Goal: Information Seeking & Learning: Learn about a topic

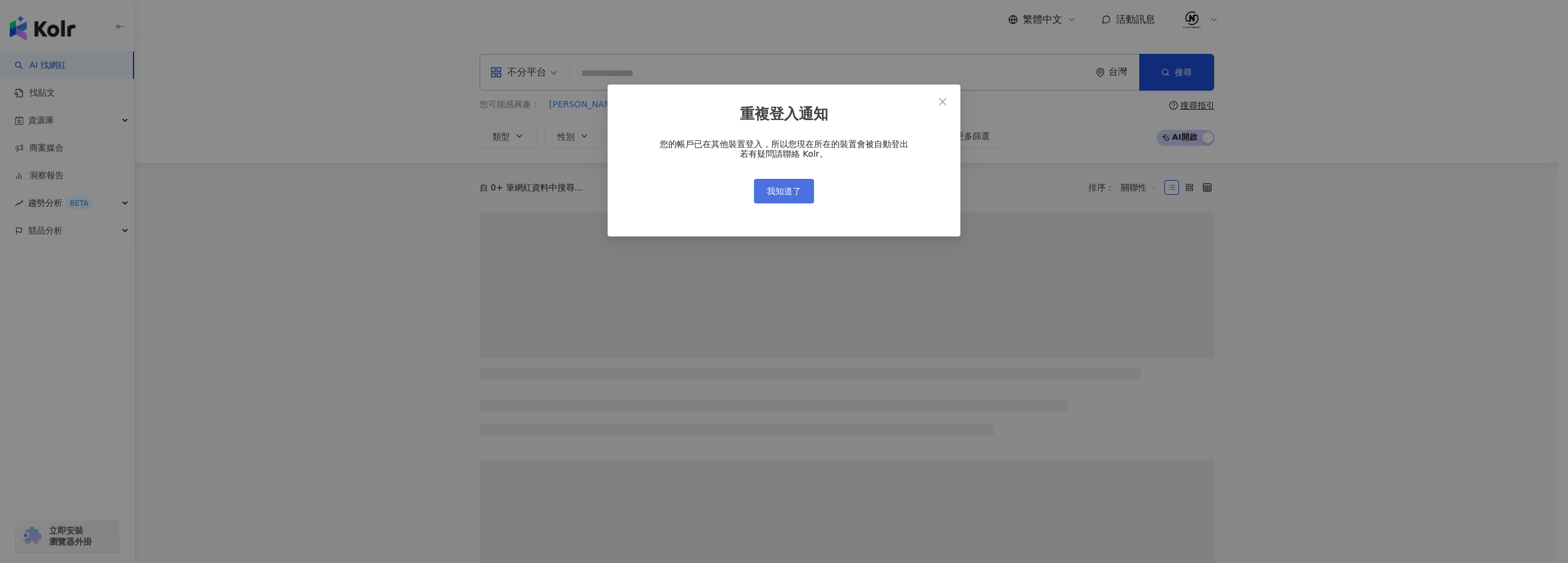
click at [776, 197] on button "我知道了" at bounding box center [784, 191] width 60 height 24
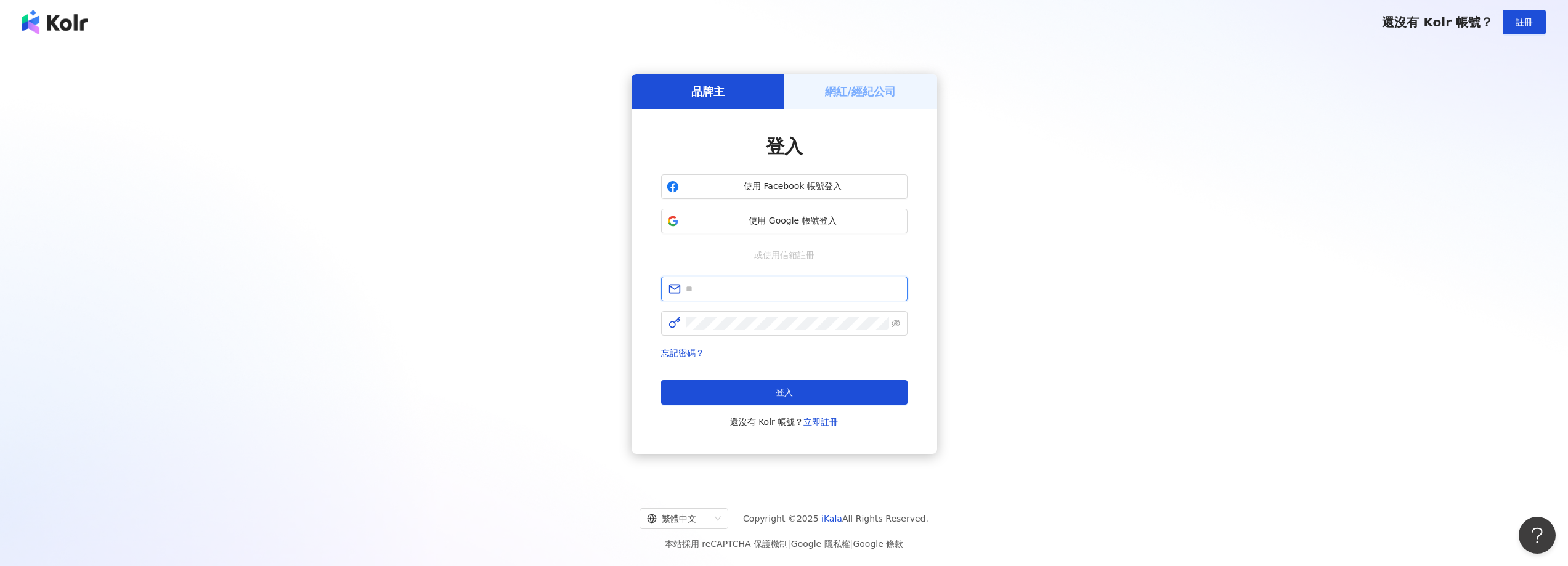
click at [750, 286] on input "text" at bounding box center [793, 289] width 215 height 13
paste input "**********"
type input "**********"
click at [770, 340] on div "**********" at bounding box center [784, 353] width 246 height 152
click at [791, 388] on span "登入" at bounding box center [784, 392] width 17 height 10
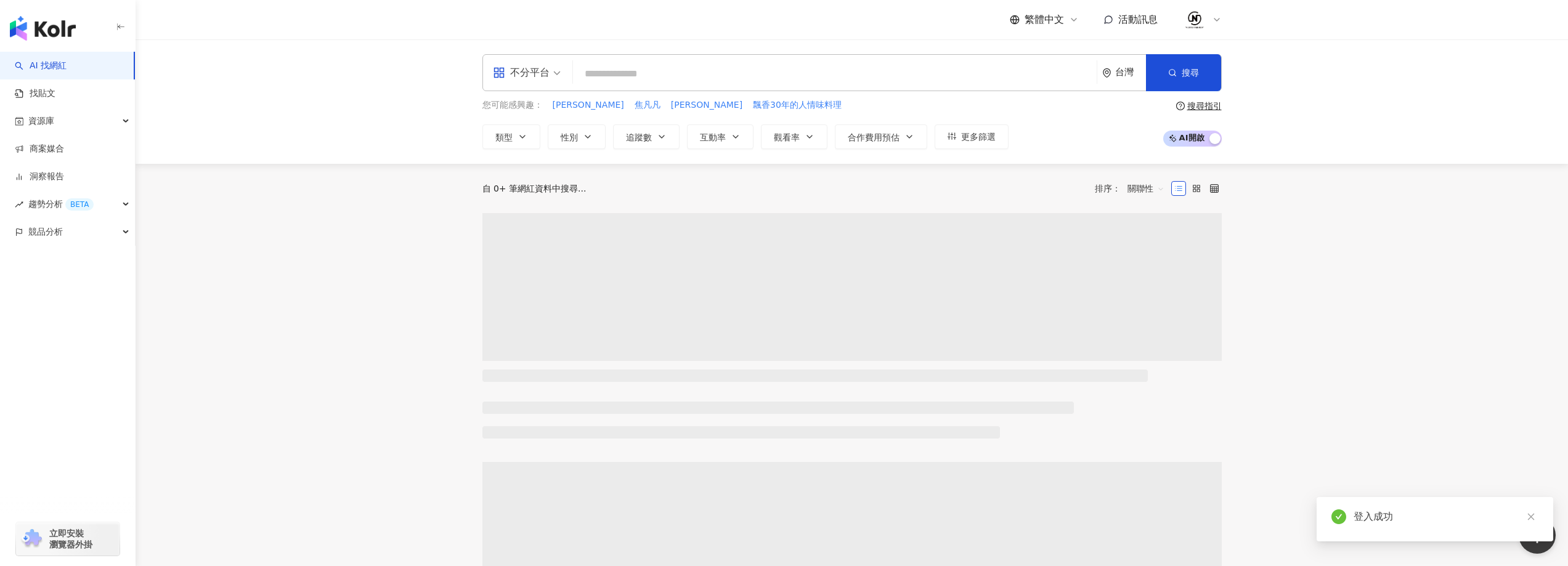
click at [772, 71] on input "search" at bounding box center [835, 74] width 514 height 24
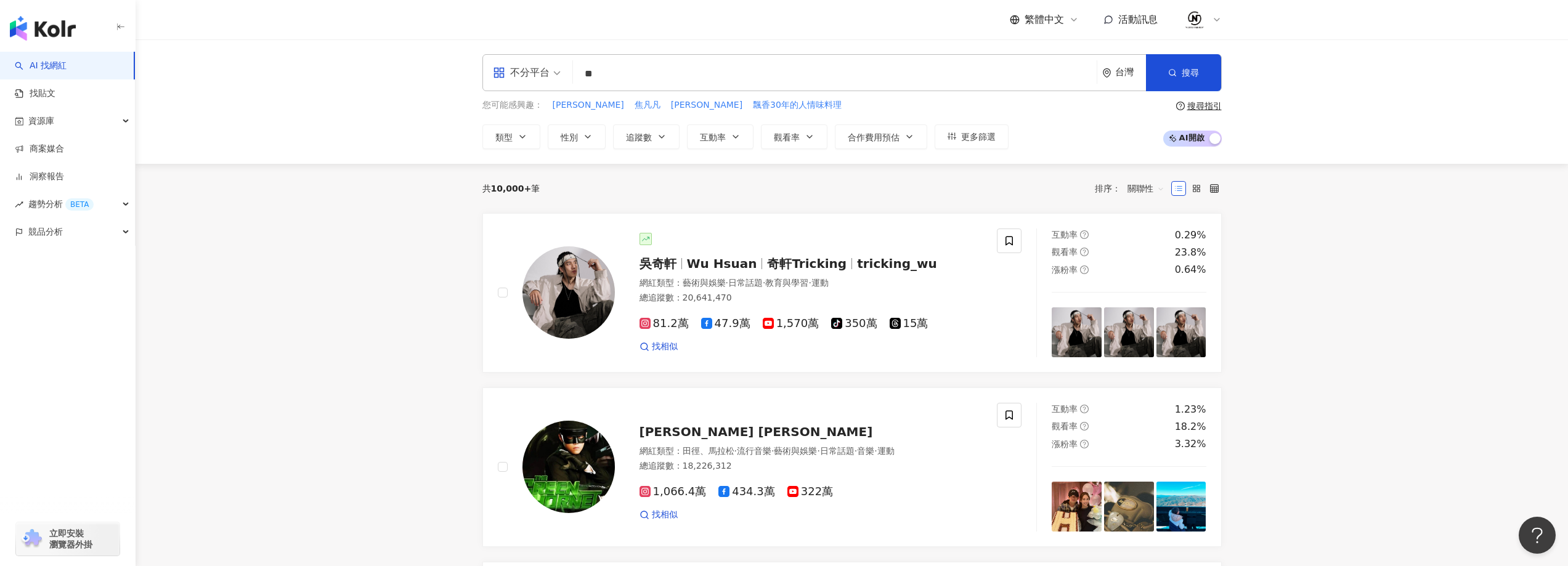
type input "*"
type input "***"
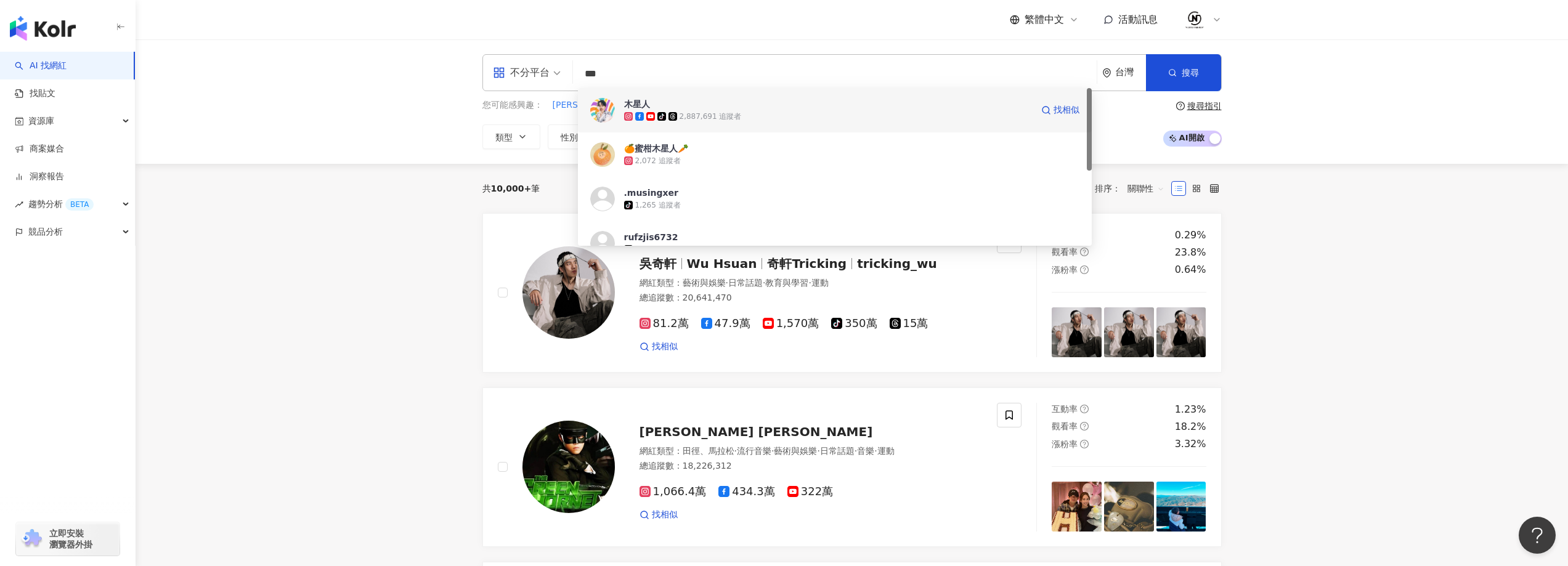
click at [602, 110] on img at bounding box center [602, 110] width 24 height 24
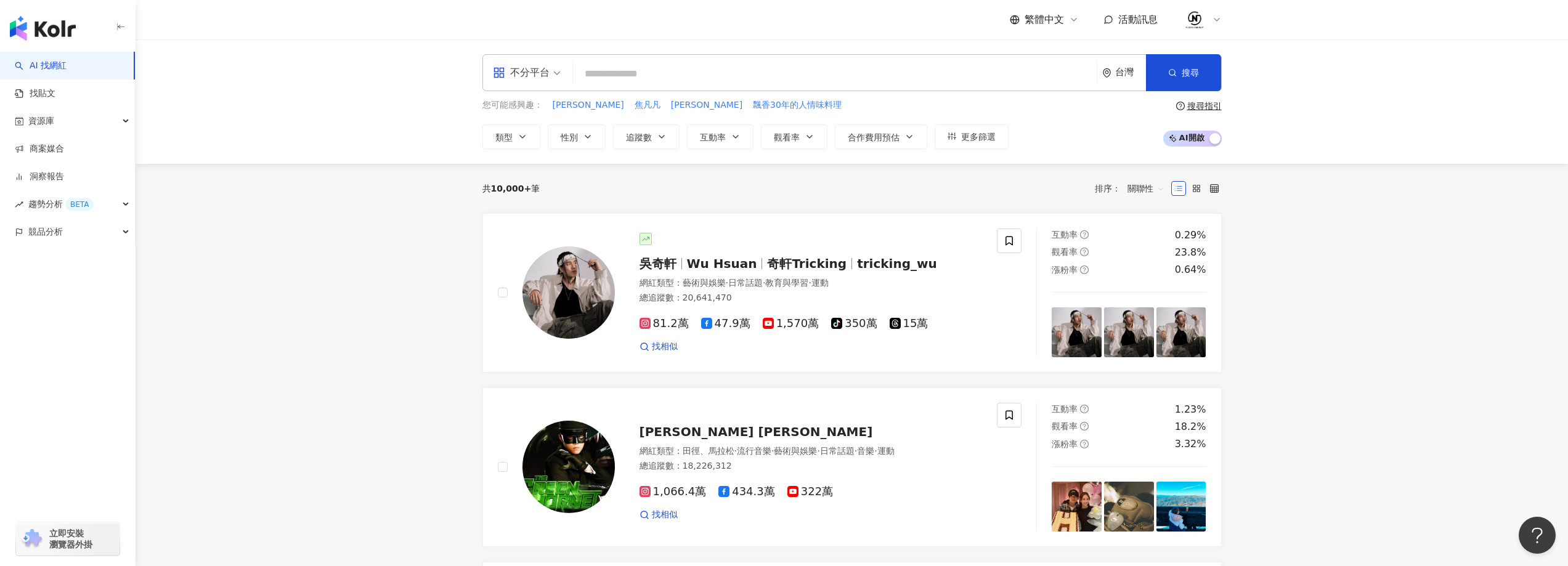
click at [626, 75] on input "search" at bounding box center [835, 74] width 514 height 24
click at [651, 67] on input "search" at bounding box center [835, 74] width 514 height 24
type input "*"
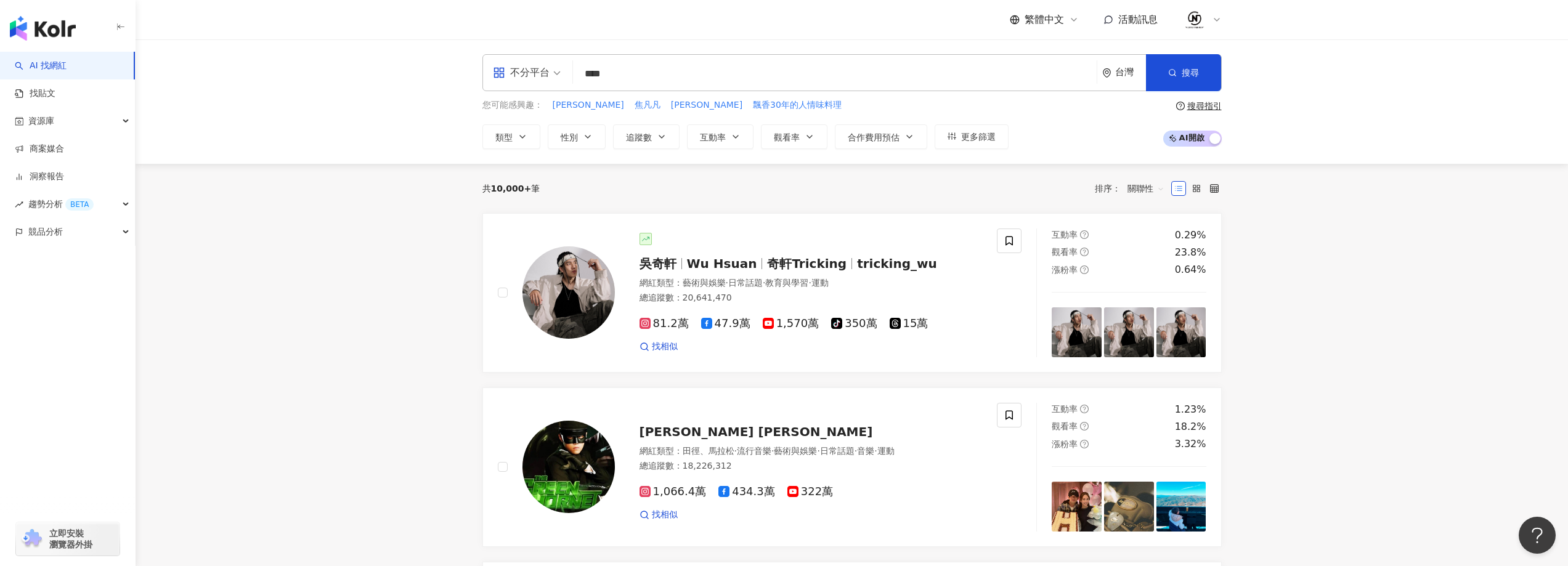
type input "***"
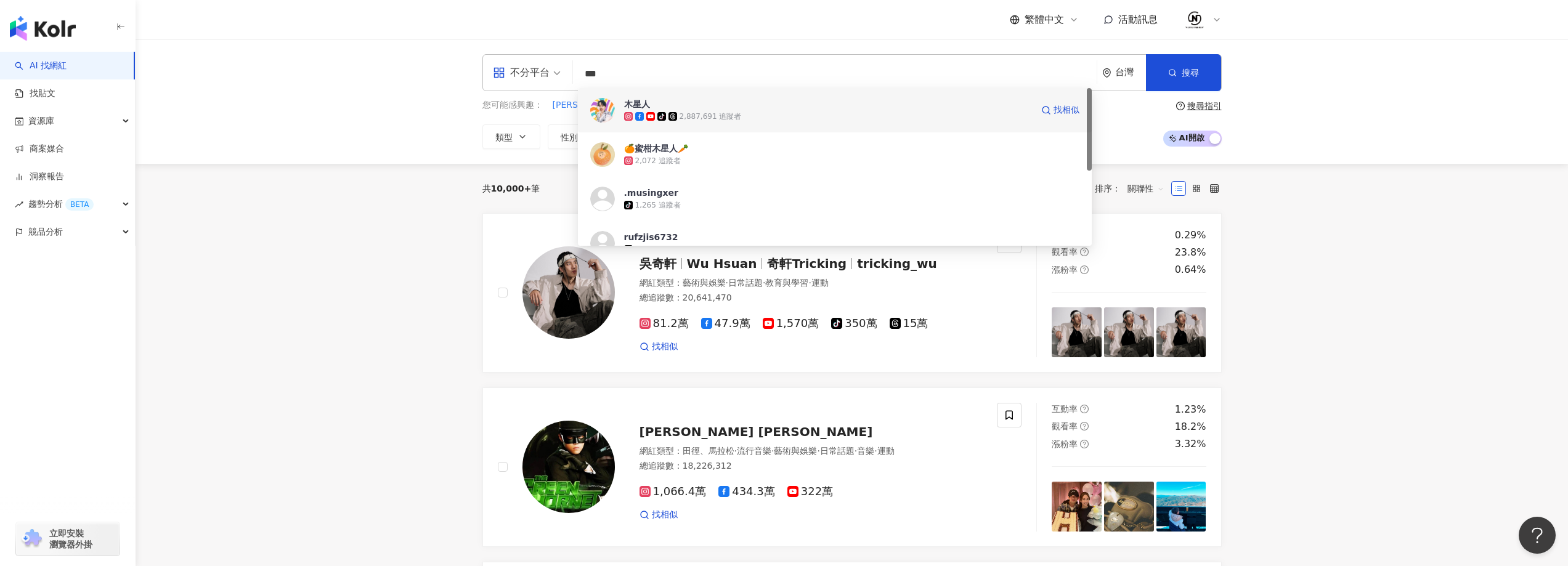
click at [610, 107] on img at bounding box center [602, 110] width 24 height 24
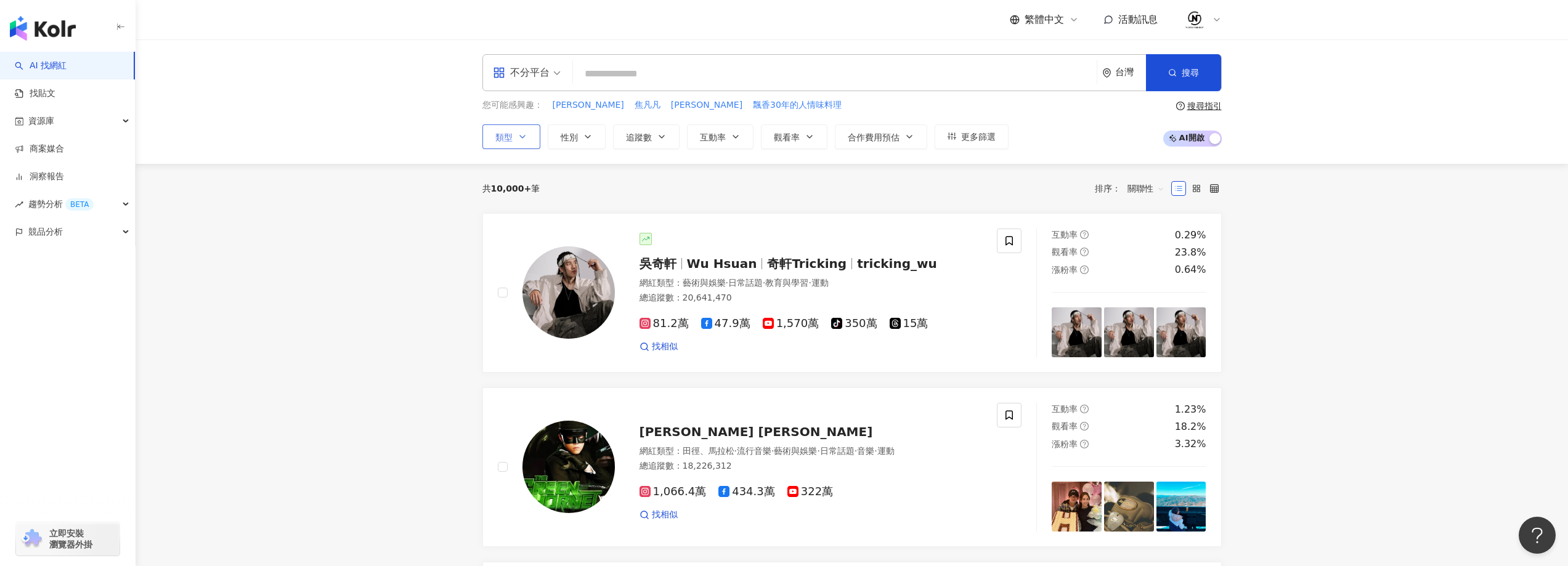
click at [509, 130] on button "類型" at bounding box center [511, 136] width 58 height 24
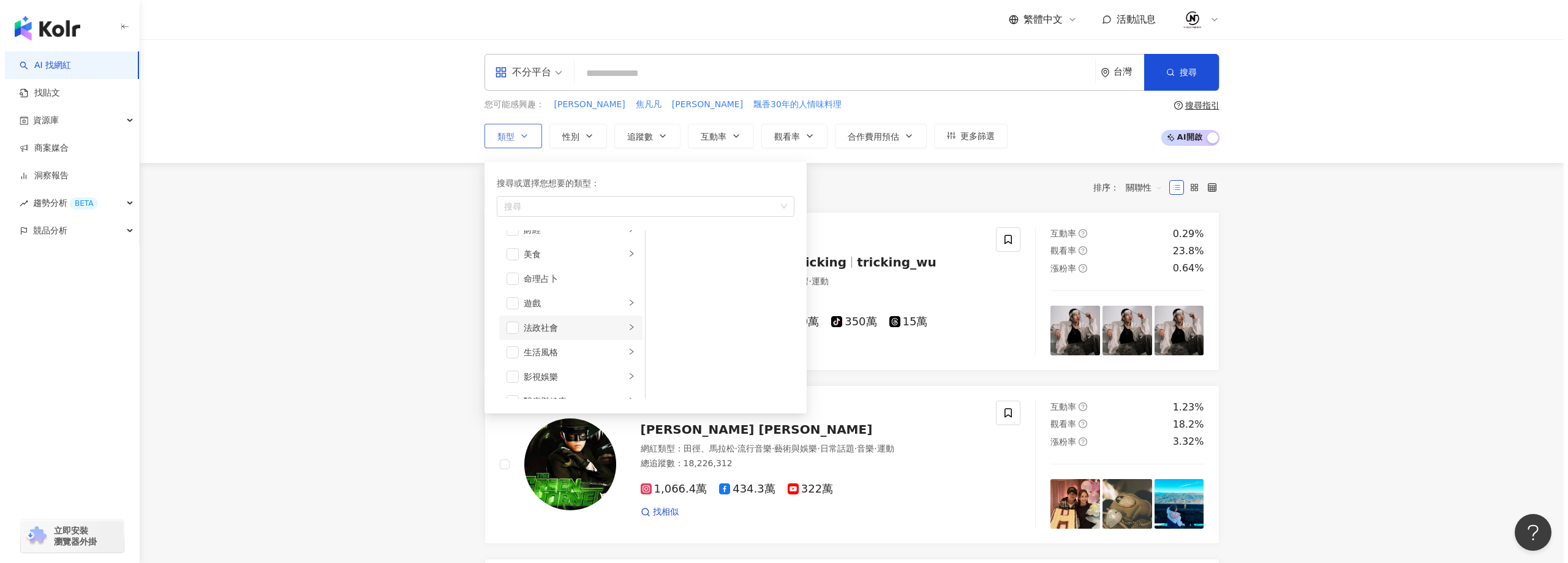
scroll to position [184, 0]
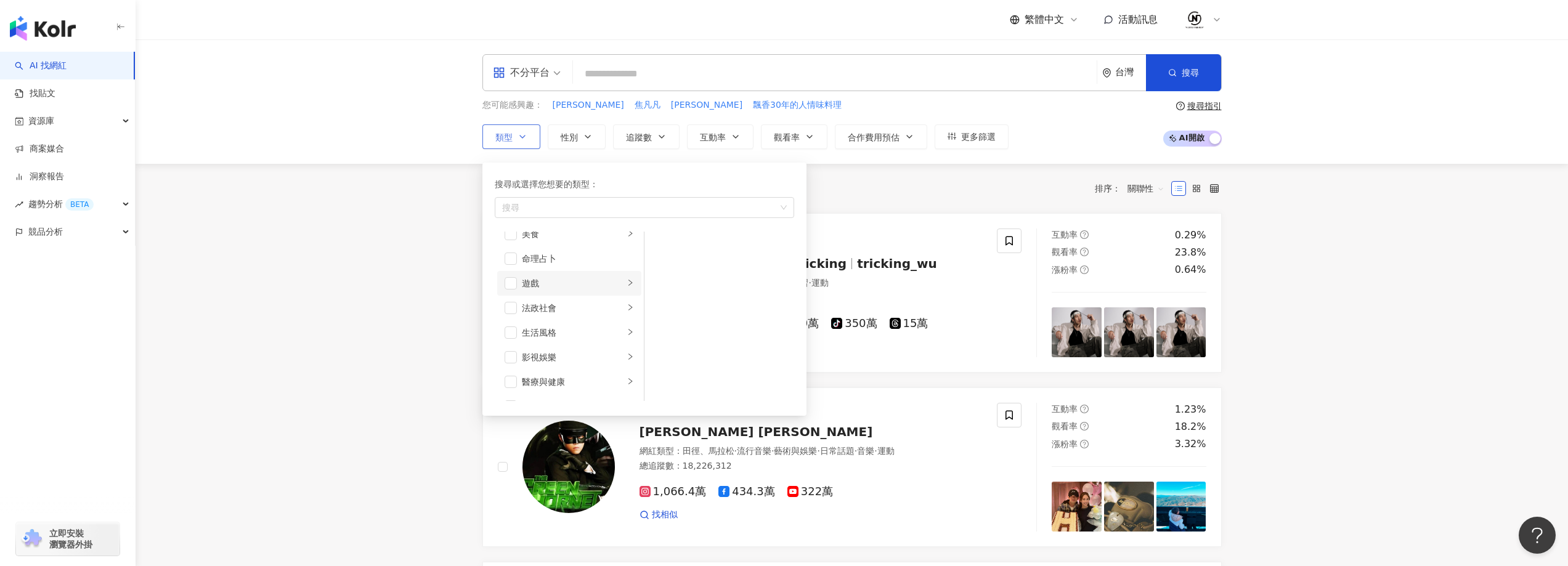
click at [520, 285] on li "遊戲" at bounding box center [569, 283] width 144 height 24
click at [509, 289] on li "遊戲" at bounding box center [569, 283] width 144 height 24
click at [509, 286] on span "button" at bounding box center [511, 283] width 13 height 13
click at [567, 132] on span "性別" at bounding box center [569, 137] width 17 height 10
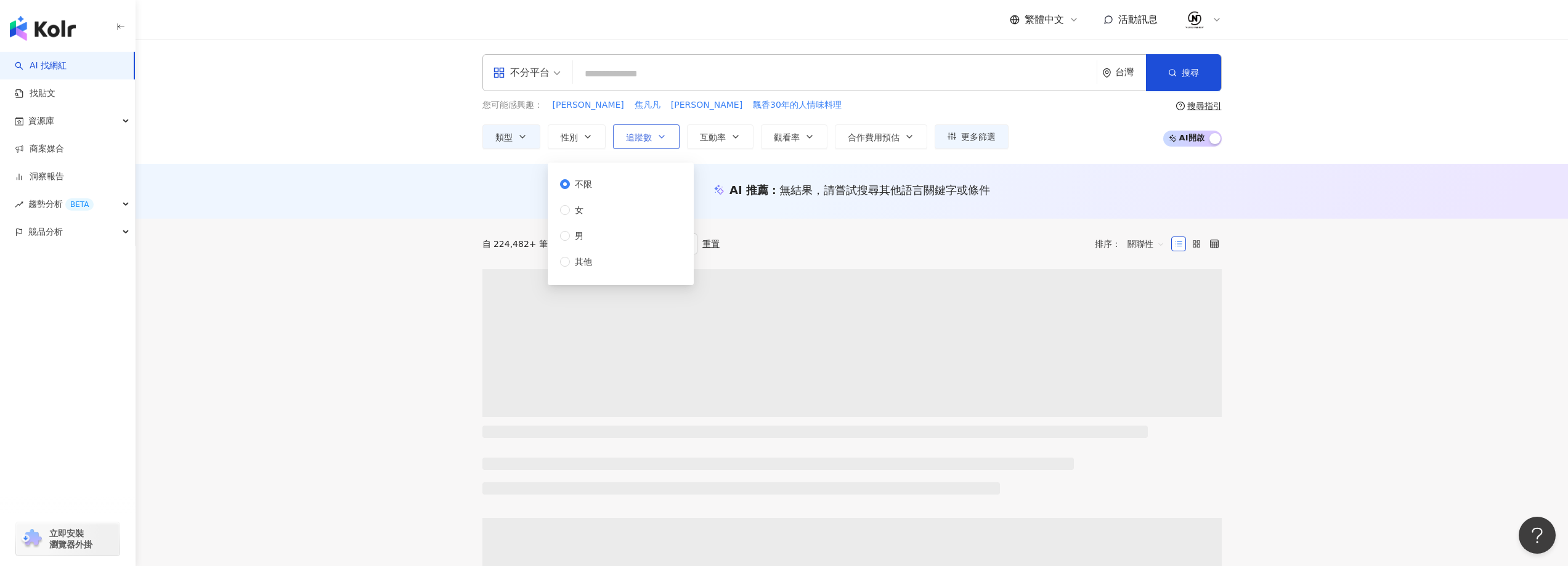
click at [638, 136] on span "追蹤數" at bounding box center [639, 137] width 26 height 10
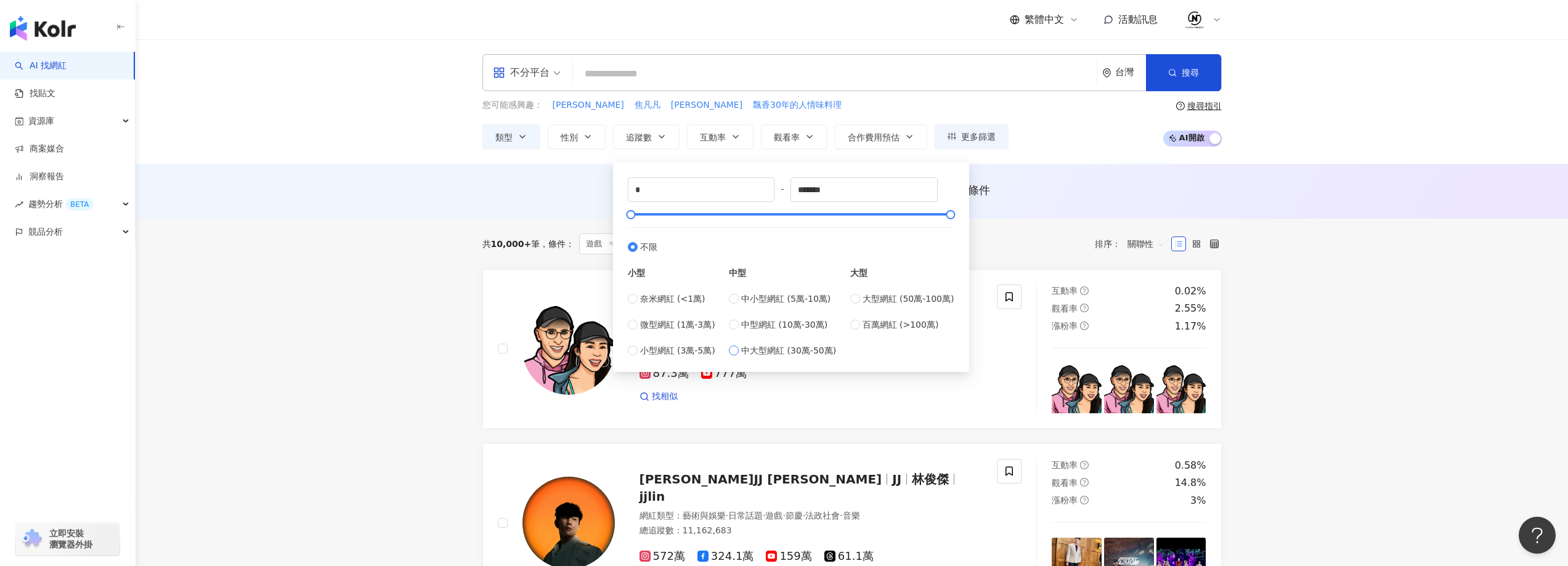
click at [782, 351] on span "中大型網紅 (30萬-50萬)" at bounding box center [788, 351] width 95 height 13
type input "******"
drag, startPoint x: 787, startPoint y: 308, endPoint x: 775, endPoint y: 326, distance: 21.6
click at [787, 308] on div "中小型網紅 (5萬-10萬) 中型網紅 (10萬-30萬) 中大型網紅 (30萬-50萬)" at bounding box center [782, 325] width 107 height 65
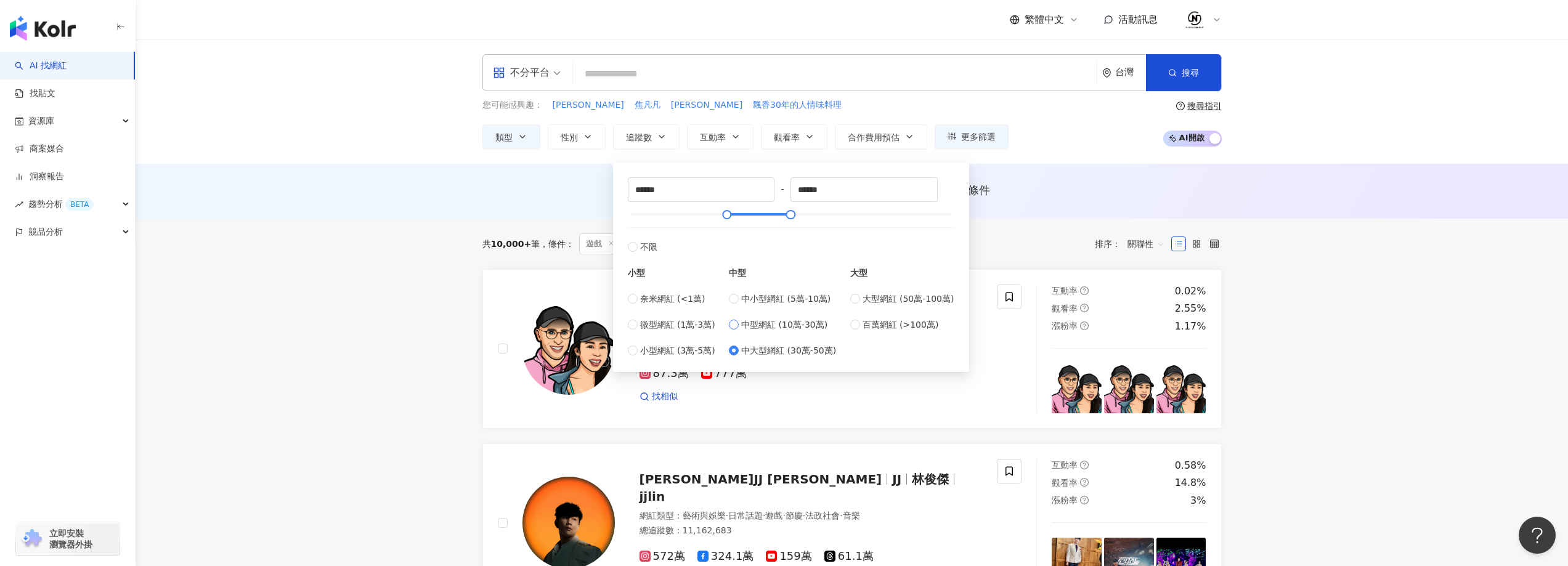
click at [775, 326] on span "中型網紅 (10萬-30萬)" at bounding box center [784, 325] width 87 height 13
type input "******"
click at [758, 296] on span "中小型網紅 (5萬-10萬)" at bounding box center [785, 299] width 90 height 13
type input "*****"
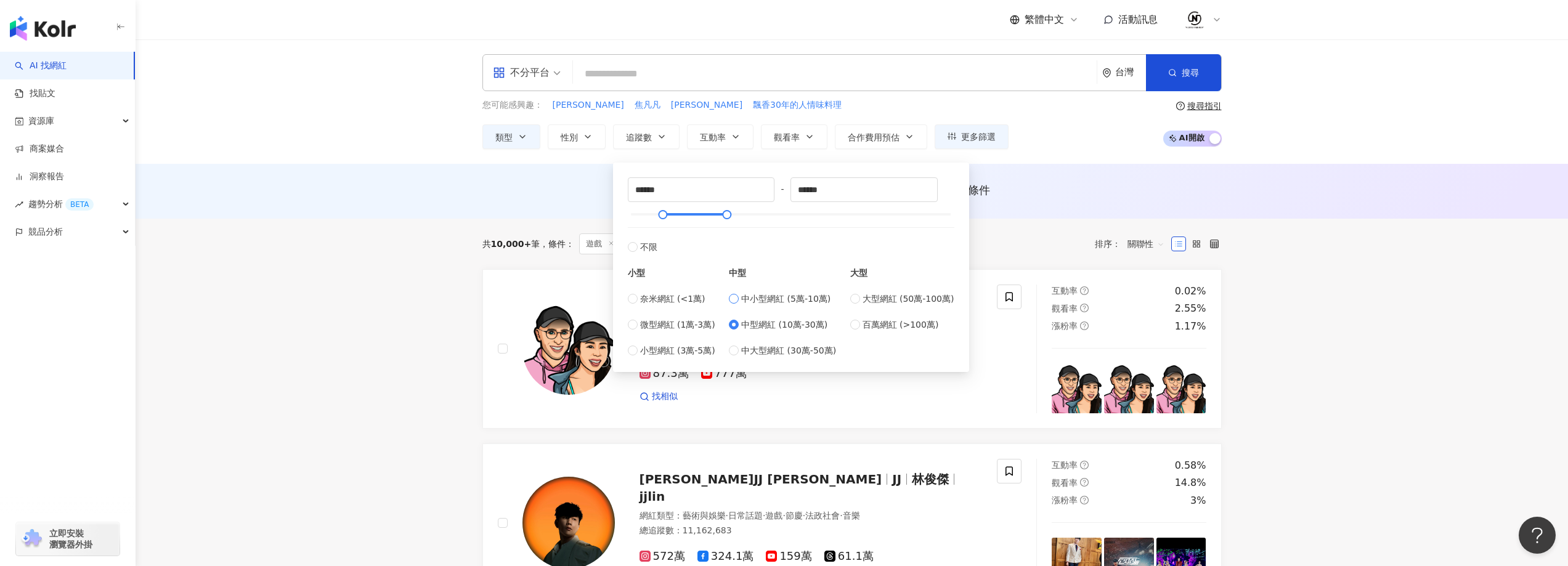
type input "*****"
click at [766, 359] on div "***** - ***** 不限 小型 奈米網紅 (<1萬) 微型網紅 (1萬-3萬) 小型網紅 (3萬-5萬) 中型 中小型網紅 (5萬-10萬) 中型網紅…" at bounding box center [790, 267] width 341 height 195
click at [773, 331] on div "中小型網紅 (5萬-10萬) 中型網紅 (10萬-30萬) 中大型網紅 (30萬-50萬)" at bounding box center [782, 325] width 107 height 65
click at [774, 322] on span "中型網紅 (10萬-30萬)" at bounding box center [784, 325] width 87 height 13
type input "******"
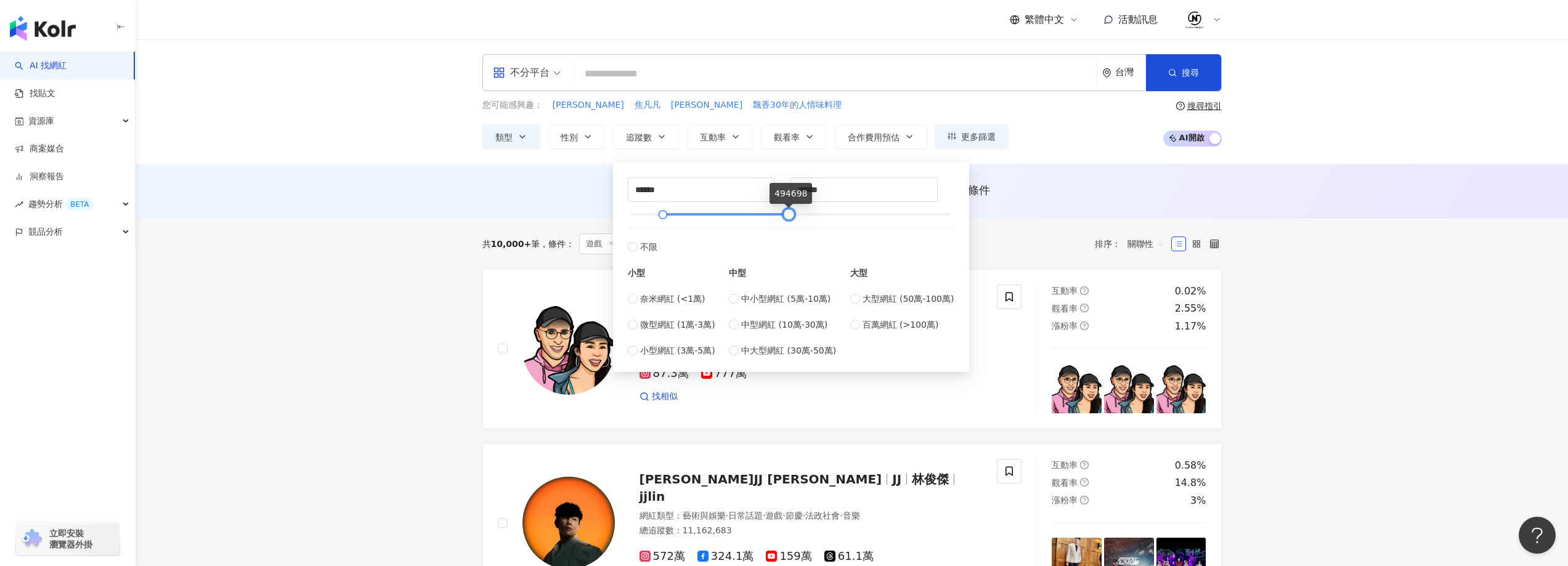
type input "******"
drag, startPoint x: 727, startPoint y: 215, endPoint x: 793, endPoint y: 215, distance: 66.0
click at [793, 215] on div at bounding box center [792, 215] width 7 height 7
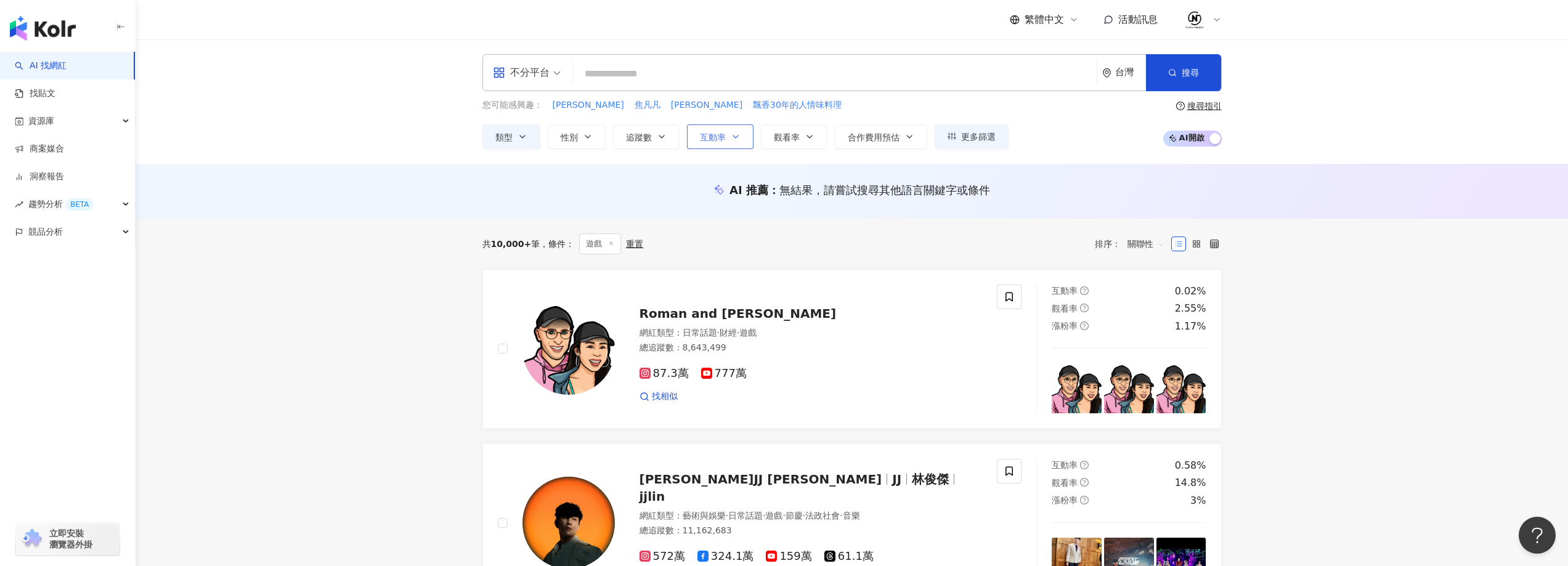
click at [737, 134] on icon "button" at bounding box center [735, 136] width 10 height 10
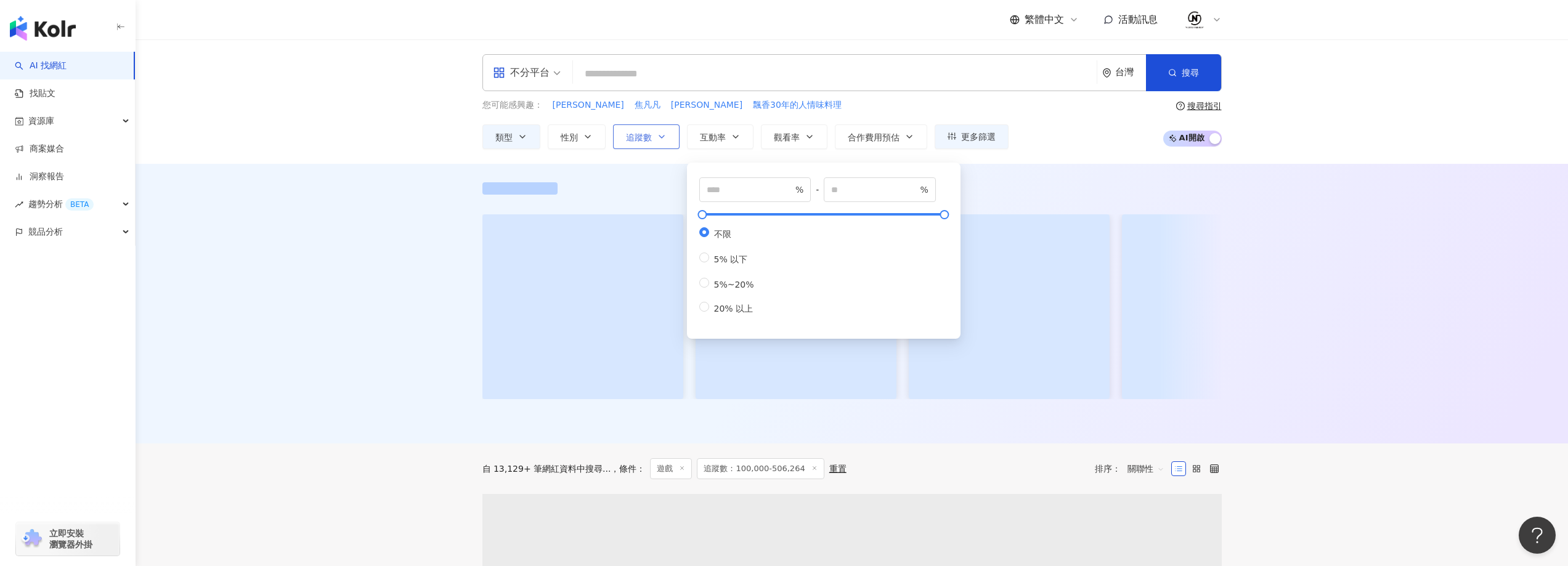
click at [673, 138] on button "追蹤數" at bounding box center [646, 136] width 67 height 24
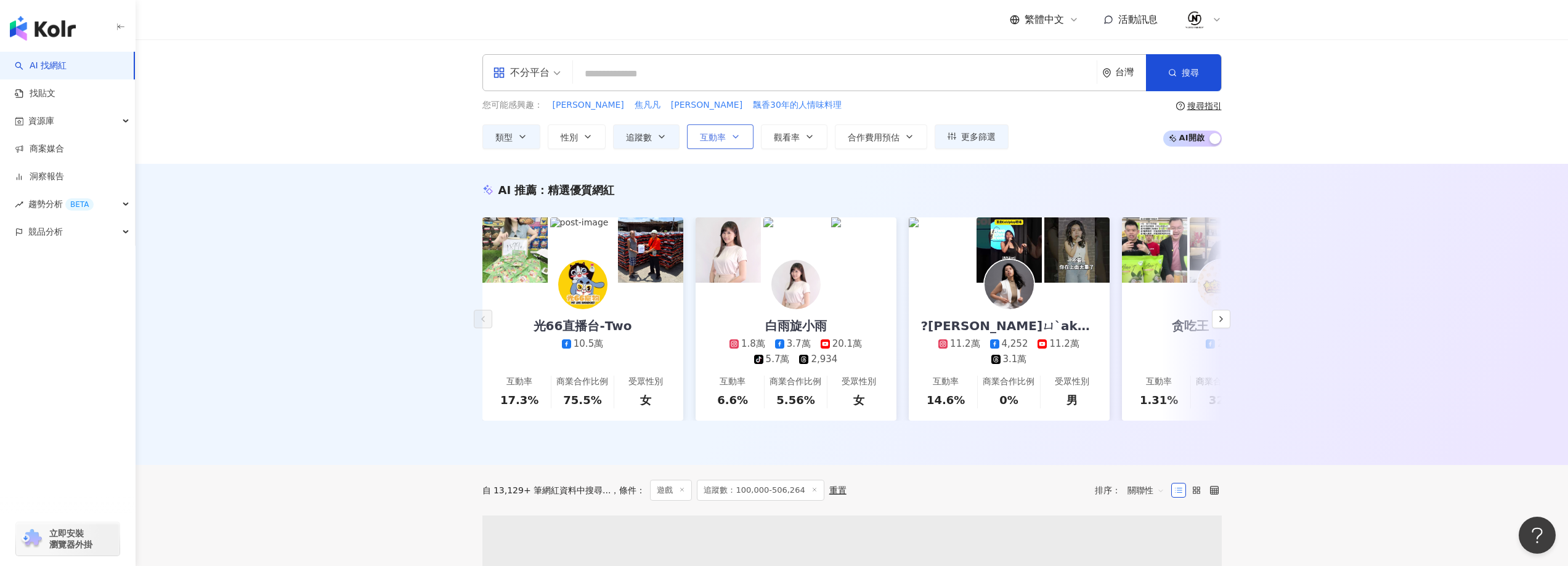
click at [728, 130] on button "互動率" at bounding box center [720, 136] width 67 height 24
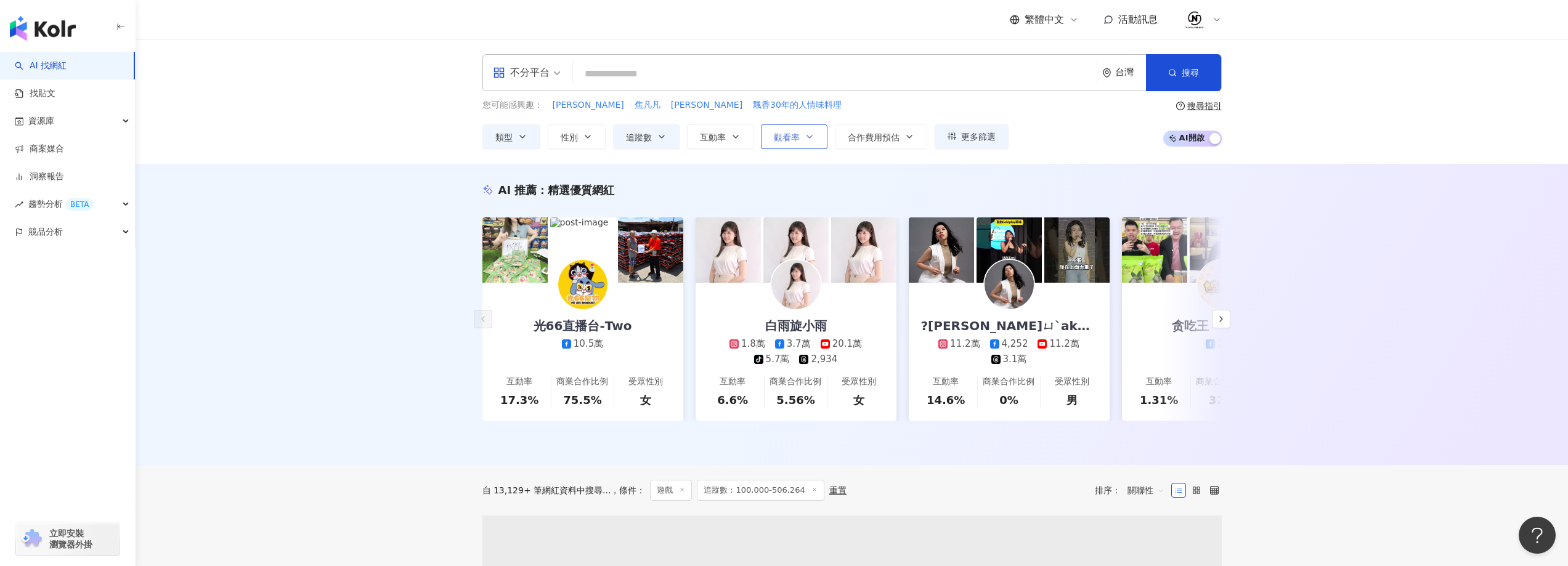
click at [774, 140] on span "觀看率" at bounding box center [787, 137] width 26 height 10
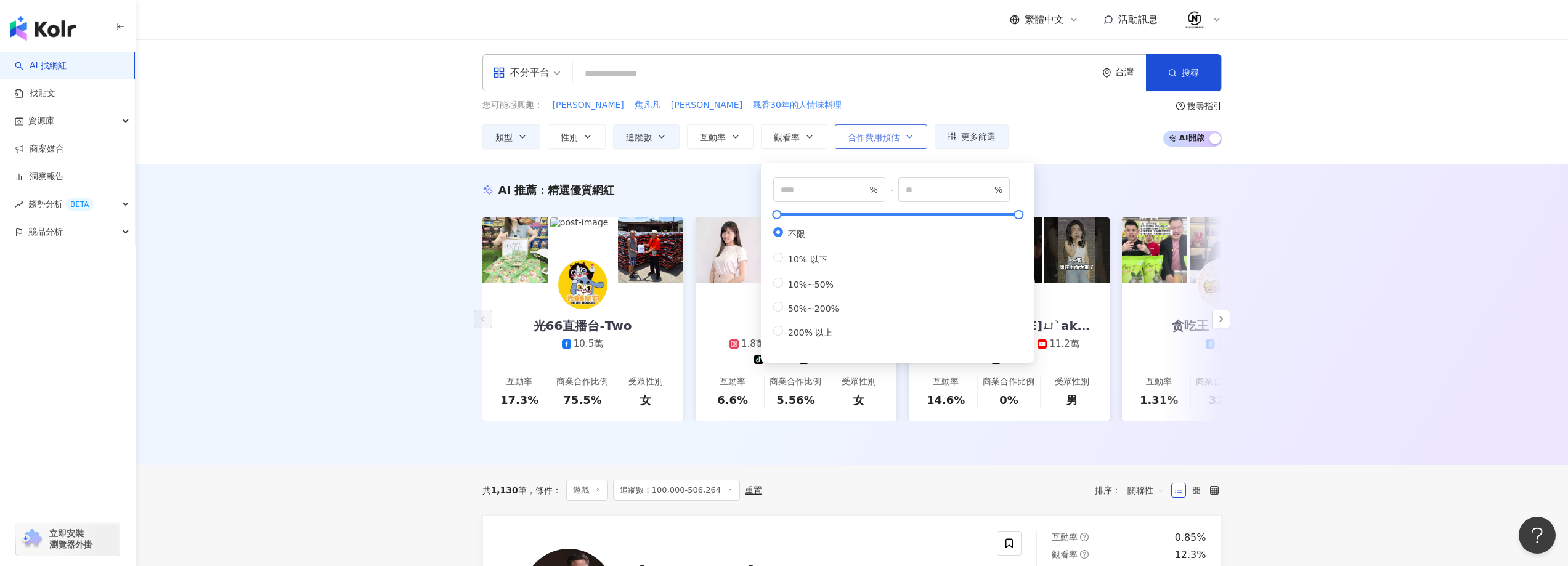
click at [915, 138] on button "合作費用預估" at bounding box center [881, 136] width 92 height 24
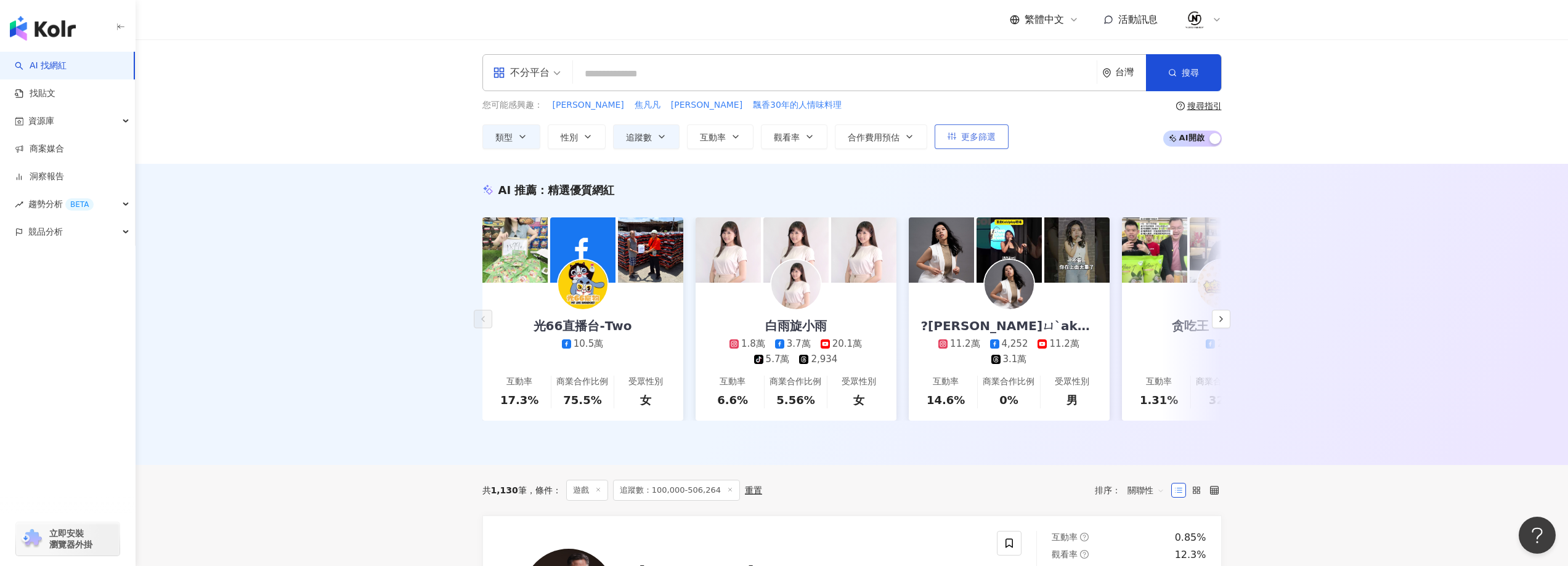
click at [961, 135] on span "更多篩選" at bounding box center [978, 136] width 35 height 10
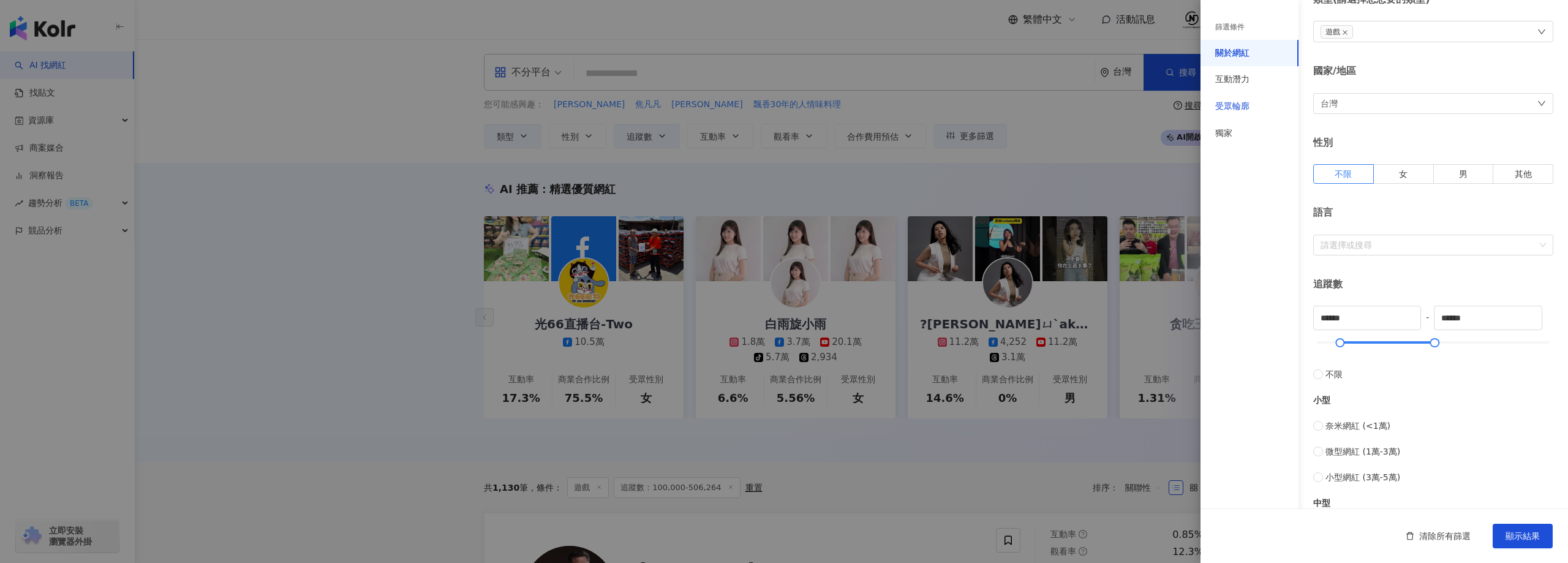
click at [1248, 110] on div "受眾輪廓" at bounding box center [1232, 107] width 35 height 13
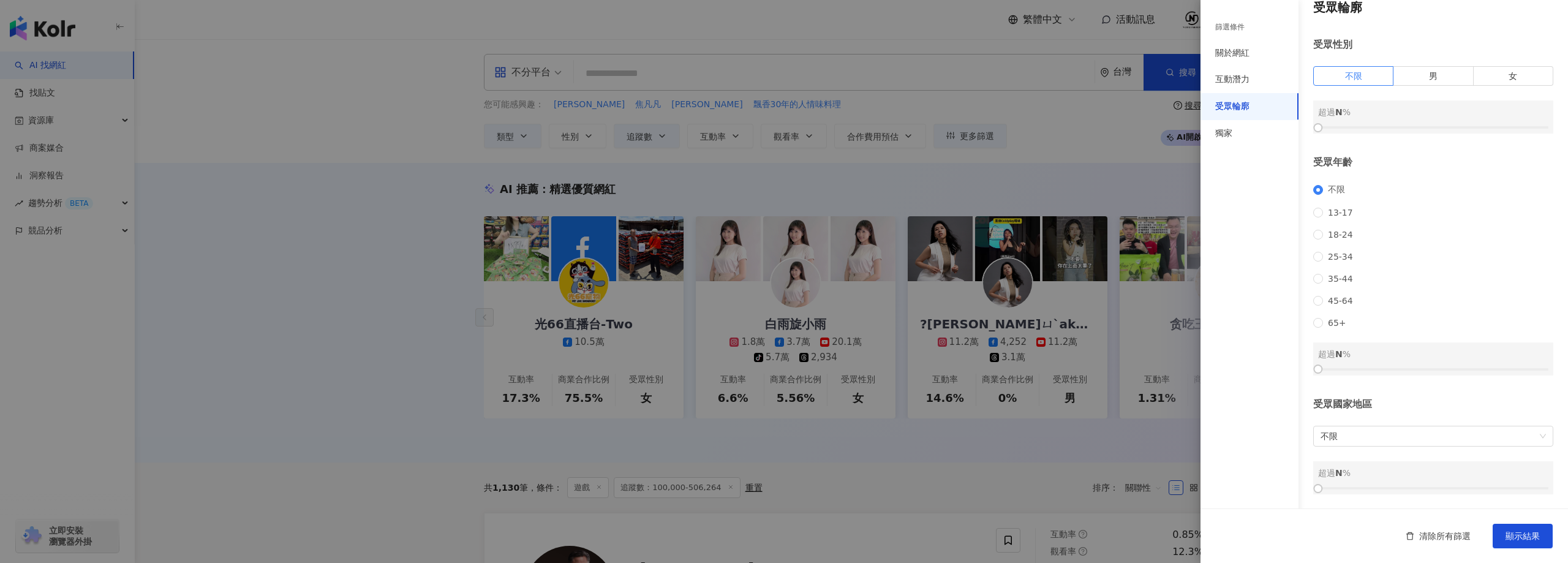
scroll to position [32, 0]
click at [1330, 252] on span "25-34" at bounding box center [1340, 256] width 35 height 10
click at [1447, 66] on label "男" at bounding box center [1433, 76] width 79 height 20
drag, startPoint x: 1318, startPoint y: 113, endPoint x: 1429, endPoint y: 119, distance: 111.2
click at [1430, 124] on div at bounding box center [1433, 127] width 7 height 7
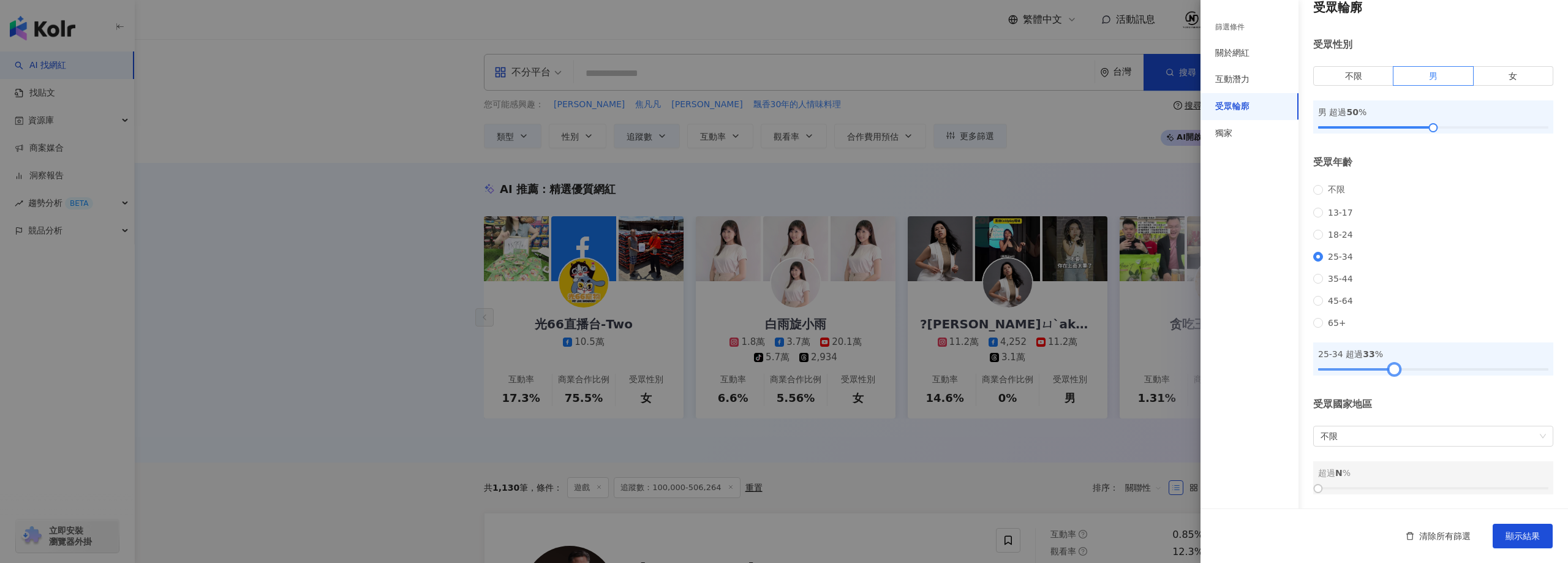
drag, startPoint x: 1321, startPoint y: 367, endPoint x: 1394, endPoint y: 369, distance: 73.0
click at [1394, 369] on div at bounding box center [1394, 369] width 7 height 7
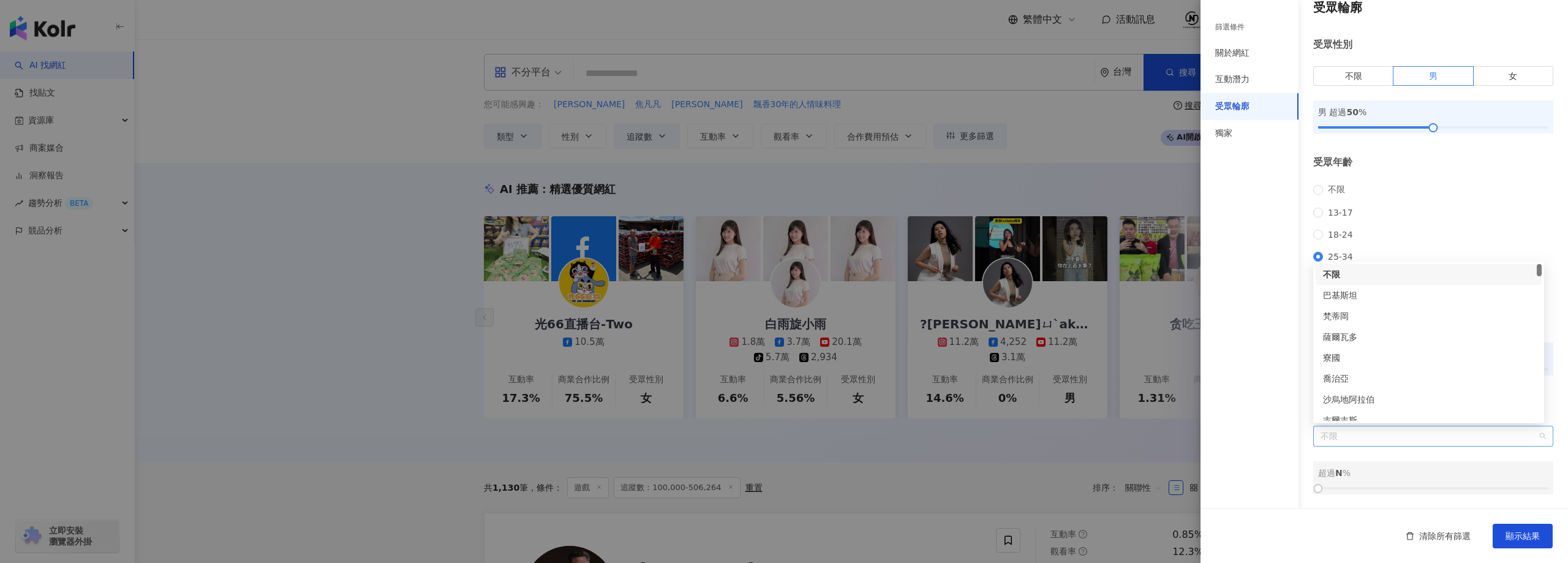
click at [1388, 433] on span "不限" at bounding box center [1433, 436] width 225 height 20
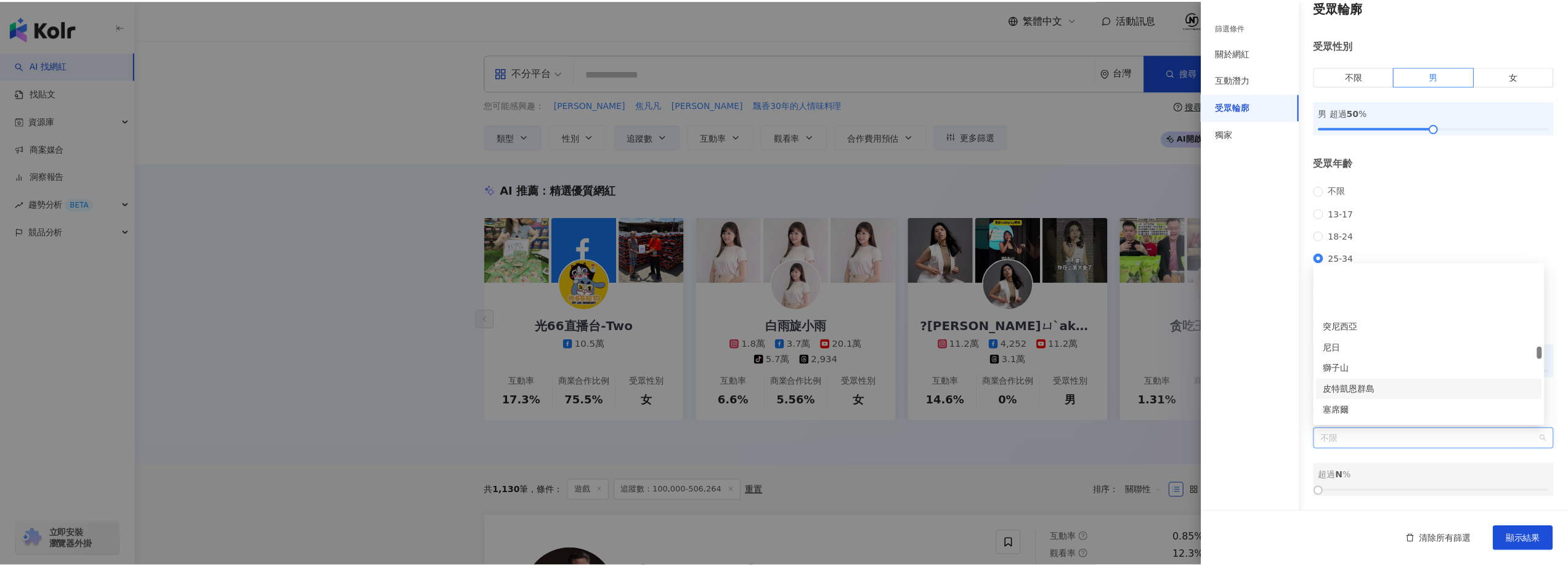
scroll to position [2587, 0]
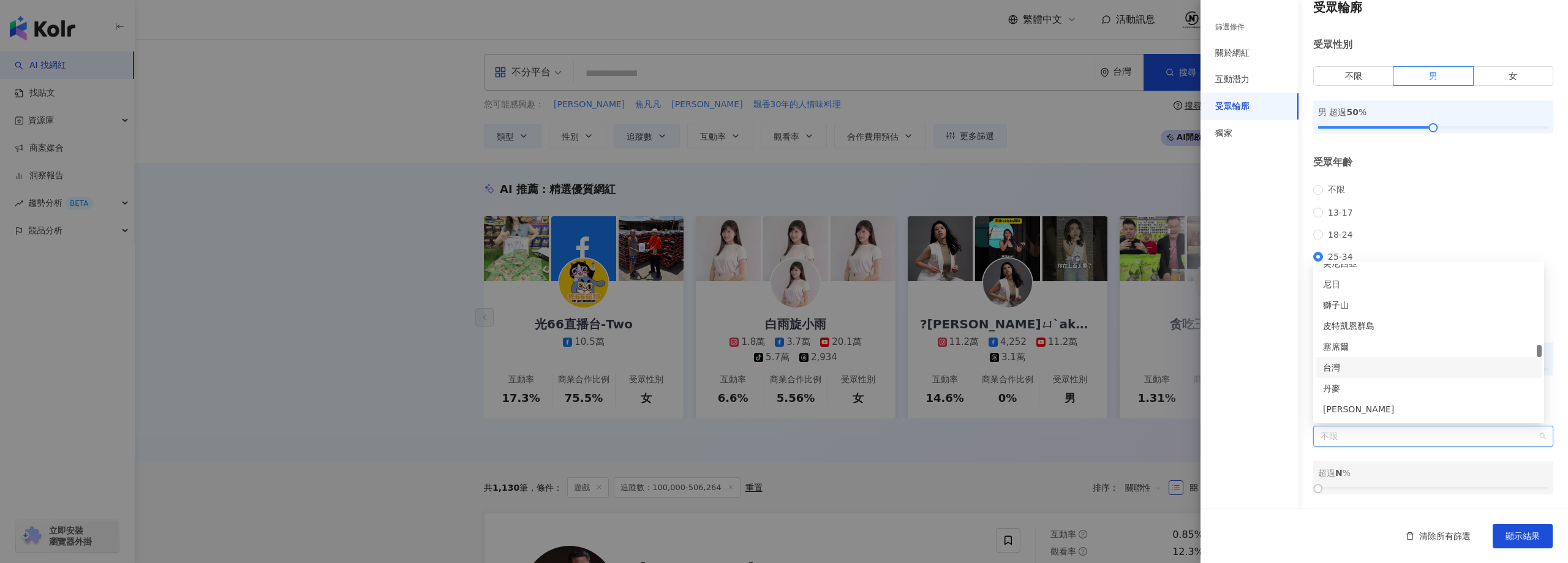
click at [1357, 372] on div "台灣" at bounding box center [1428, 367] width 211 height 13
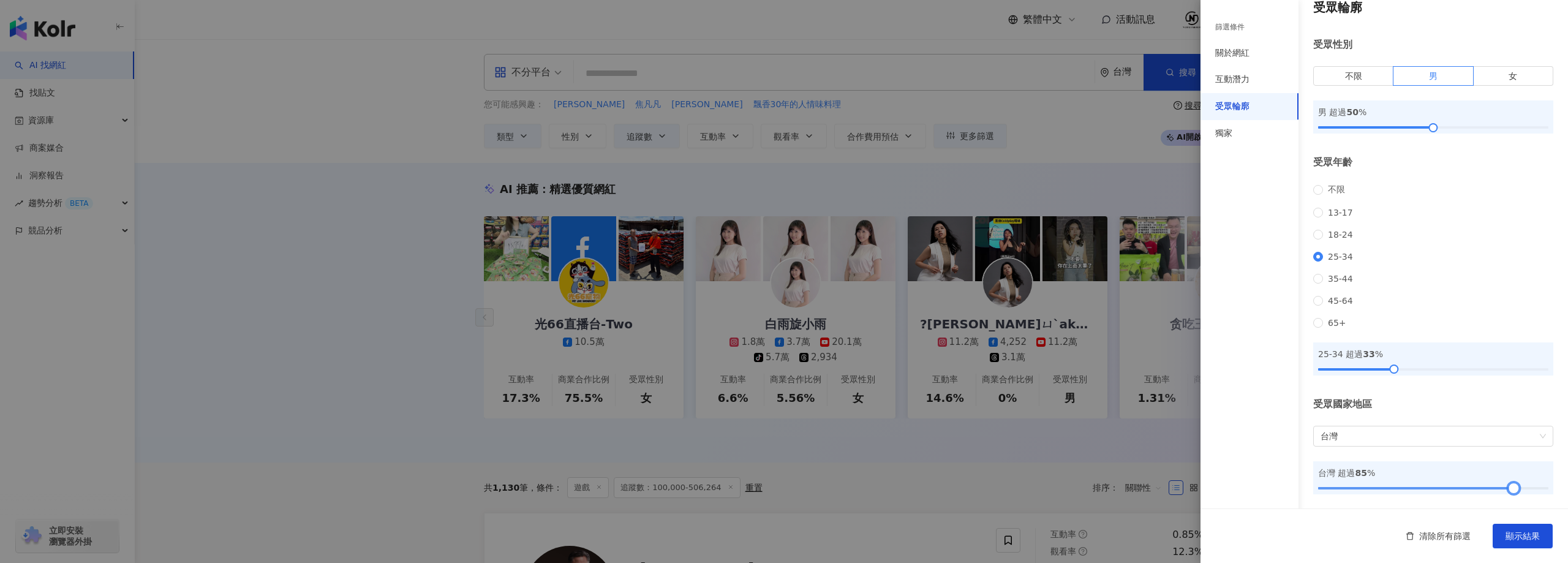
drag, startPoint x: 1426, startPoint y: 510, endPoint x: 1508, endPoint y: 495, distance: 83.4
click at [1511, 492] on div at bounding box center [1514, 488] width 7 height 7
click at [1507, 539] on span "顯示結果" at bounding box center [1522, 536] width 35 height 10
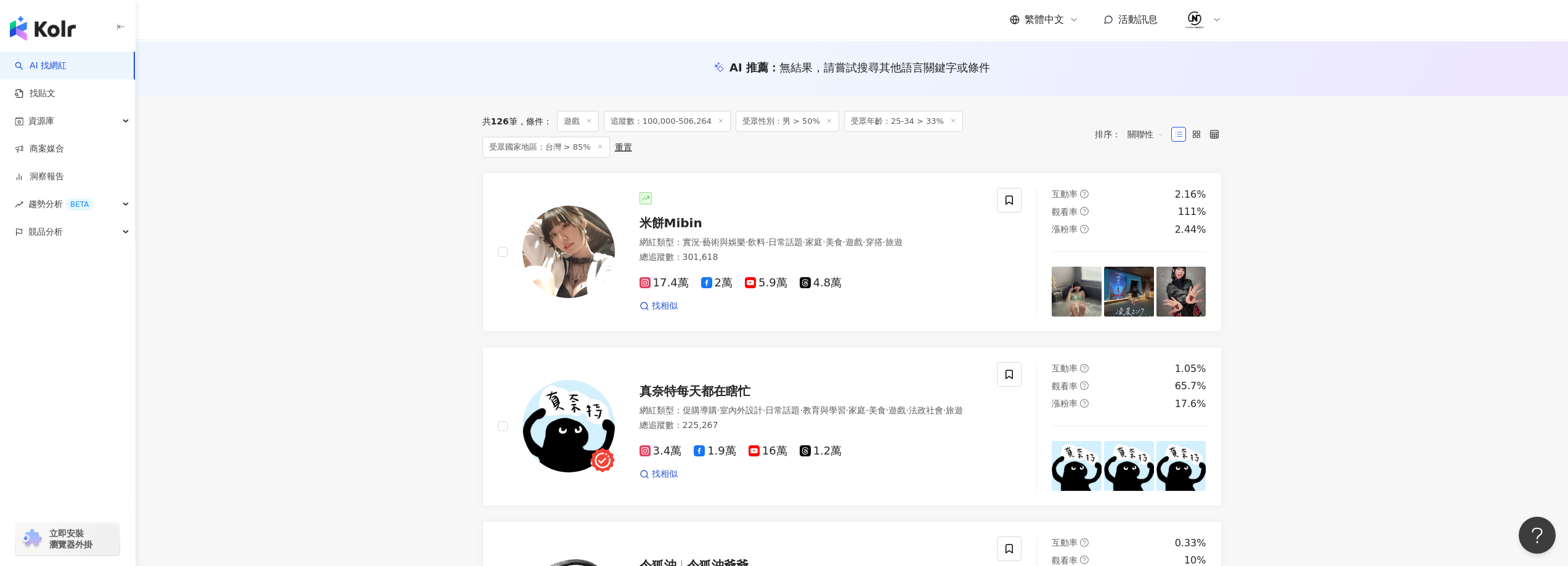
scroll to position [123, 0]
click at [650, 215] on span "米餅Mibin" at bounding box center [670, 223] width 63 height 15
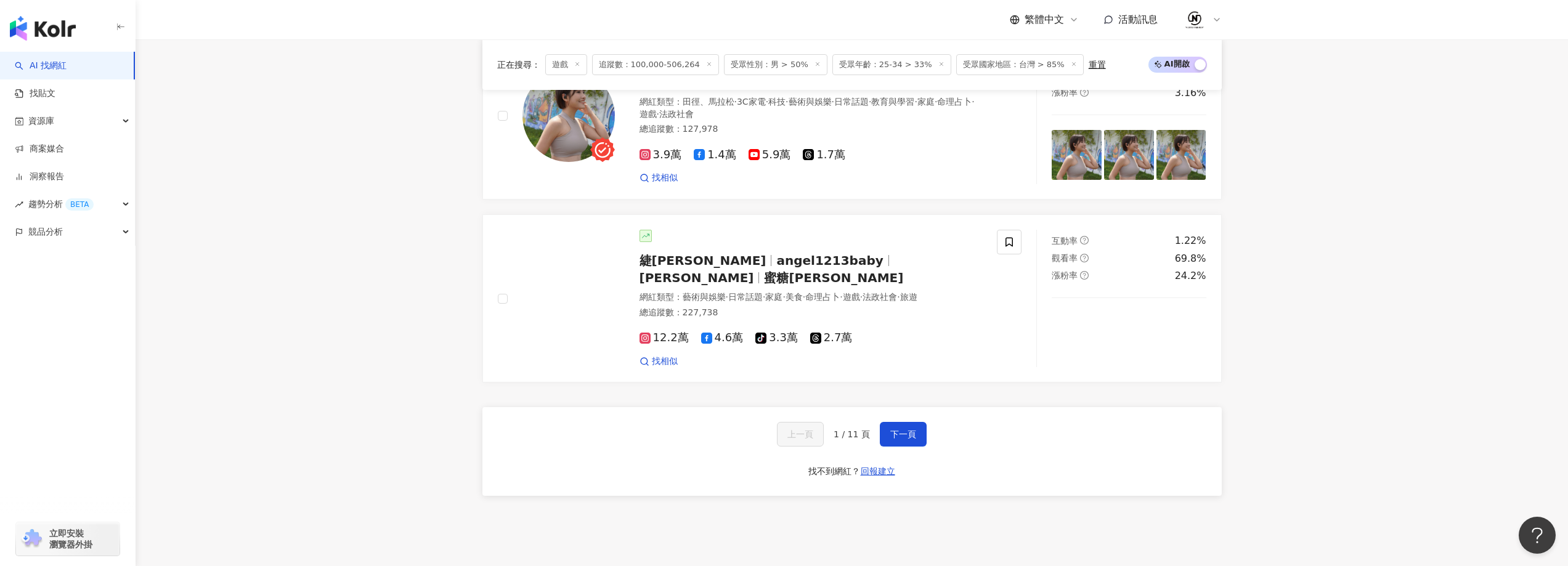
scroll to position [2072, 0]
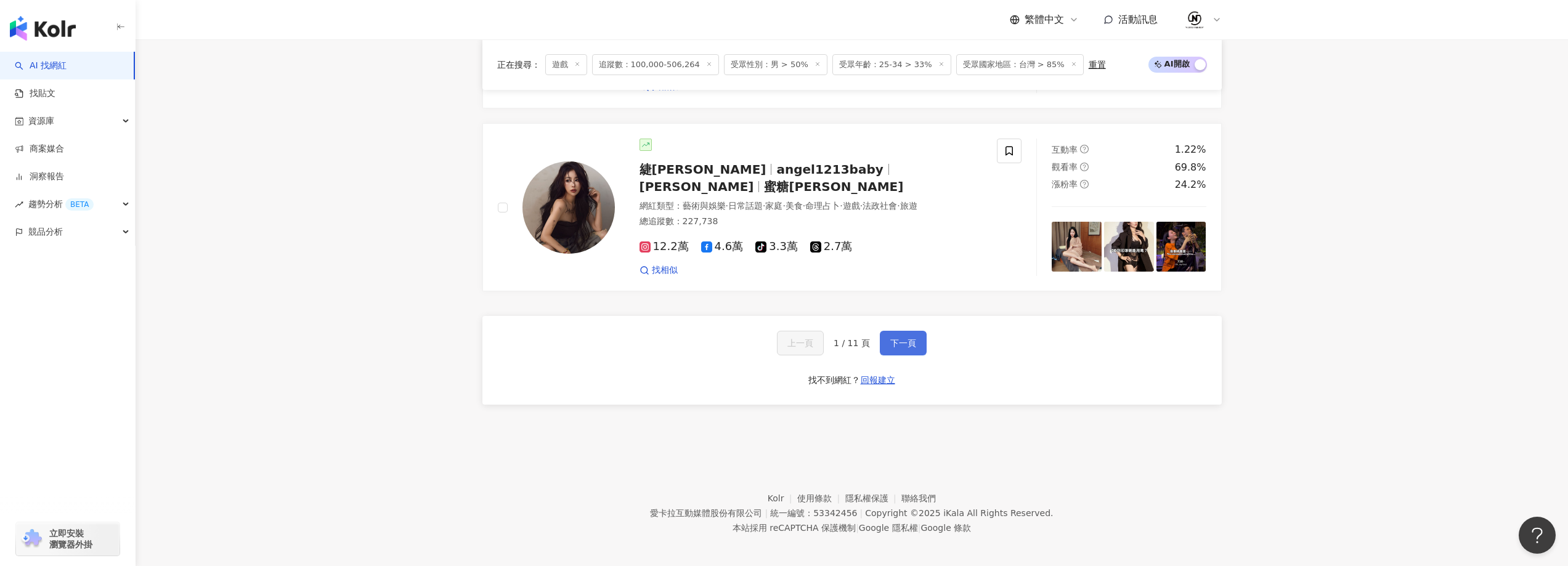
click at [897, 338] on span "下一頁" at bounding box center [903, 343] width 26 height 10
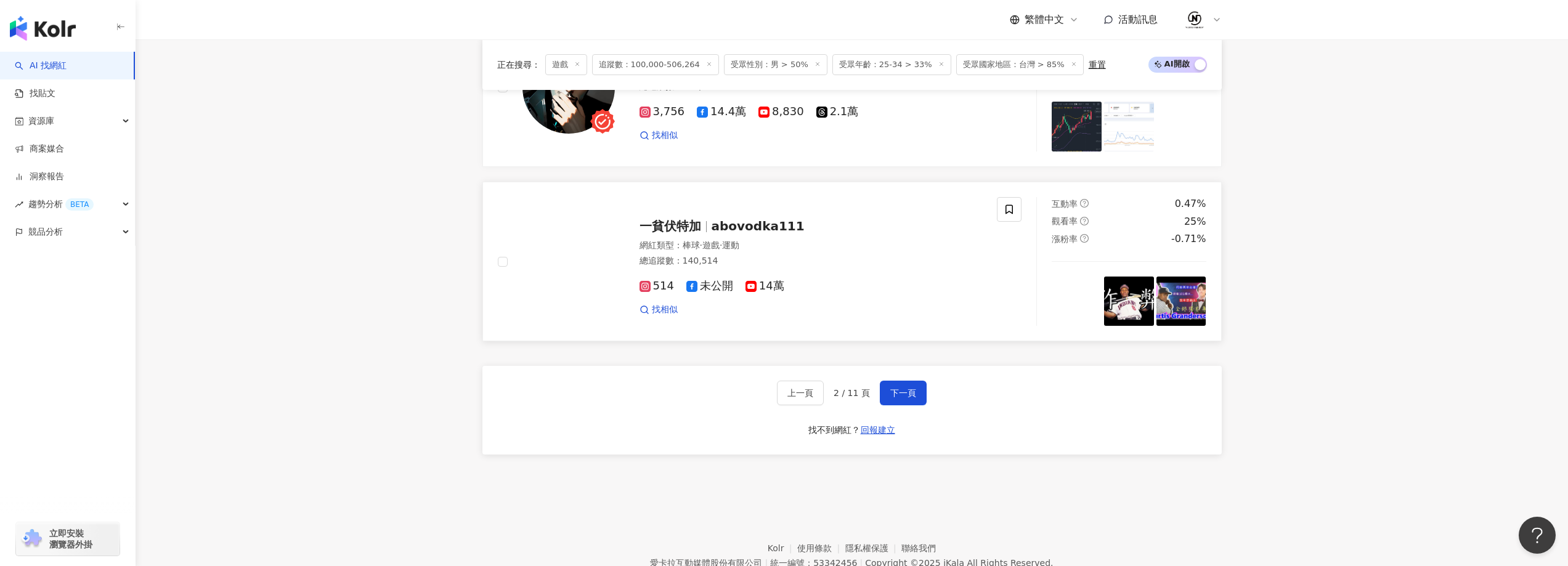
scroll to position [2061, 0]
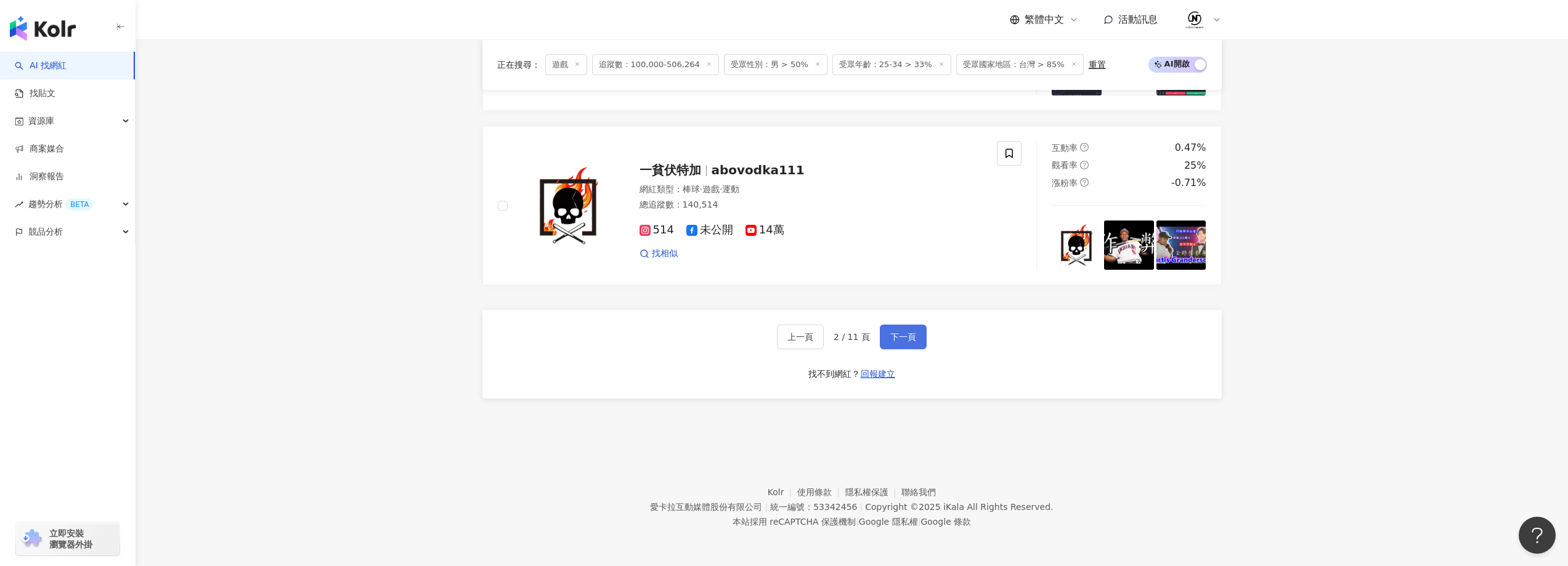
click at [892, 335] on span "下一頁" at bounding box center [903, 337] width 26 height 10
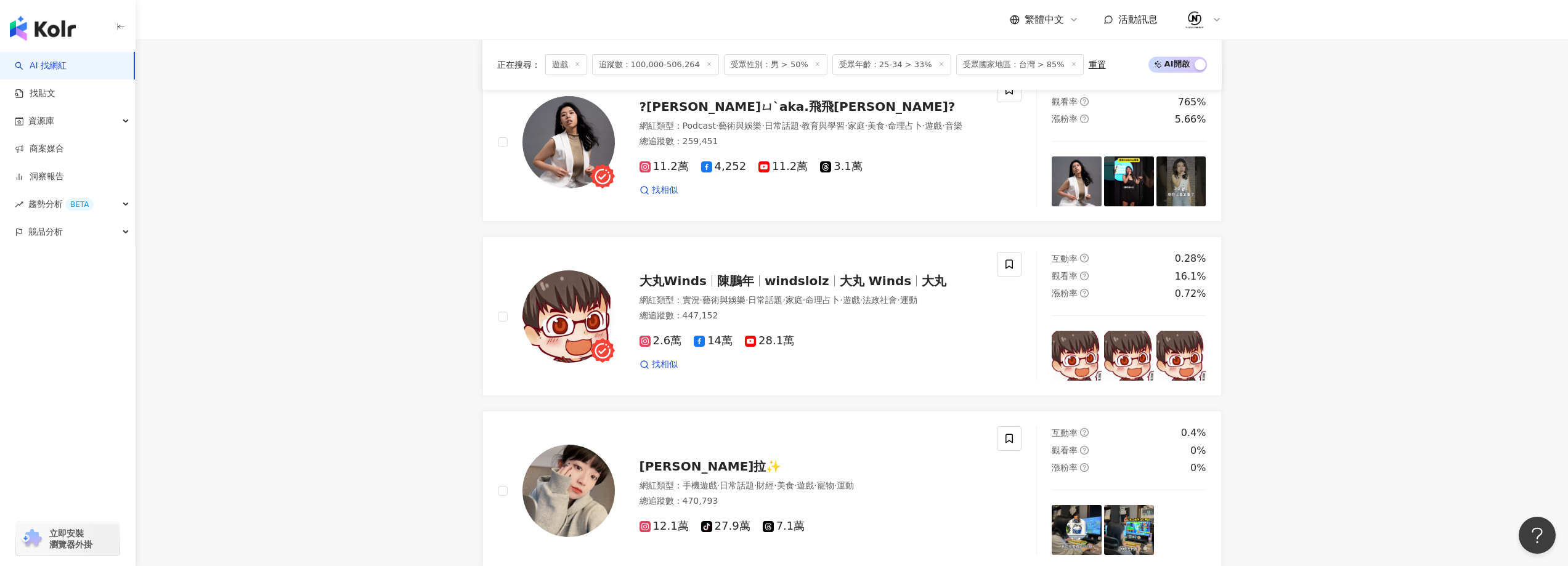
scroll to position [1847, 0]
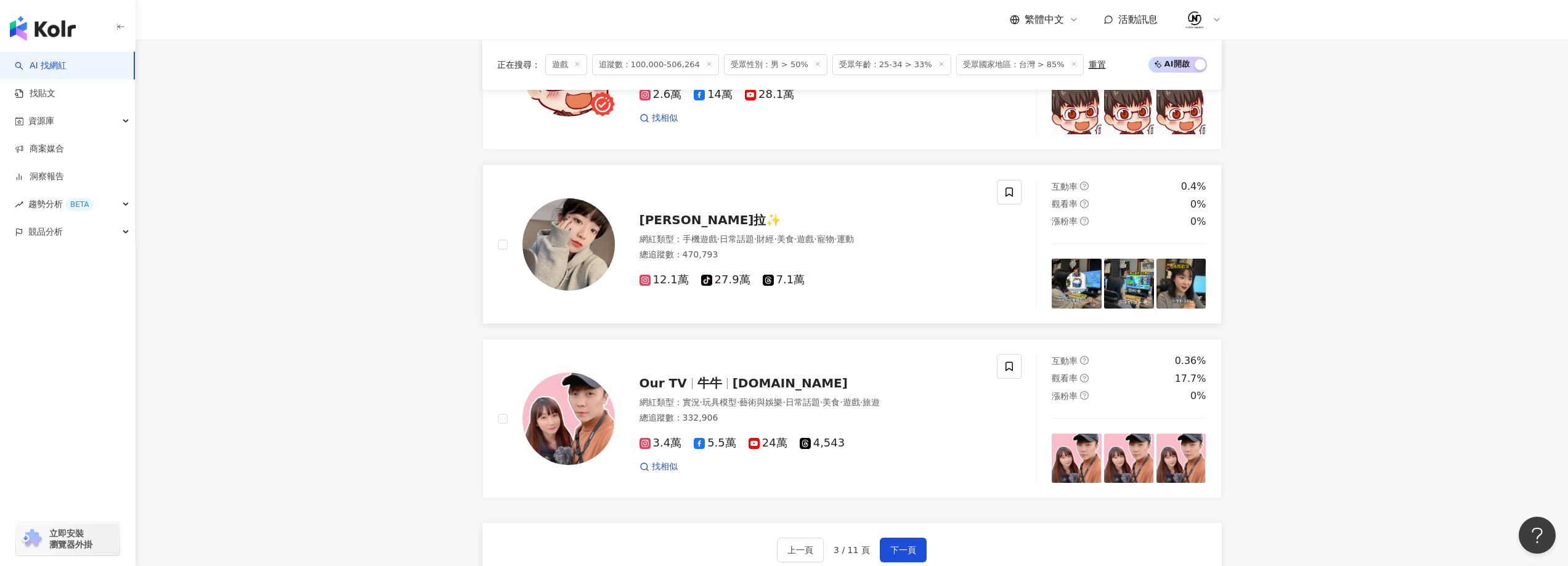
click at [664, 220] on span "安啾拉✨" at bounding box center [710, 220] width 142 height 15
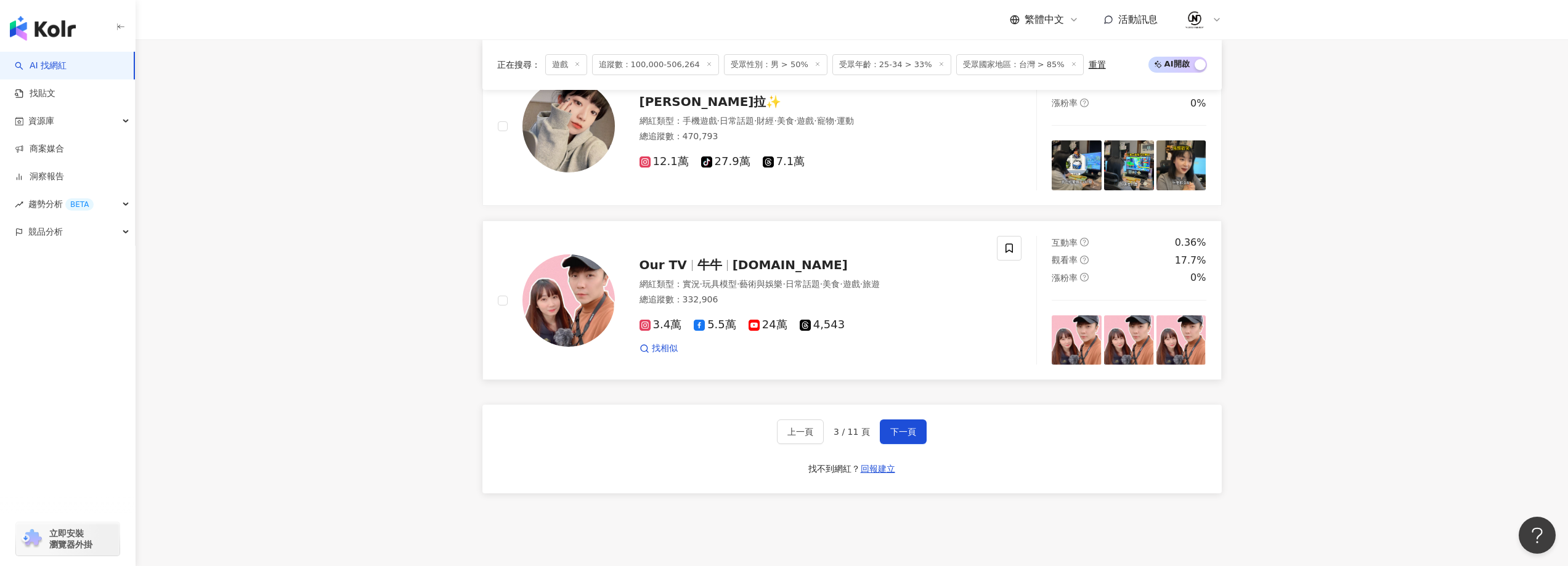
scroll to position [1971, 0]
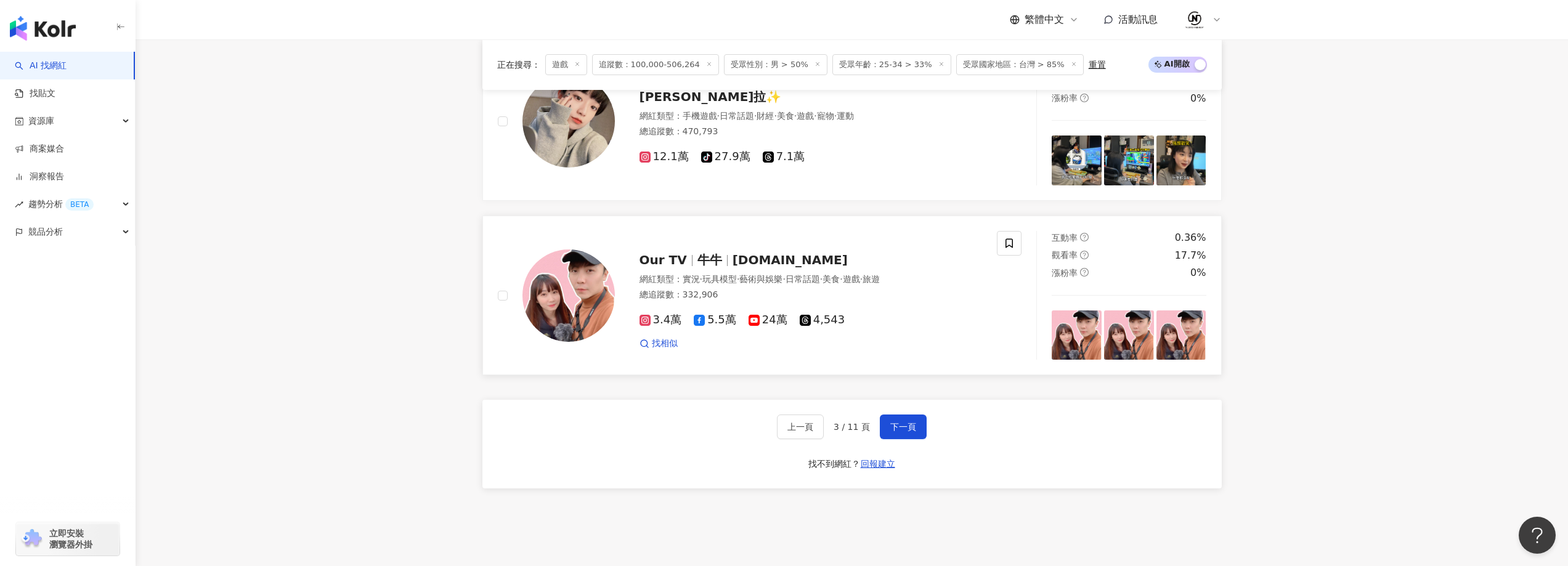
click at [733, 258] on span "niotv.tw" at bounding box center [790, 260] width 115 height 15
click at [903, 432] on span "下一頁" at bounding box center [903, 426] width 26 height 10
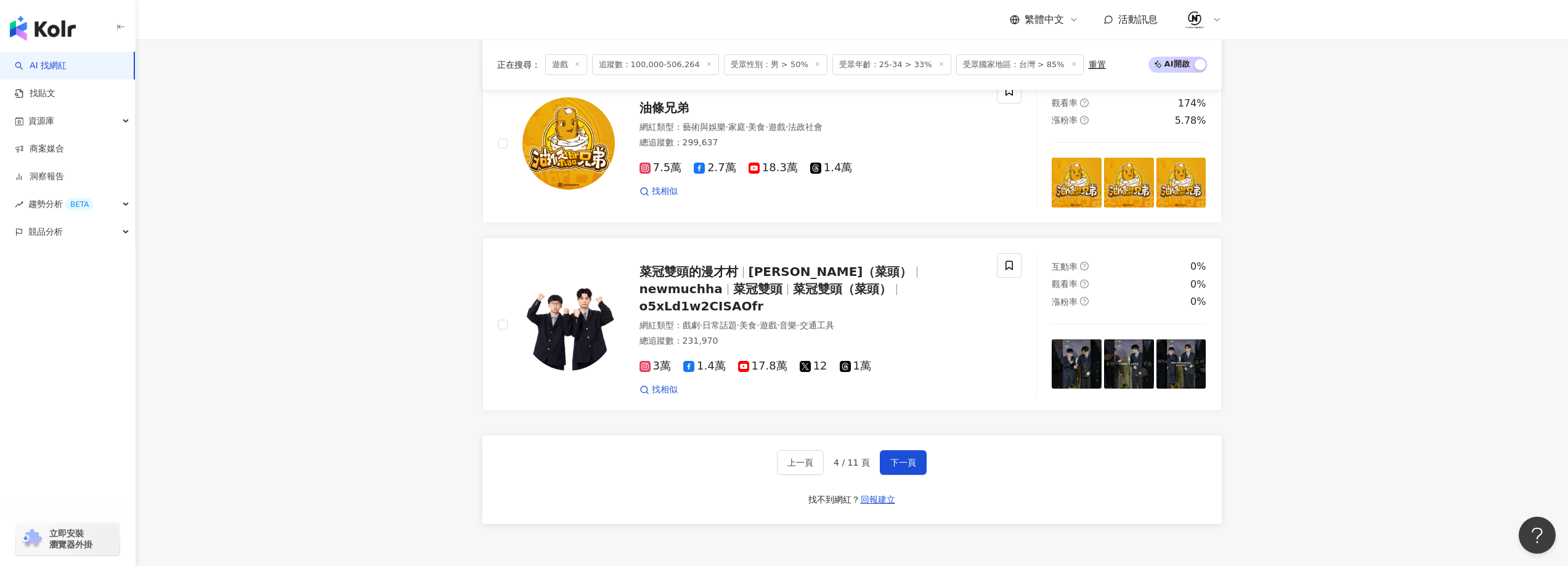
scroll to position [2079, 0]
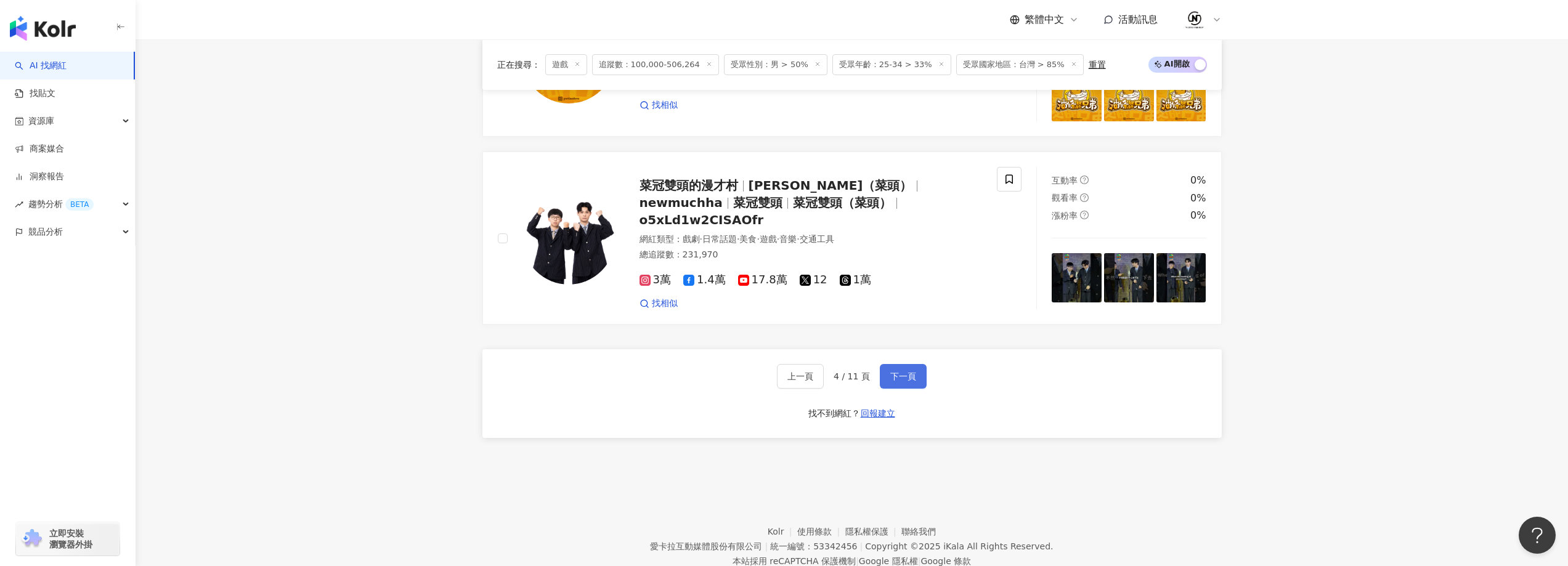
click at [906, 364] on button "下一頁" at bounding box center [903, 376] width 47 height 24
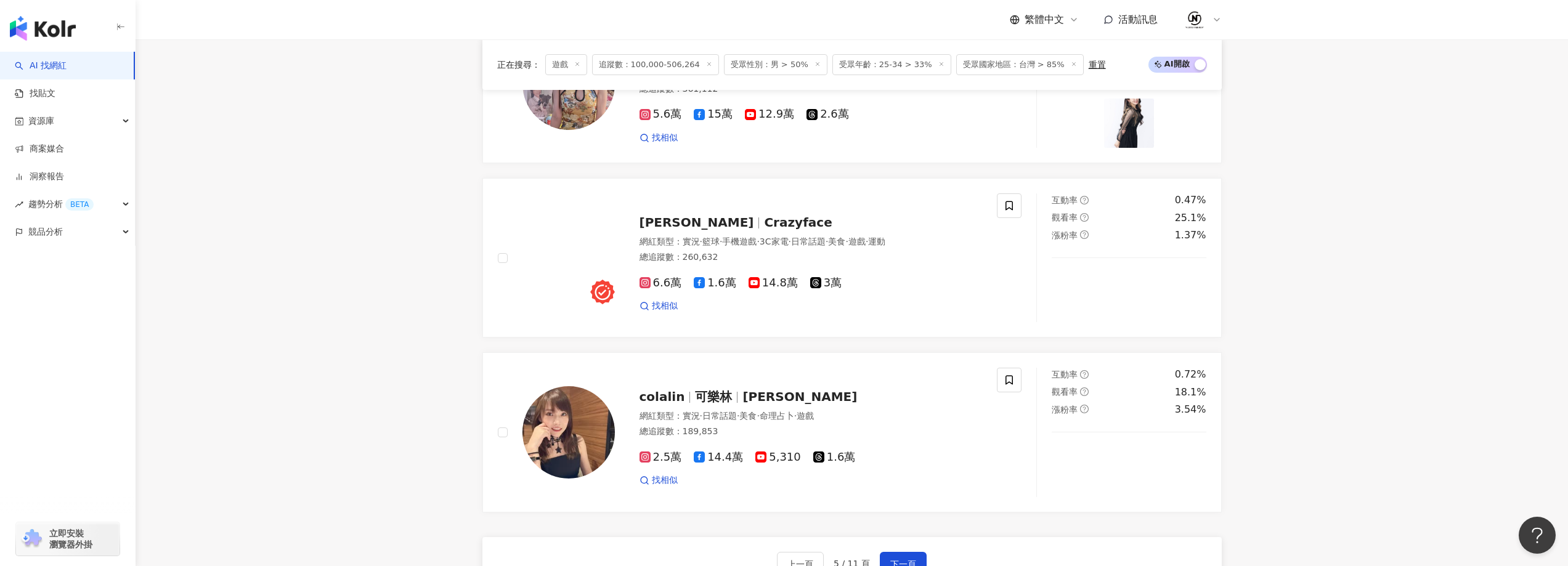
scroll to position [2061, 0]
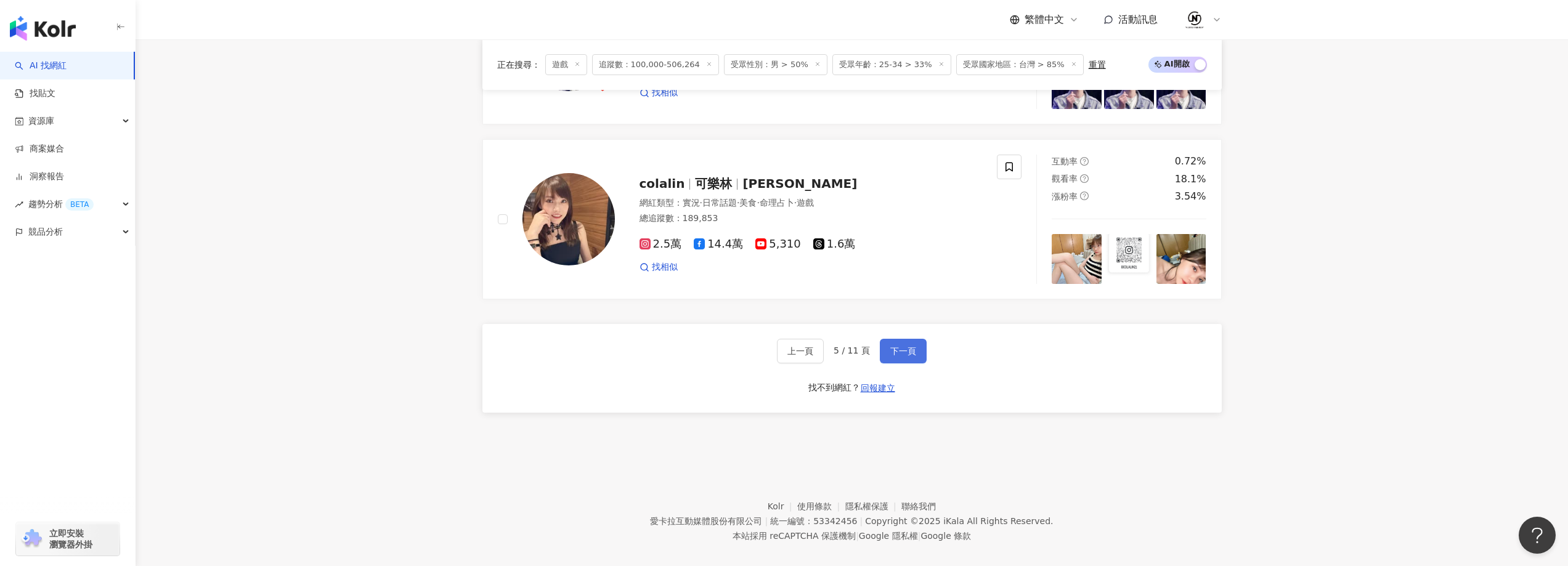
click at [903, 346] on span "下一頁" at bounding box center [903, 351] width 26 height 10
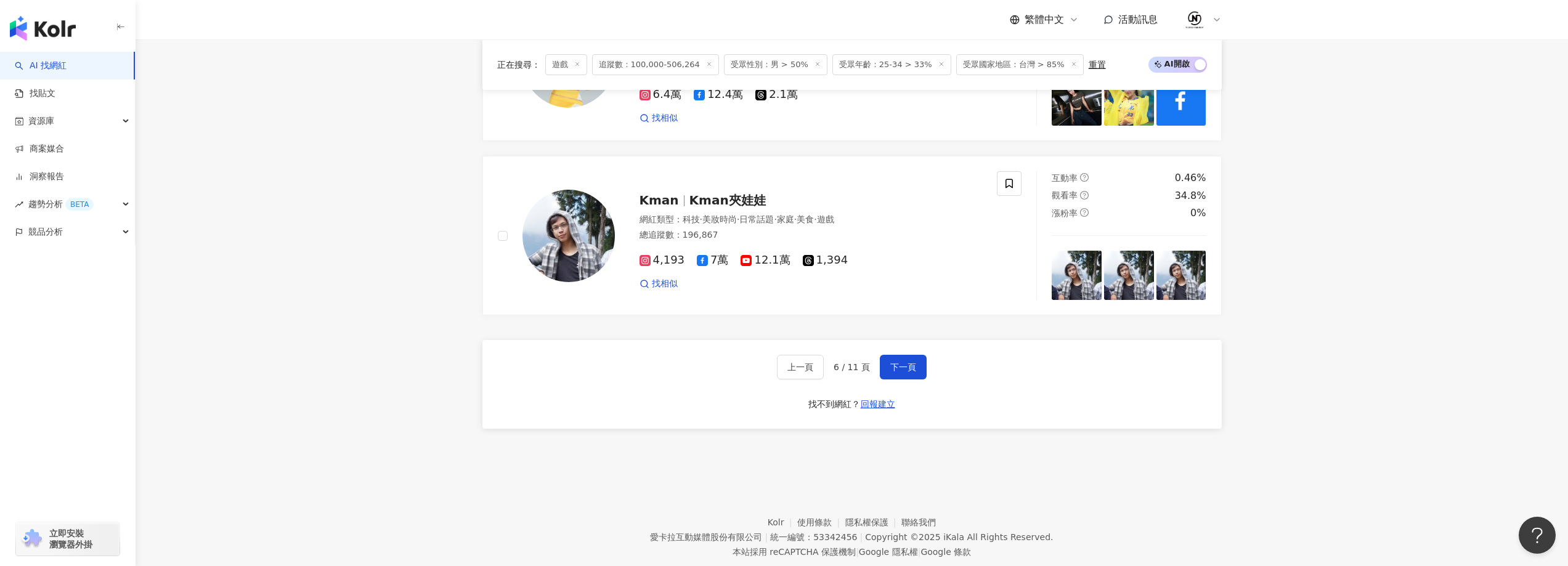
scroll to position [2032, 0]
click at [921, 358] on button "下一頁" at bounding box center [903, 365] width 47 height 24
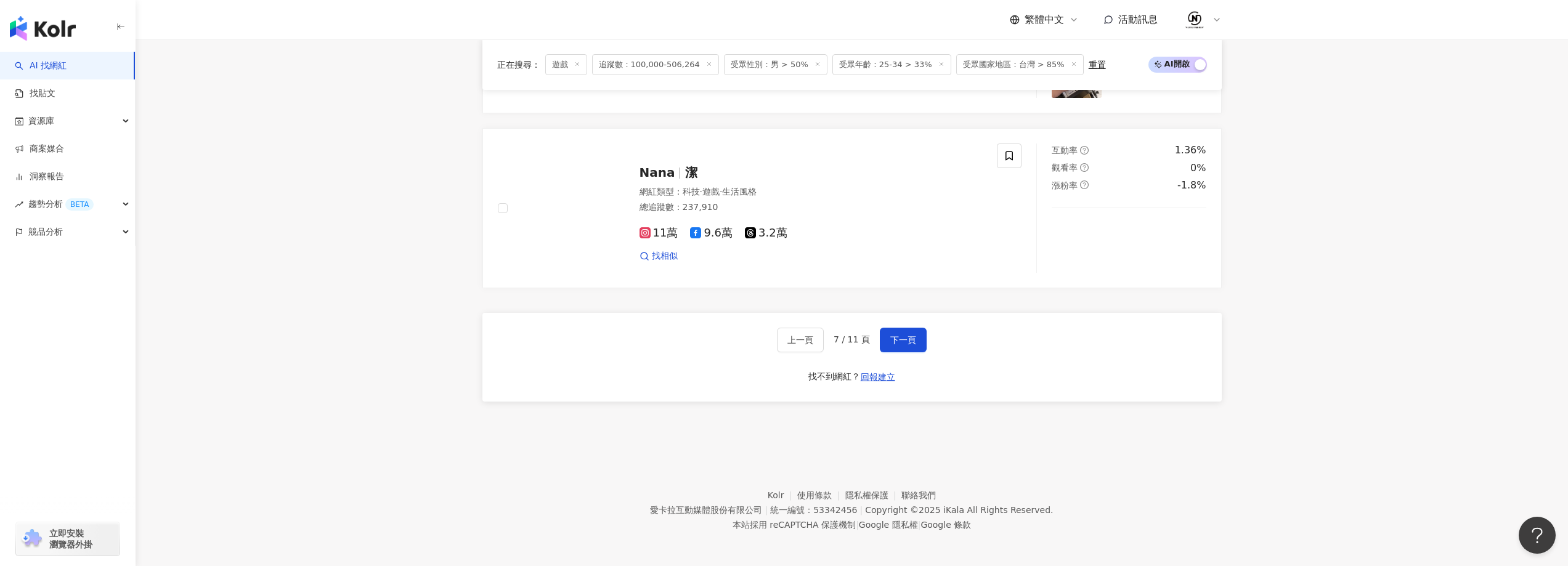
scroll to position [2098, 0]
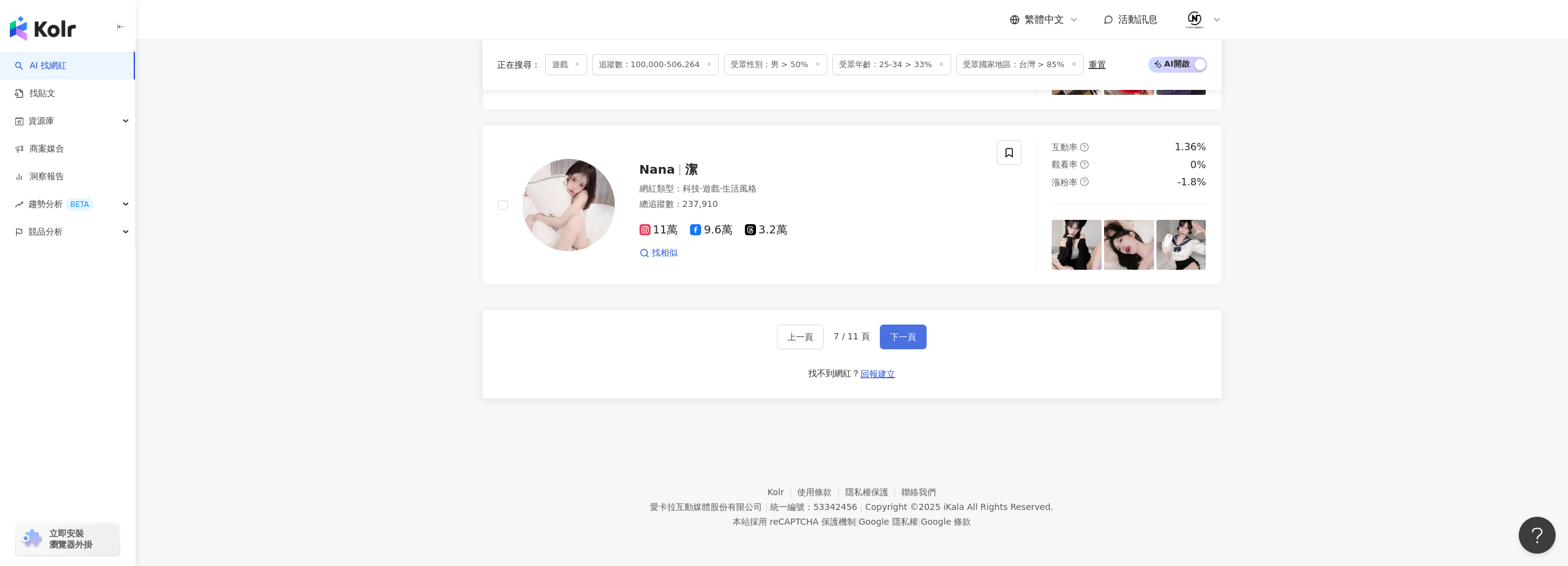
click at [904, 340] on span "下一頁" at bounding box center [903, 337] width 26 height 10
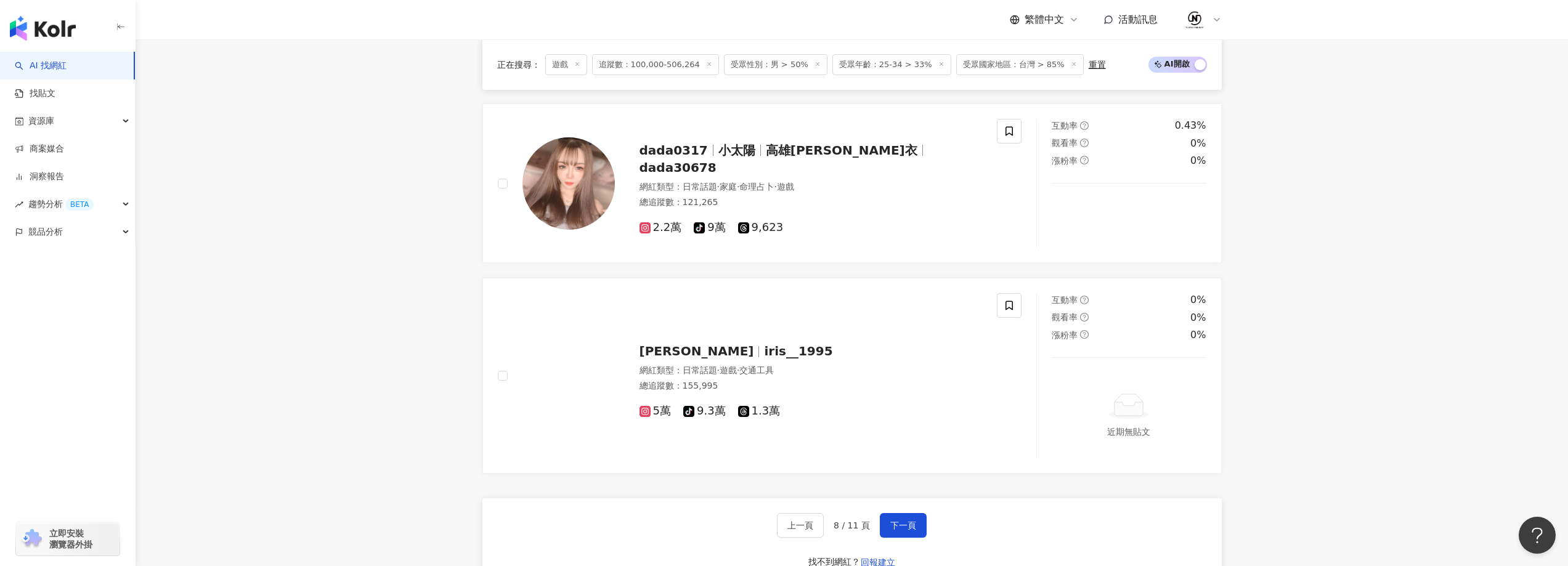
scroll to position [1956, 0]
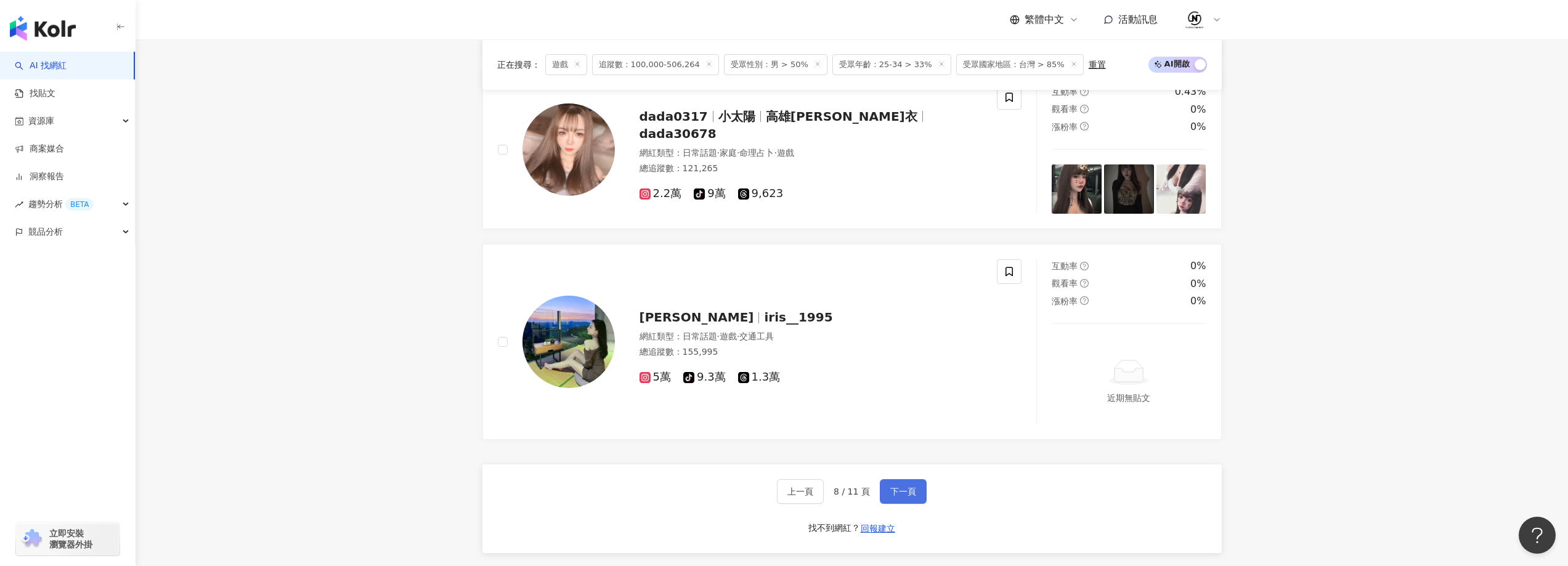
click at [891, 487] on span "下一頁" at bounding box center [903, 491] width 26 height 10
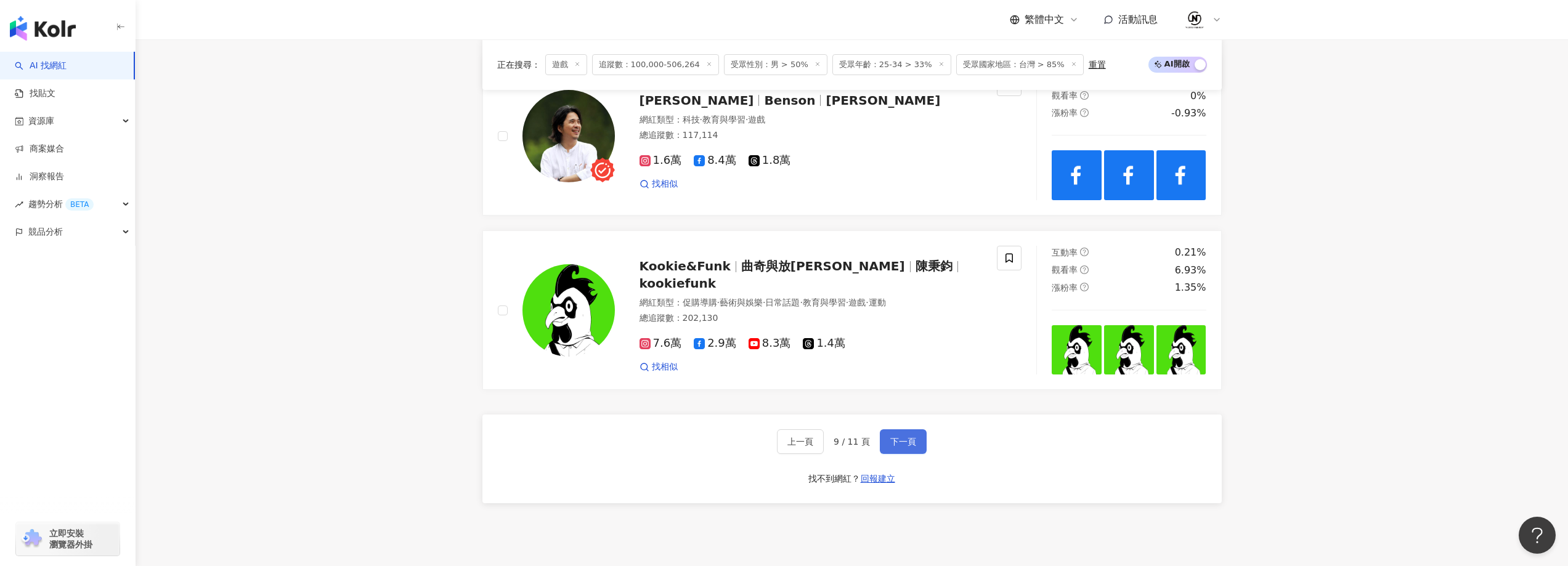
click at [904, 434] on button "下一頁" at bounding box center [903, 441] width 47 height 24
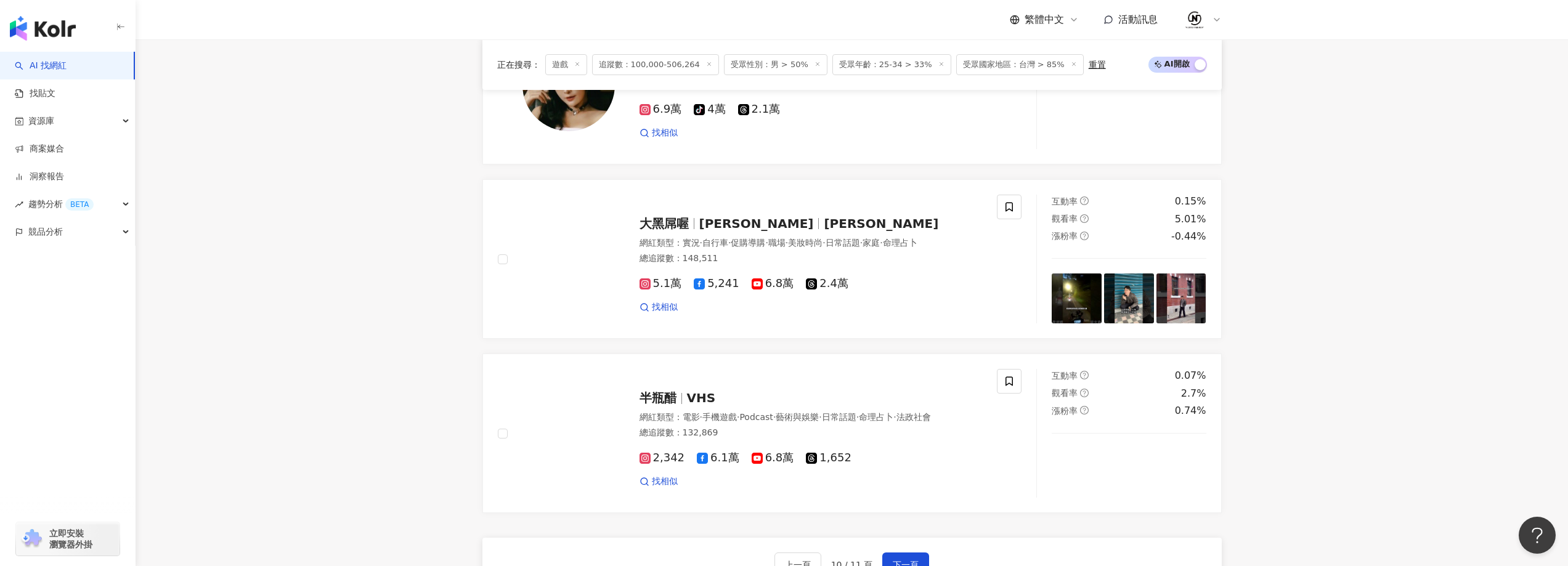
scroll to position [2018, 0]
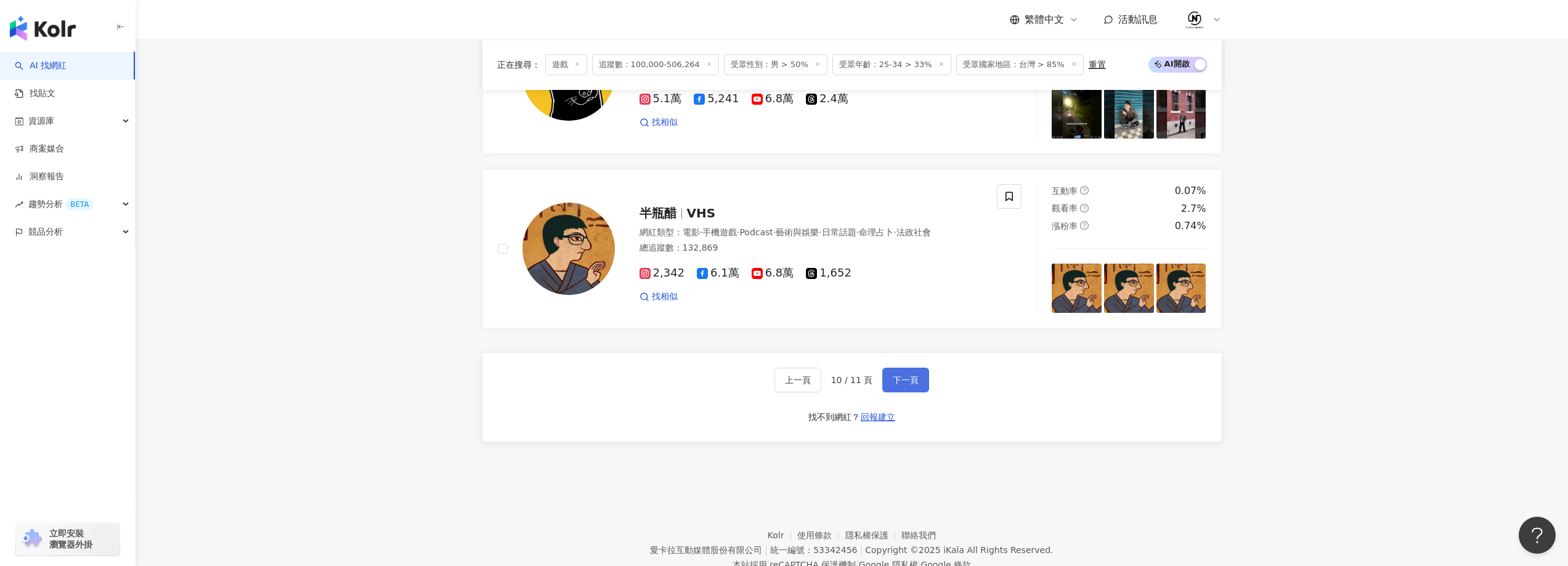
click at [920, 387] on button "下一頁" at bounding box center [905, 380] width 47 height 24
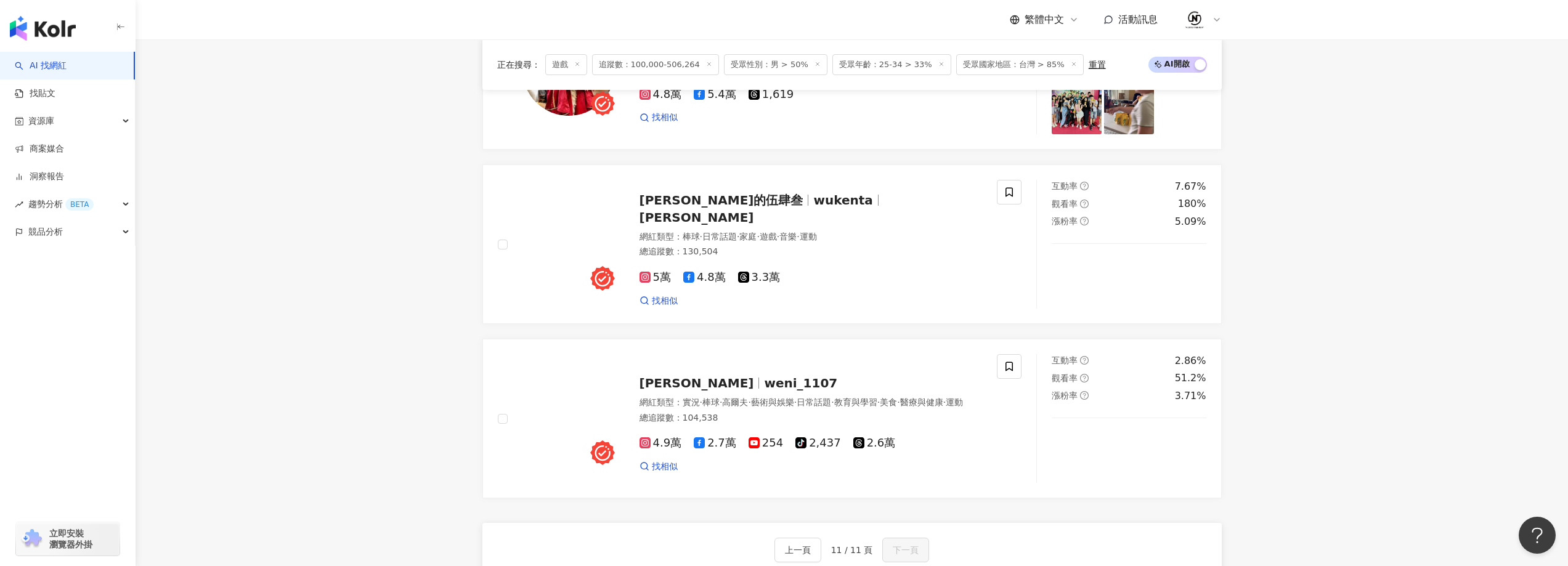
scroll to position [539, 0]
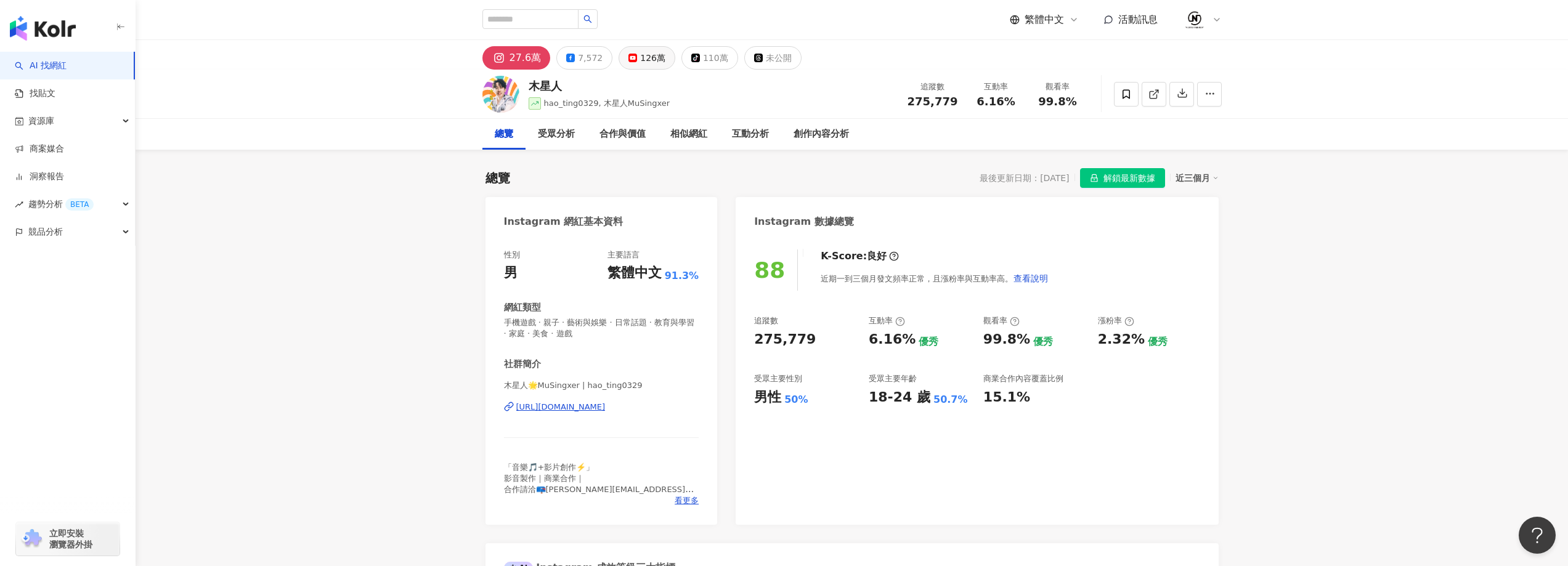
click at [649, 58] on div "126萬" at bounding box center [653, 58] width 25 height 17
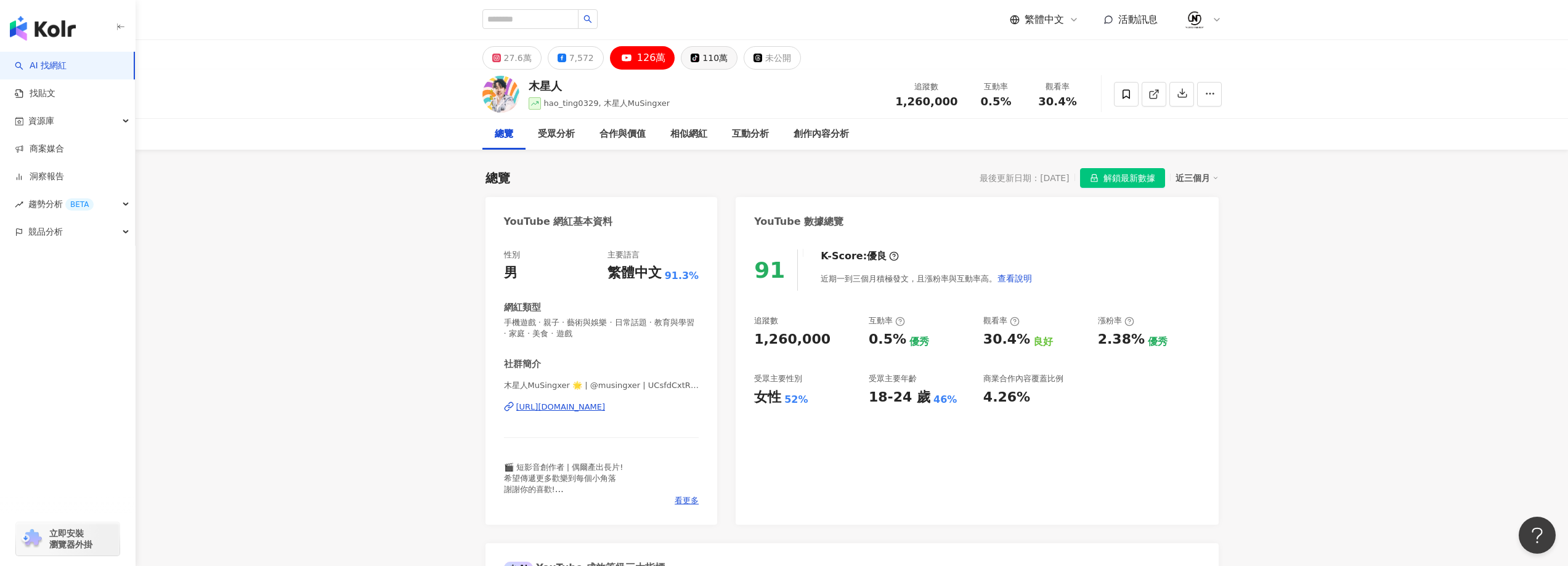
click at [723, 59] on button "tiktok-icon 110萬" at bounding box center [709, 58] width 57 height 24
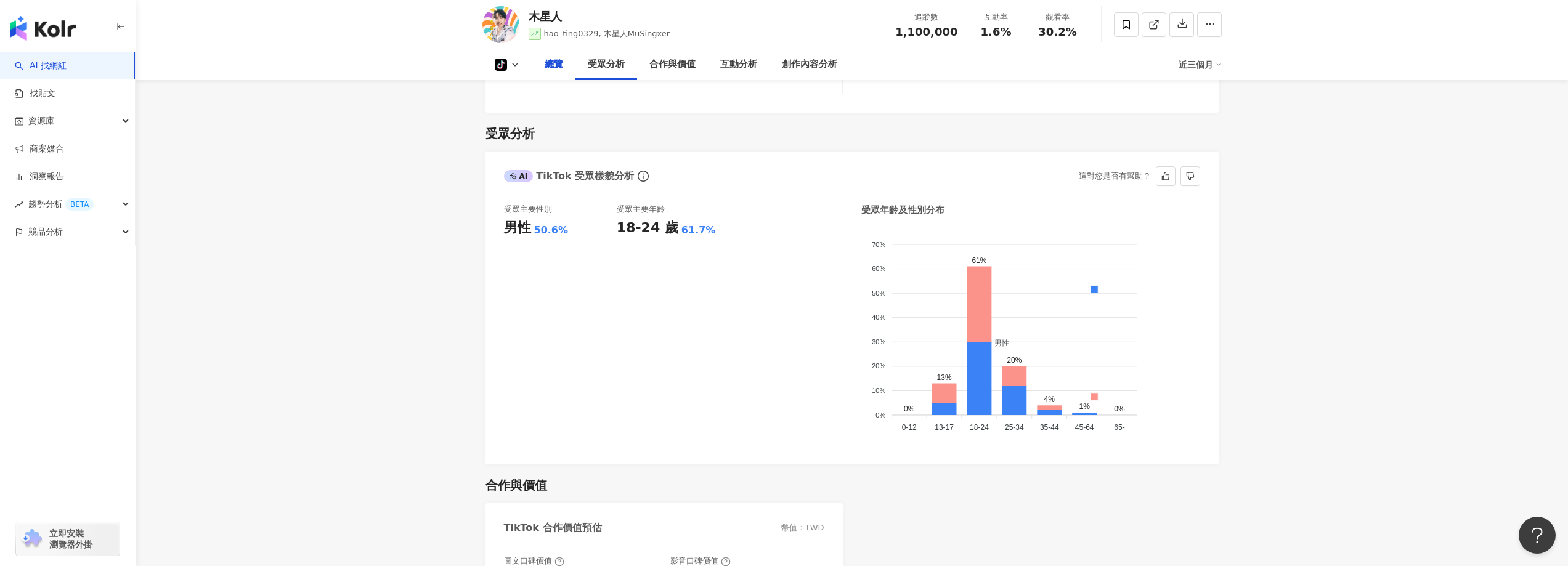
scroll to position [554, 0]
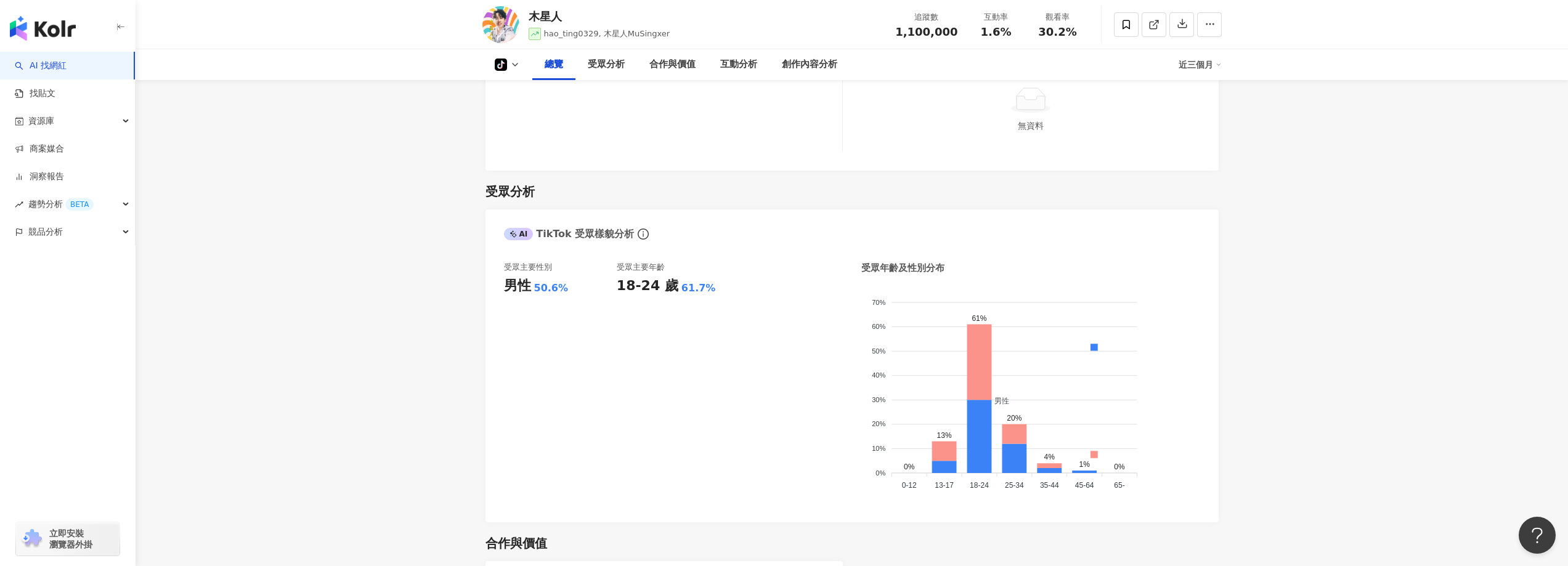
click at [514, 64] on icon at bounding box center [514, 64] width 10 height 10
click at [516, 92] on button "Instagram" at bounding box center [527, 87] width 74 height 17
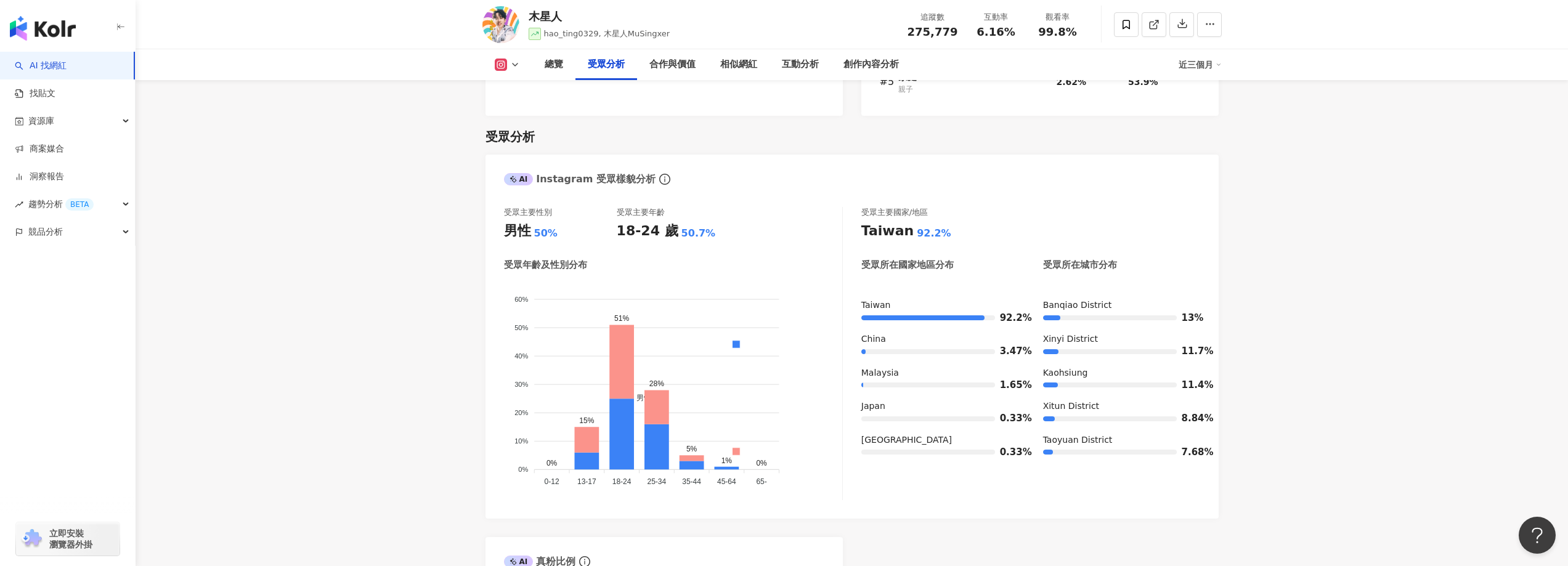
scroll to position [1034, 0]
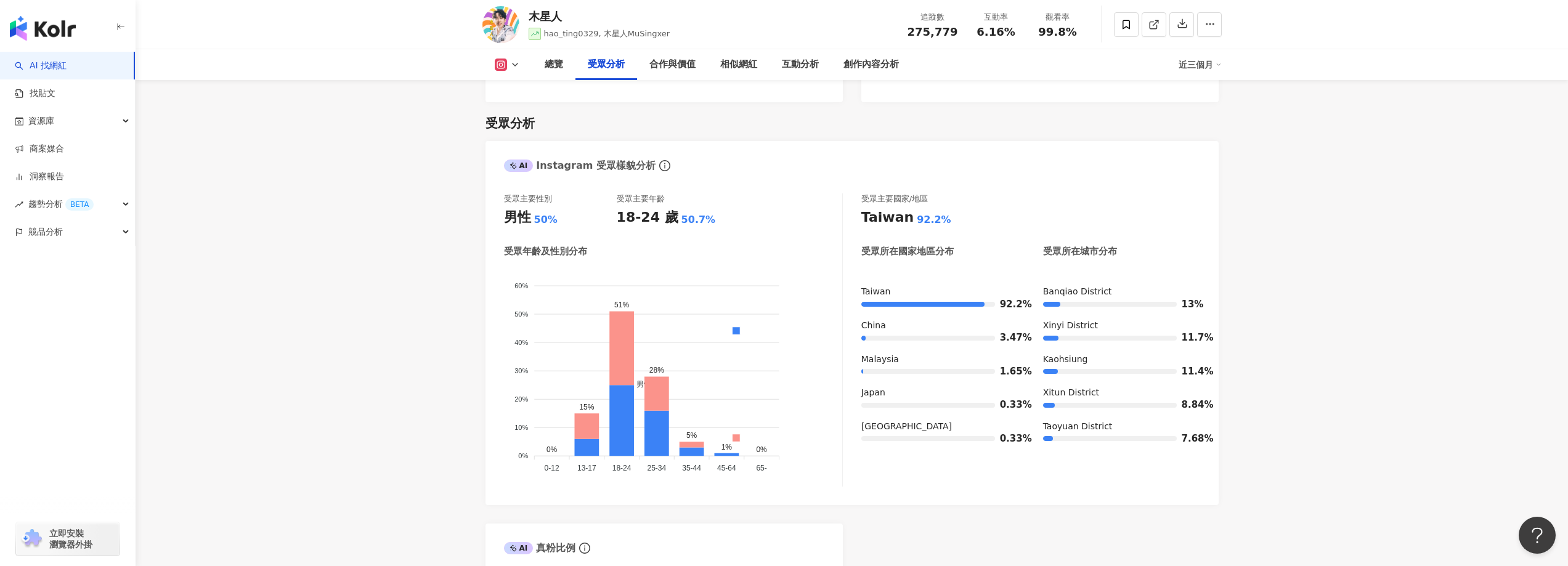
click at [515, 64] on icon at bounding box center [514, 64] width 10 height 10
click at [510, 62] on icon at bounding box center [514, 64] width 10 height 10
click at [513, 62] on icon at bounding box center [514, 64] width 10 height 10
click at [519, 124] on button "Facebook" at bounding box center [527, 115] width 74 height 17
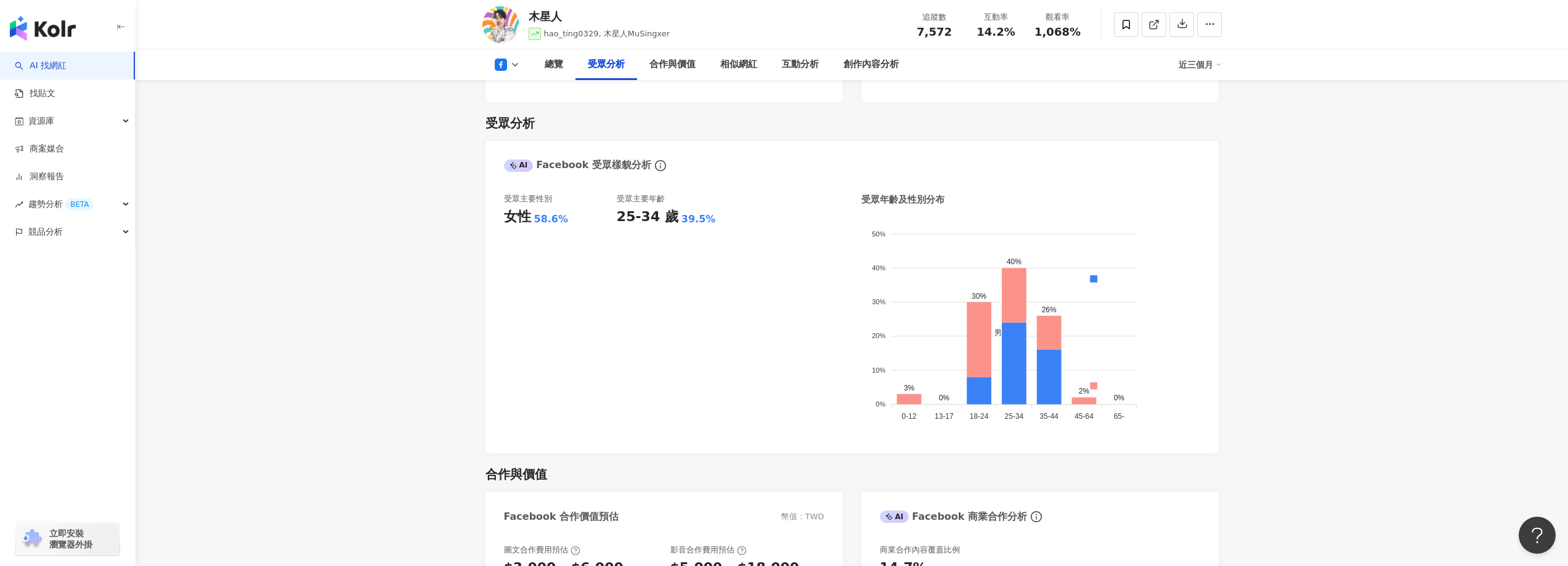
click at [516, 63] on icon at bounding box center [514, 64] width 10 height 10
click at [516, 64] on icon at bounding box center [514, 64] width 10 height 10
click at [512, 145] on div "AI Facebook 受眾樣貌分析" at bounding box center [852, 161] width 733 height 40
click at [511, 61] on icon at bounding box center [514, 64] width 10 height 10
click at [514, 144] on button "YouTube" at bounding box center [527, 144] width 74 height 17
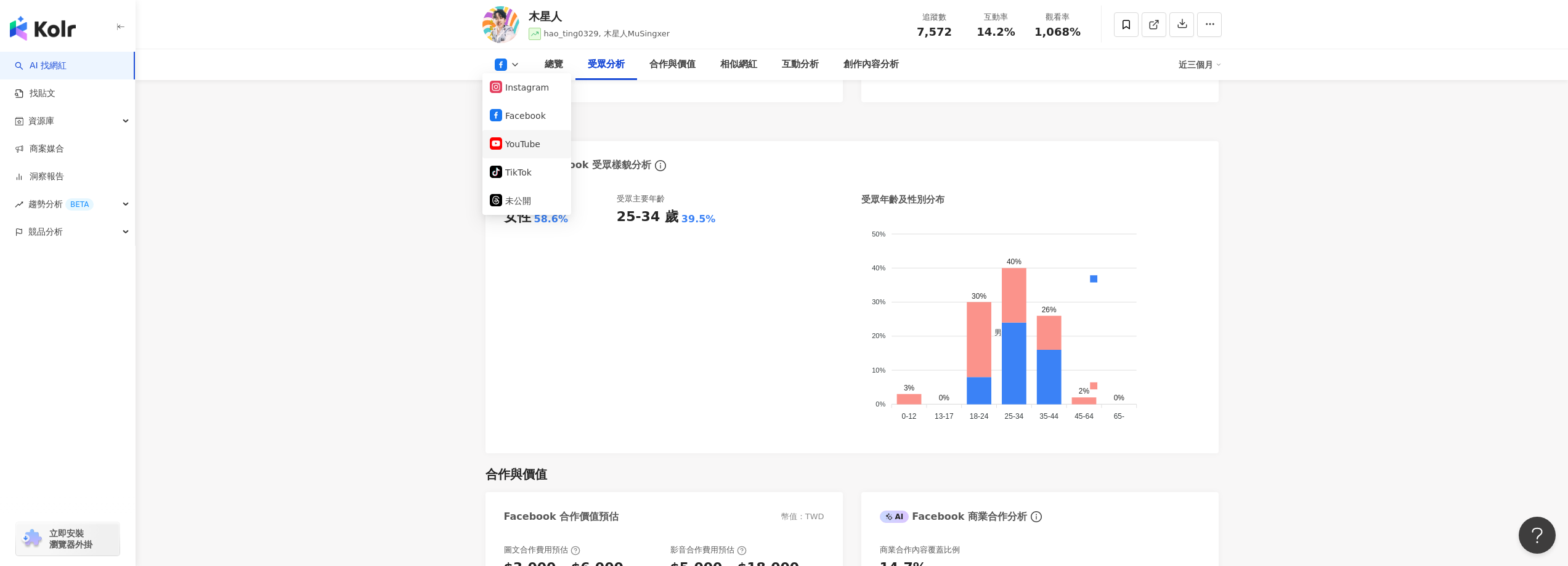
scroll to position [1054, 0]
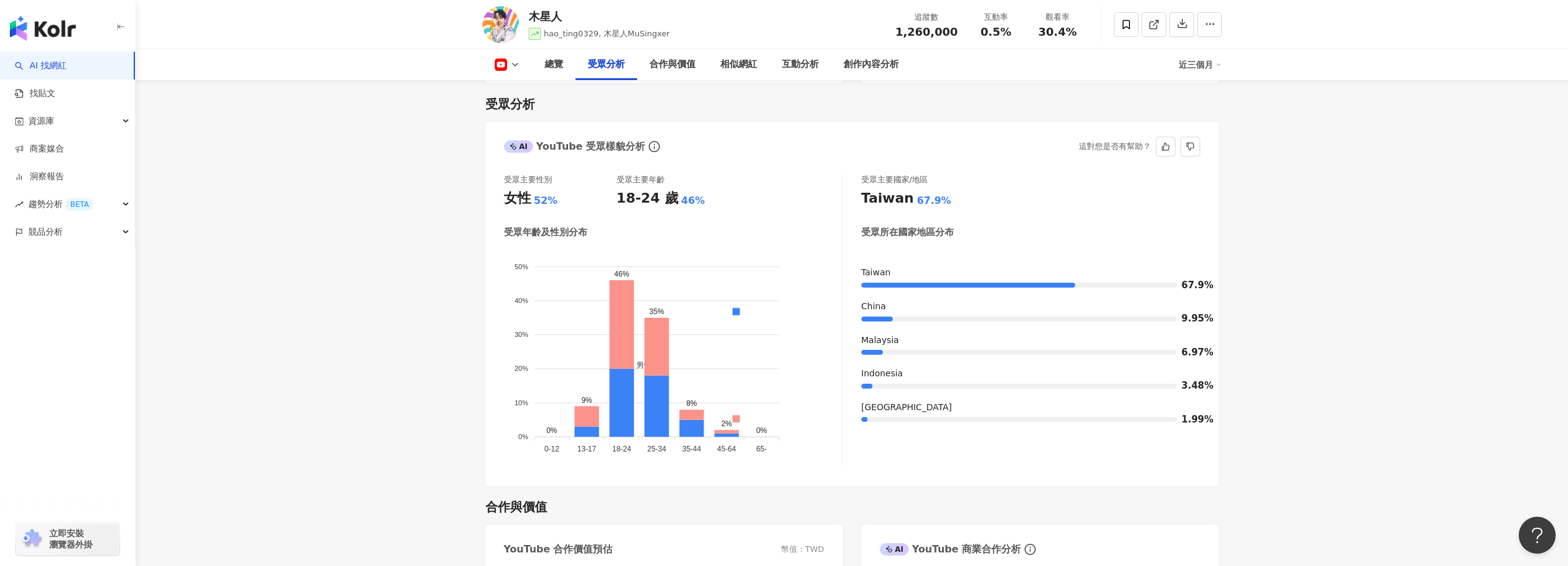
click at [516, 66] on icon at bounding box center [514, 64] width 10 height 10
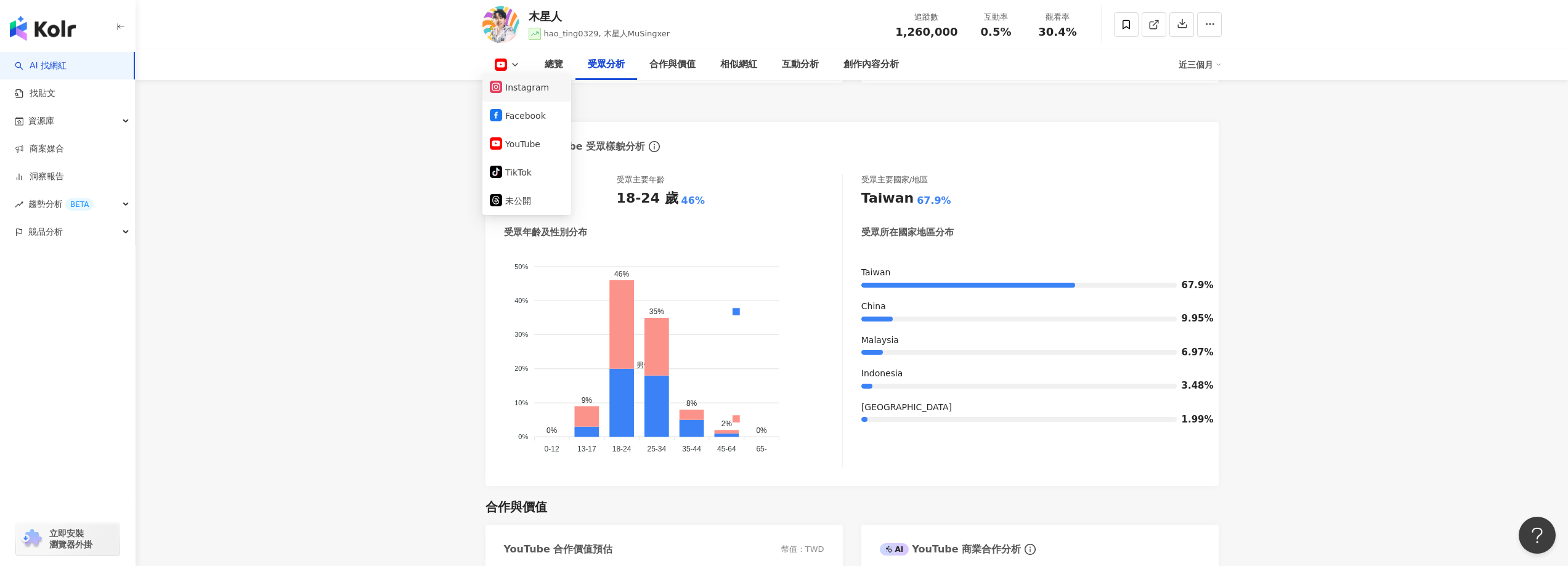
click at [521, 90] on button "Instagram" at bounding box center [527, 87] width 74 height 17
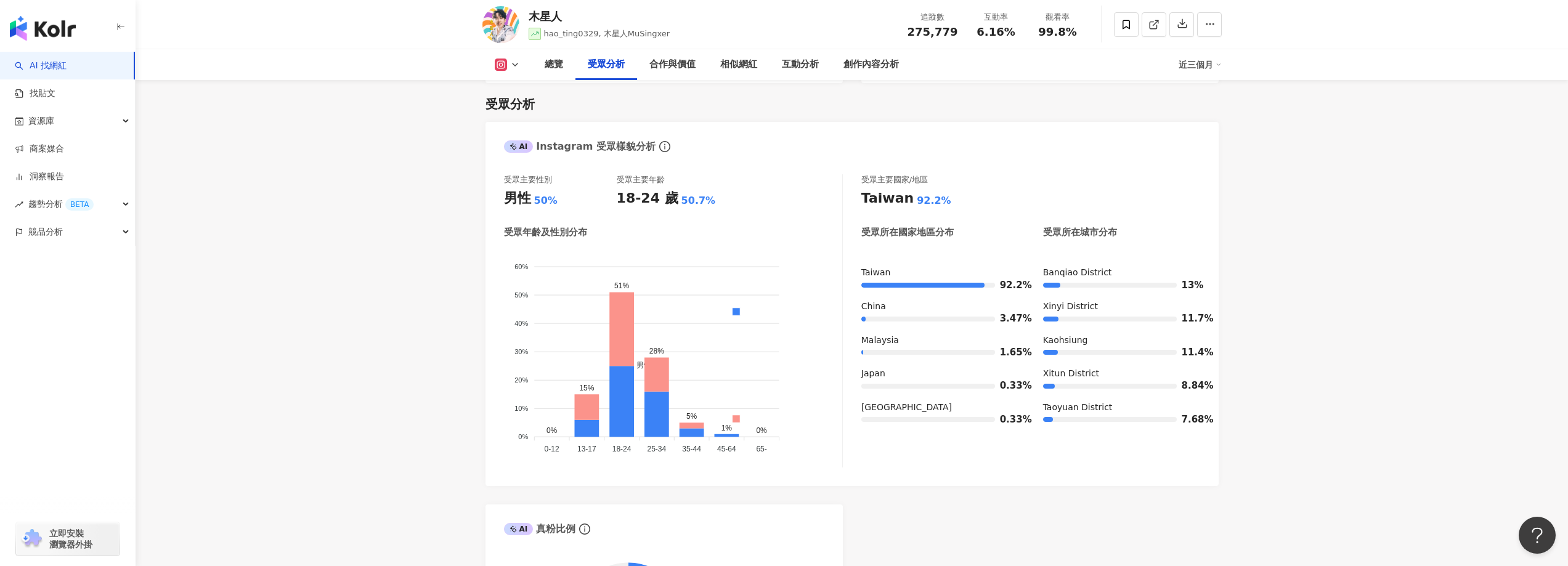
scroll to position [1034, 0]
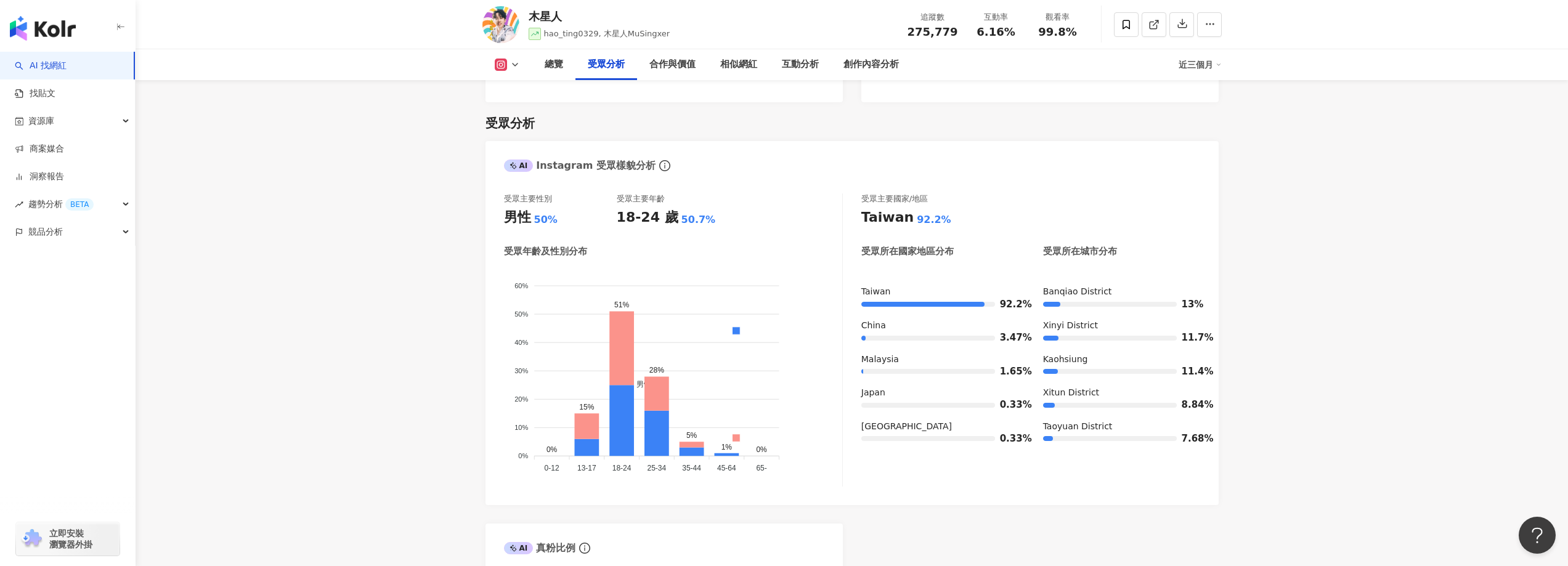
click at [509, 63] on button at bounding box center [507, 64] width 50 height 13
click at [517, 167] on button "tiktok-icon TikTok" at bounding box center [527, 172] width 74 height 17
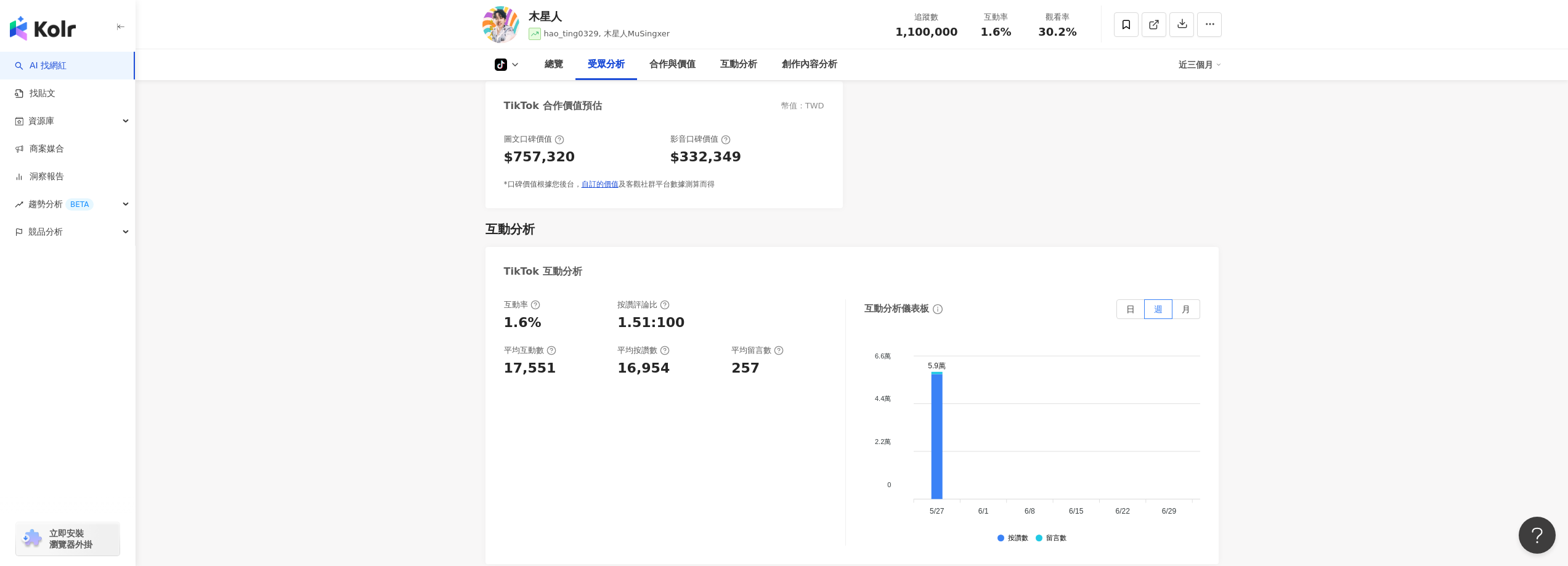
scroll to position [704, 0]
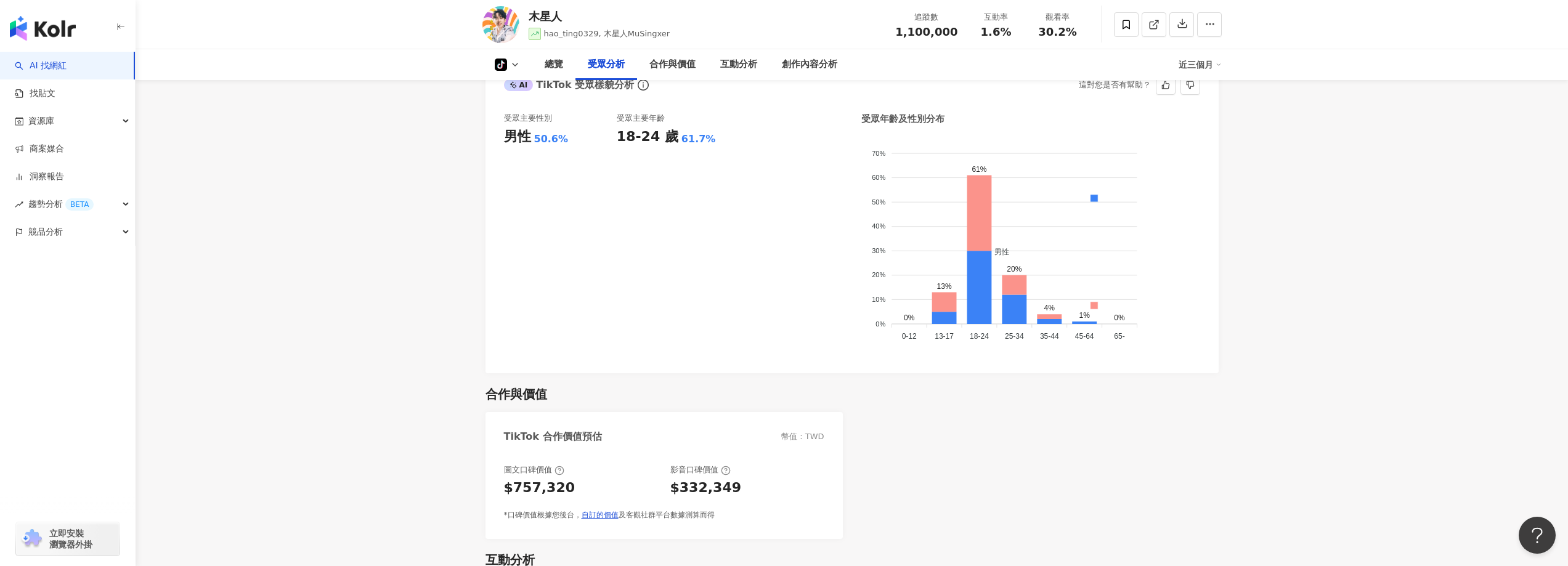
click at [520, 61] on button "tiktok-icon" at bounding box center [507, 64] width 50 height 13
click at [517, 61] on icon at bounding box center [514, 64] width 10 height 10
click at [520, 143] on button "YouTube" at bounding box center [527, 144] width 74 height 17
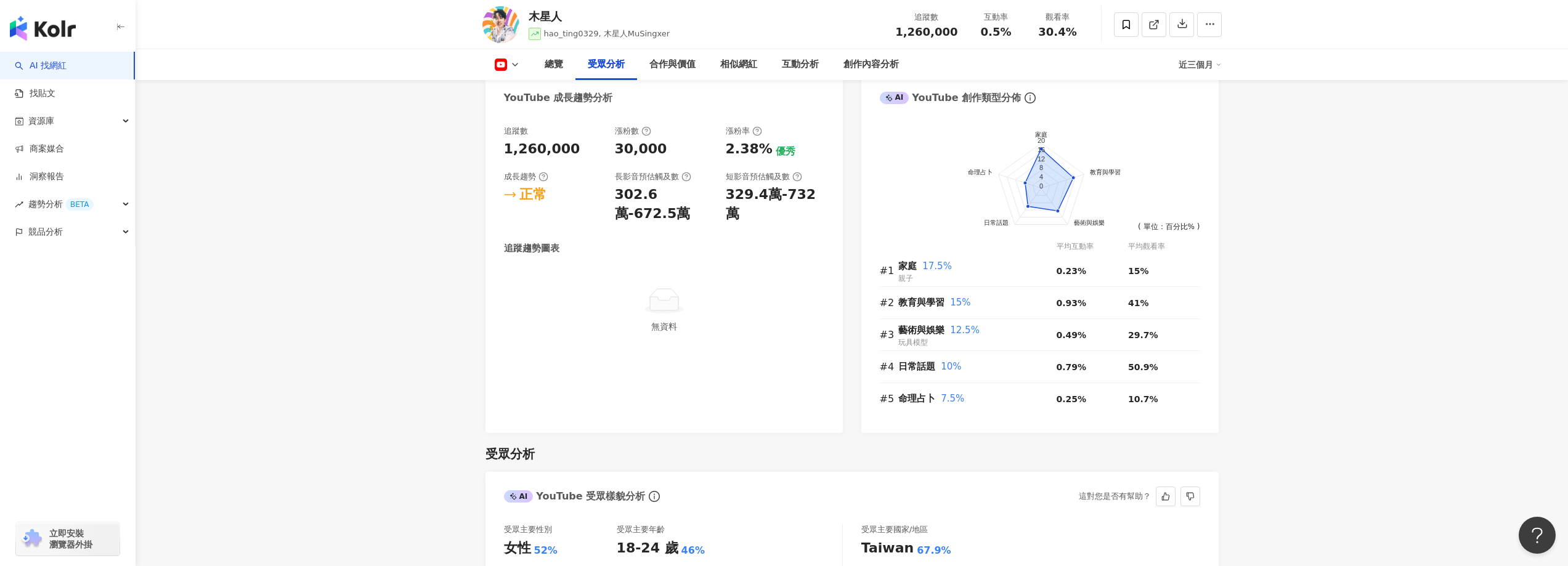
scroll to position [1060, 0]
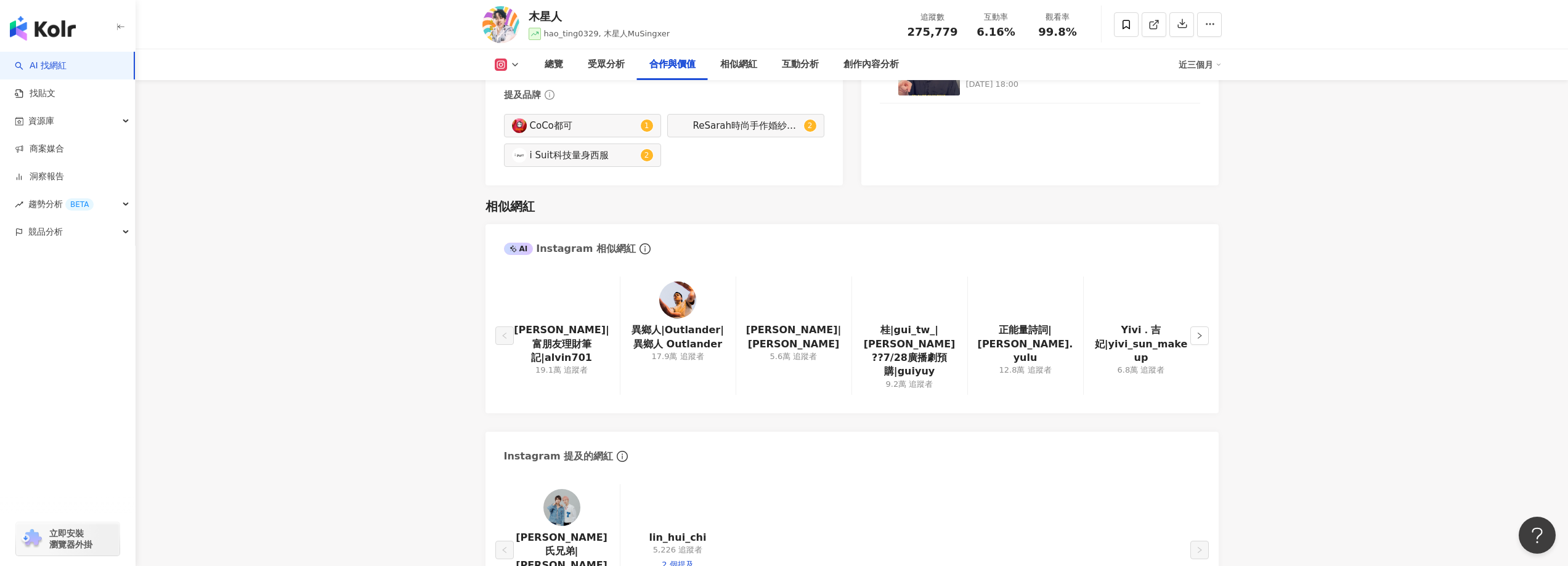
scroll to position [1886, 0]
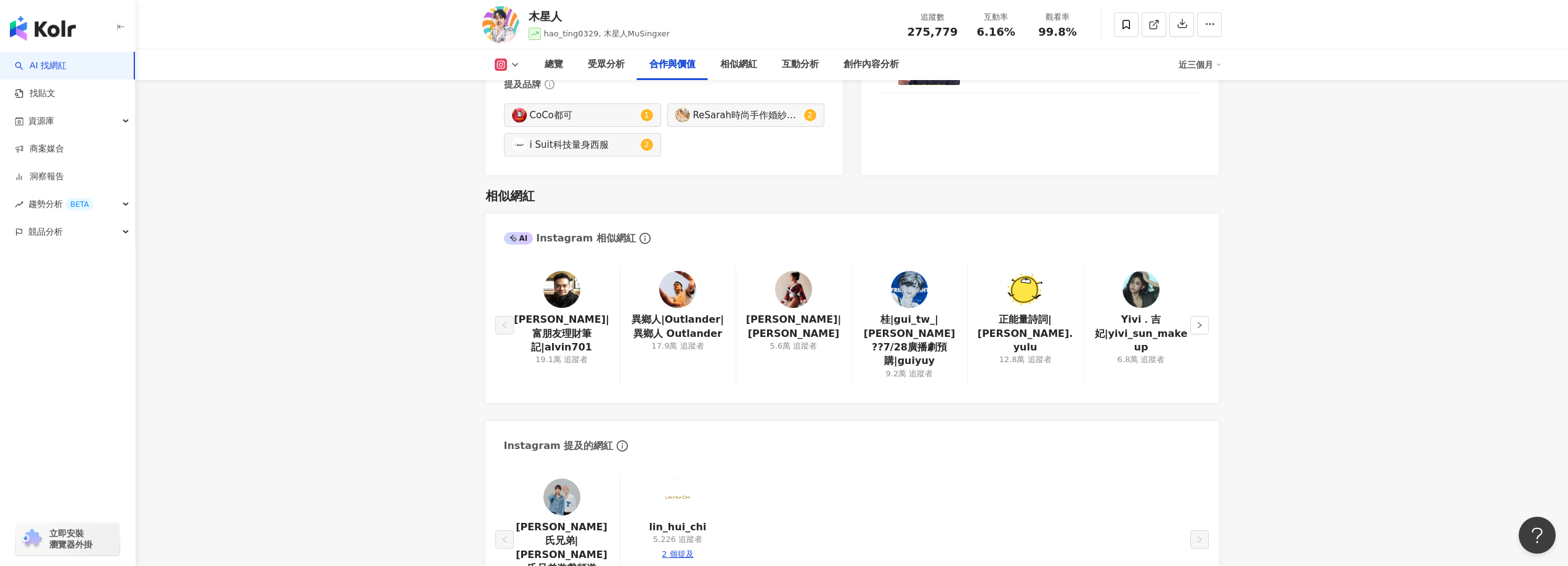
click at [673, 292] on img at bounding box center [678, 289] width 37 height 37
click at [1205, 323] on button "button" at bounding box center [1199, 325] width 18 height 18
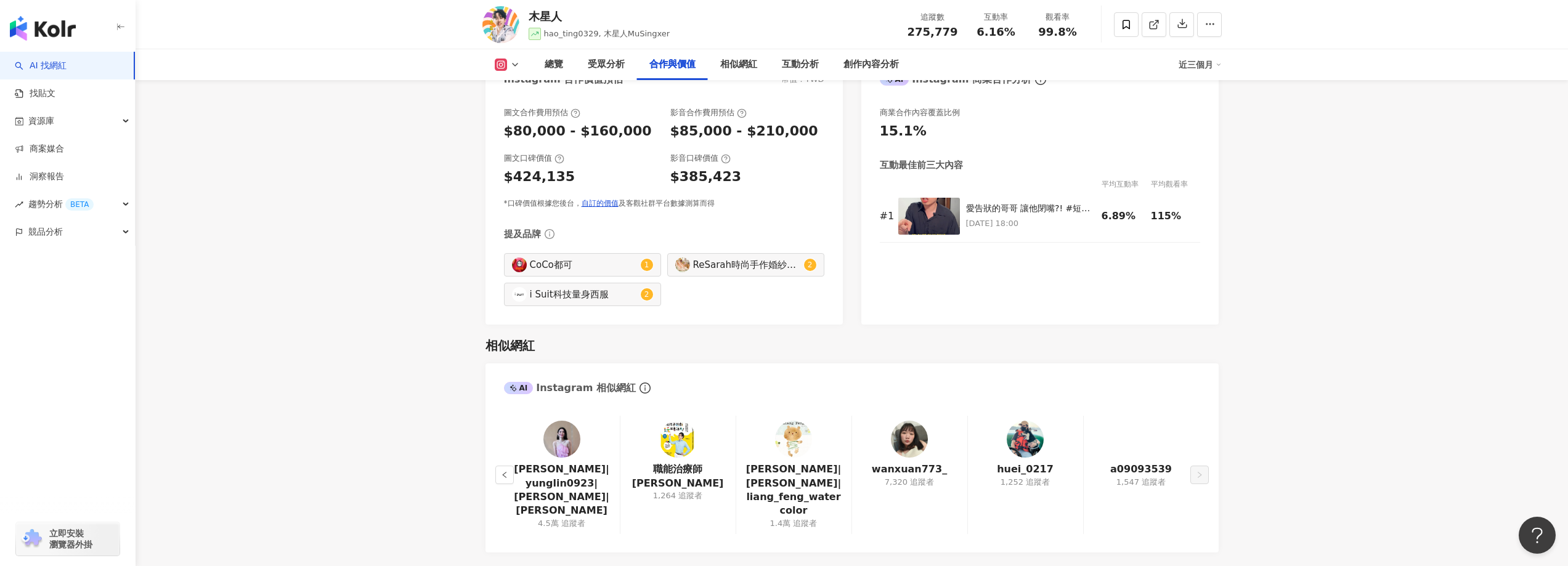
scroll to position [1847, 0]
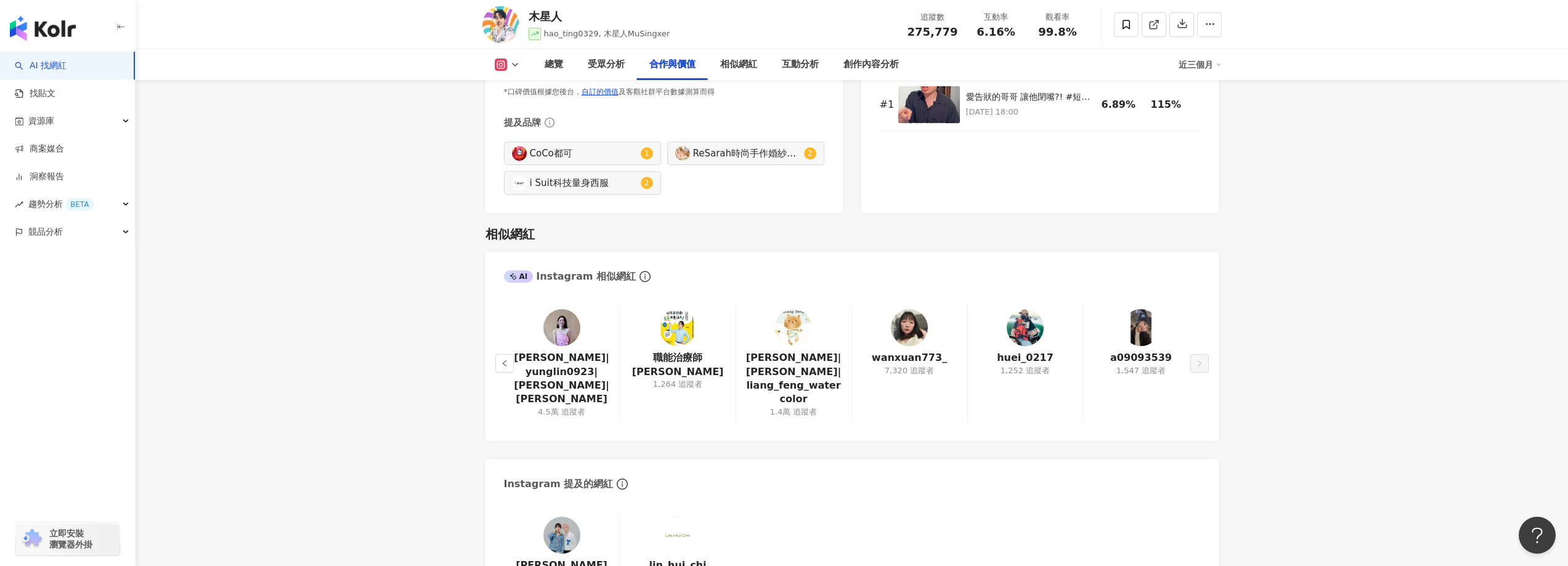
click at [510, 64] on icon at bounding box center [514, 64] width 10 height 10
click at [525, 173] on button "tiktok-icon TikTok" at bounding box center [527, 172] width 74 height 17
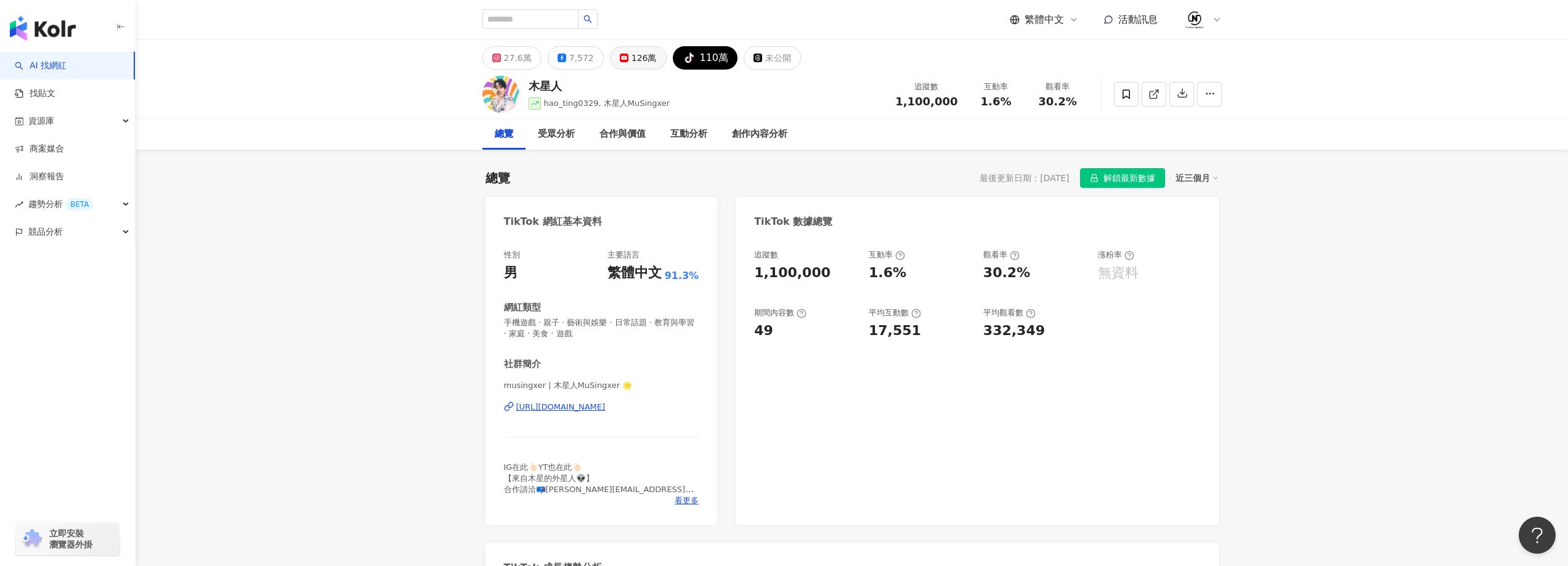
click at [631, 58] on div "126萬" at bounding box center [644, 58] width 25 height 17
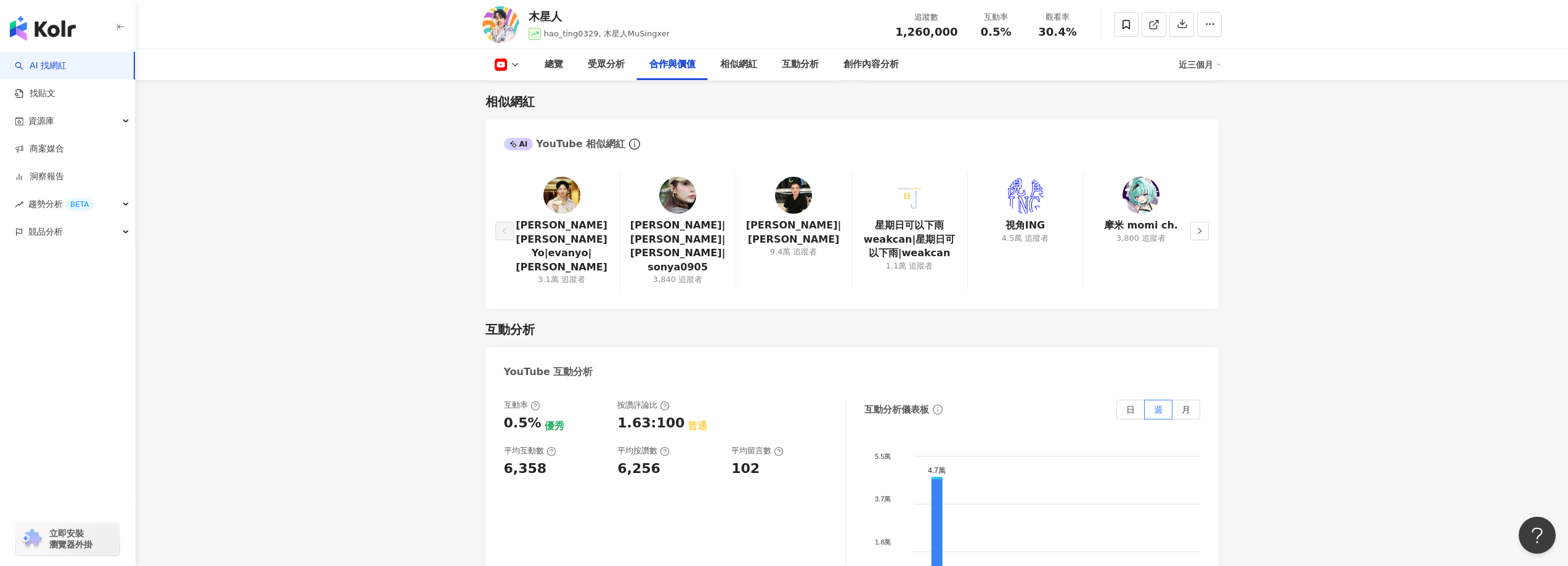
scroll to position [1601, 0]
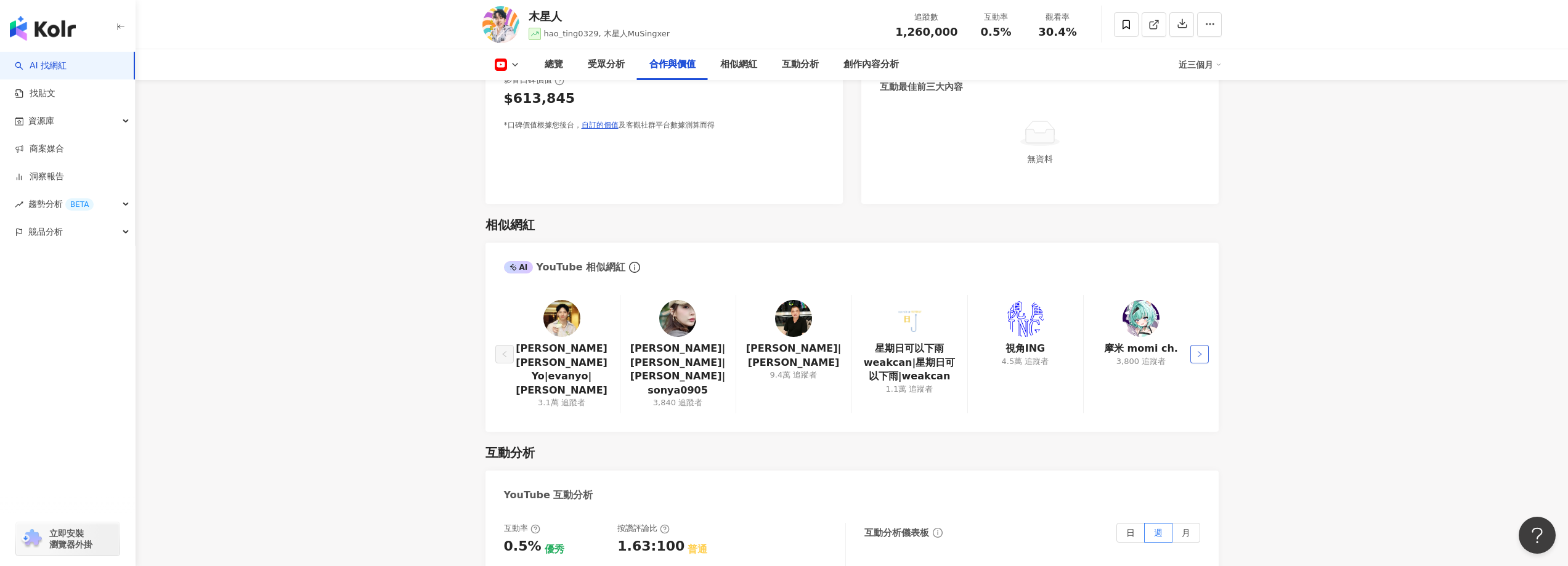
click at [1193, 355] on button "button" at bounding box center [1199, 354] width 18 height 18
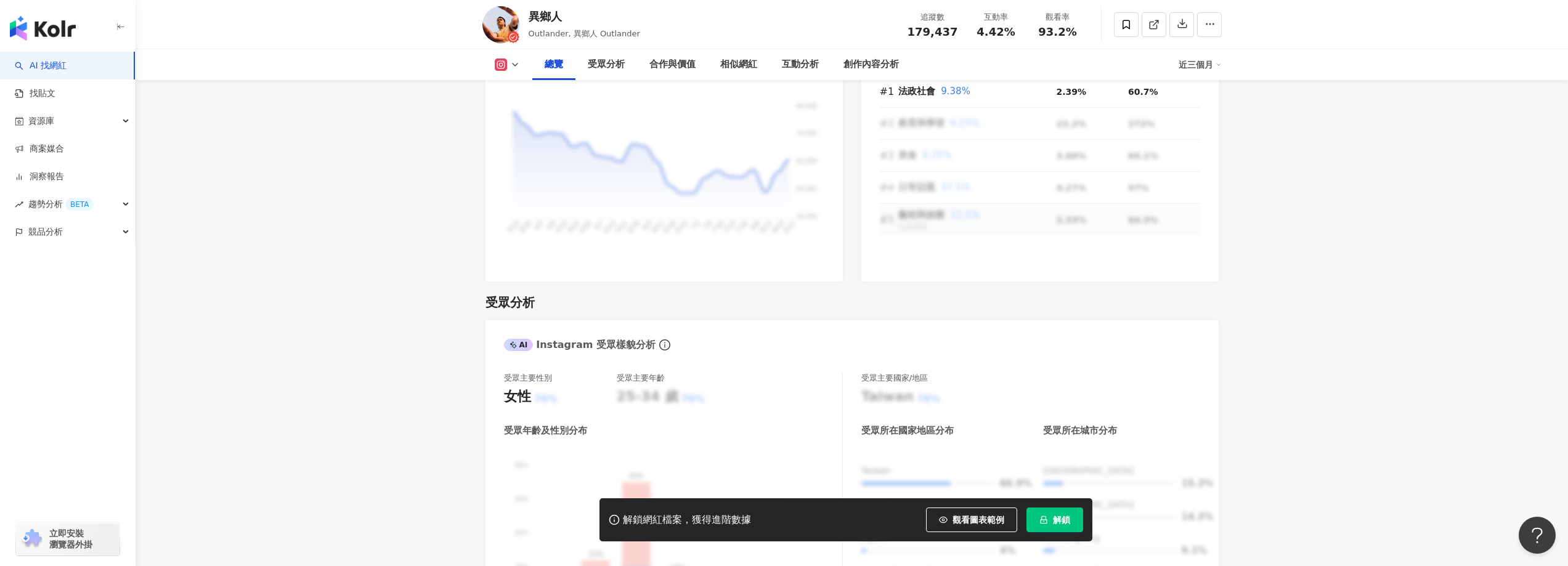
scroll to position [862, 0]
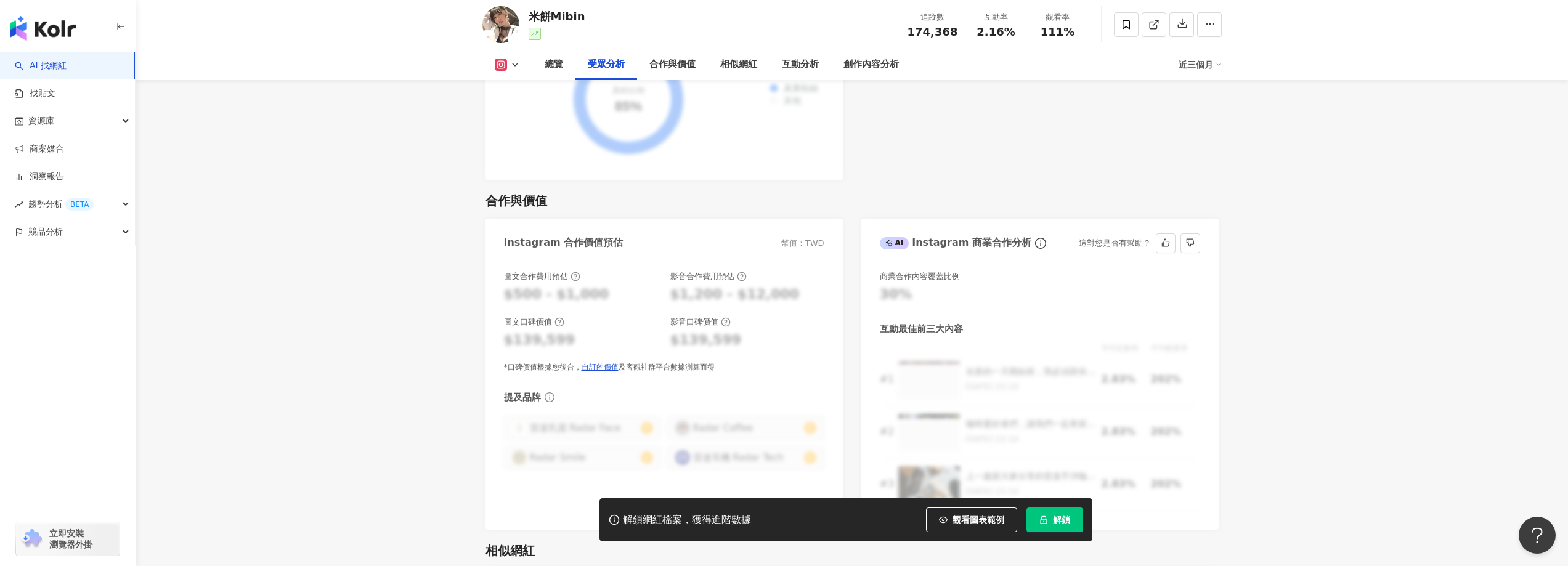
scroll to position [1663, 0]
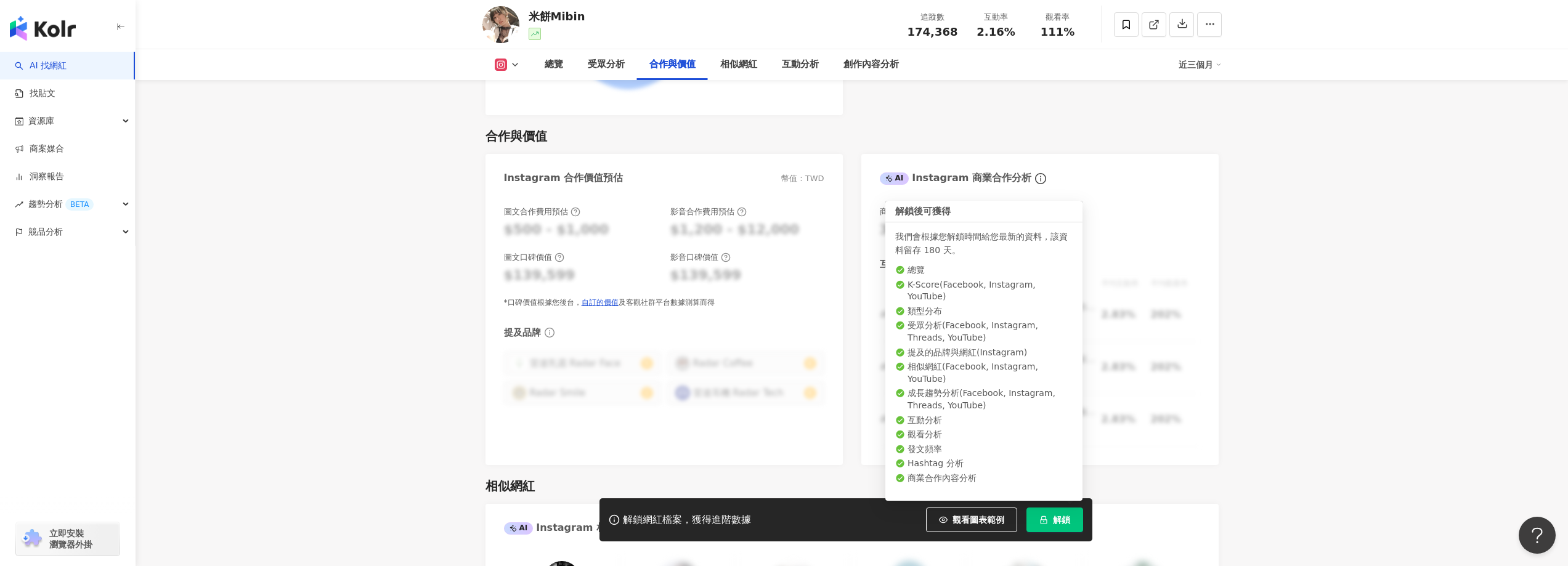
click at [1034, 513] on button "解鎖" at bounding box center [1054, 519] width 57 height 24
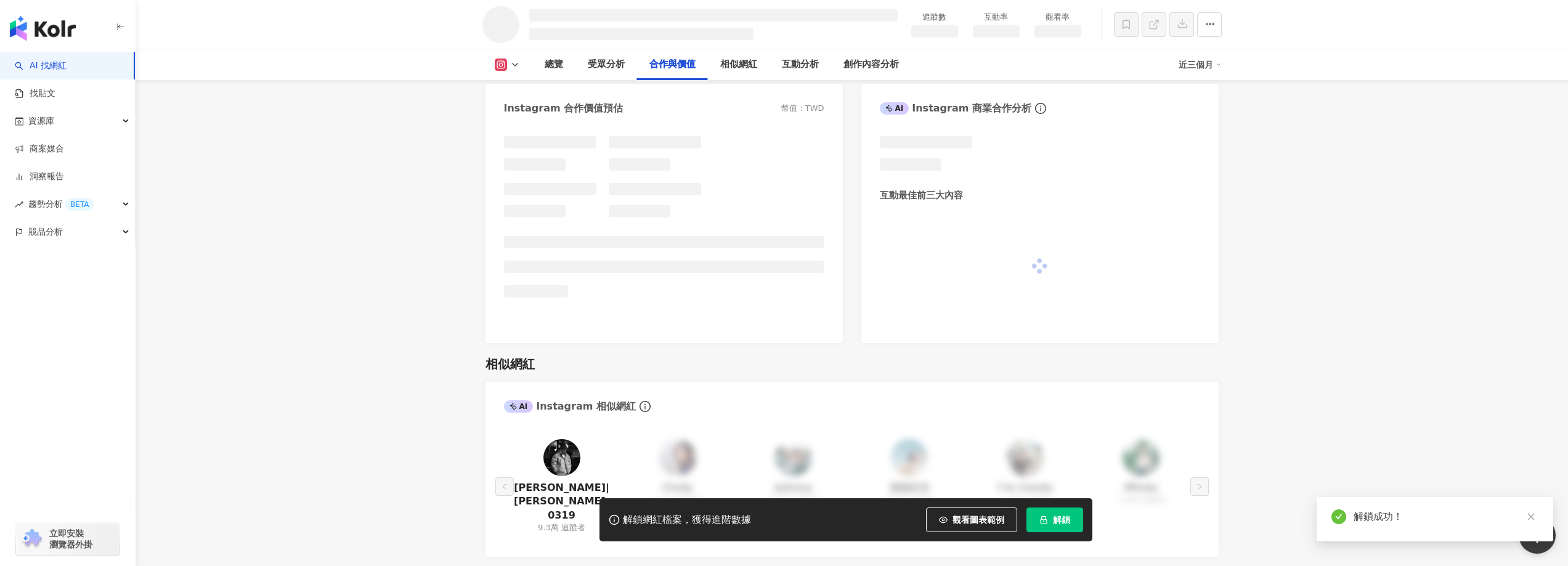
scroll to position [1412, 0]
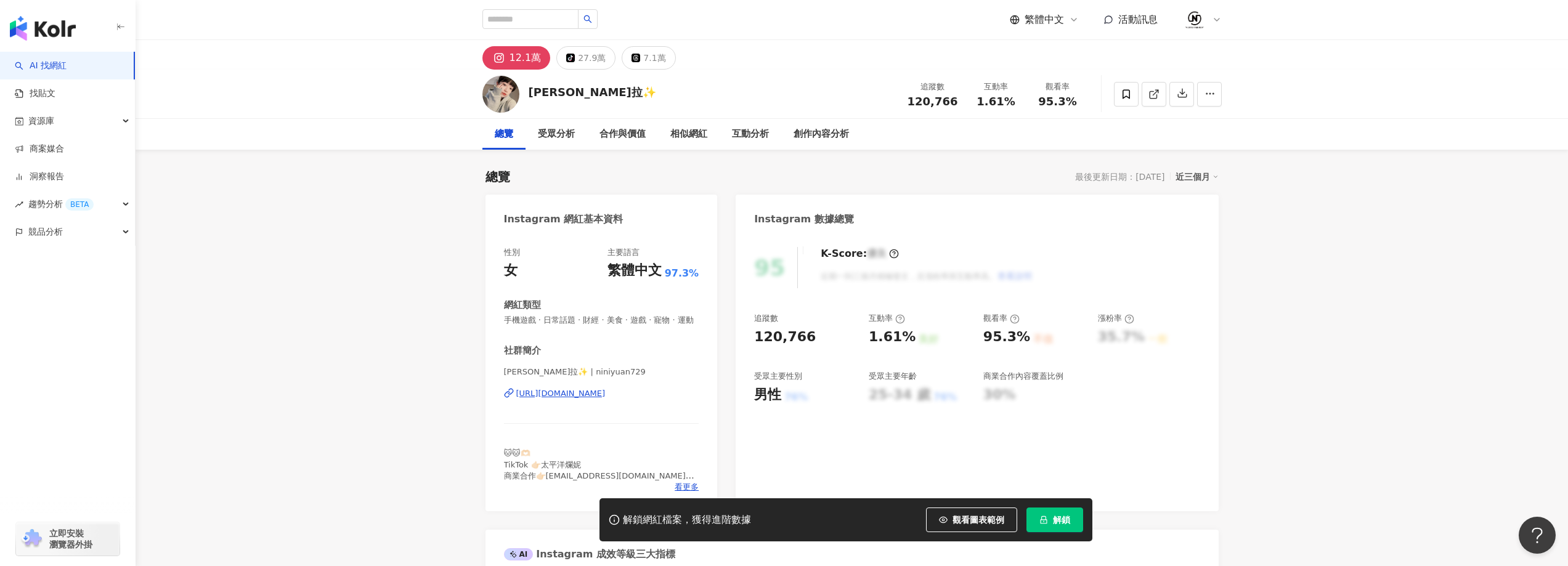
click at [1047, 532] on div "解鎖網紅檔案，獲得進階數據 觀看圖表範例 解鎖" at bounding box center [846, 519] width 493 height 43
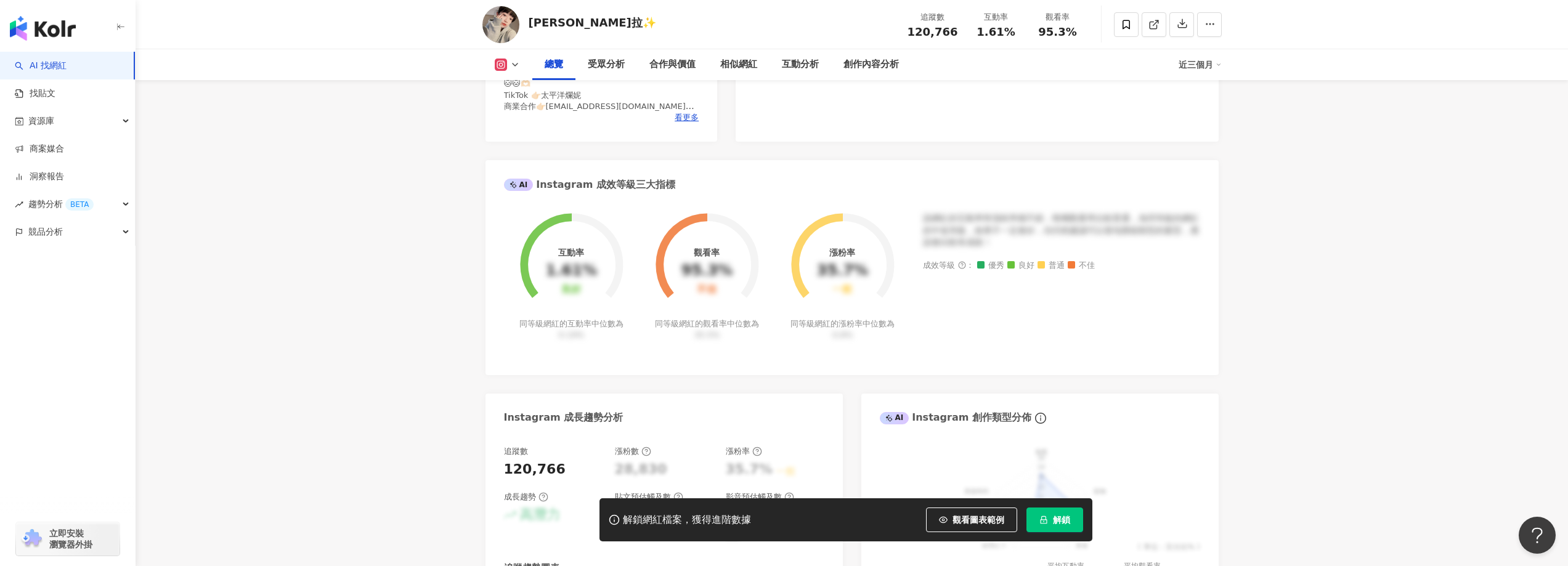
click at [1054, 532] on div "解鎖網紅檔案，獲得進階數據 觀看圖表範例 解鎖" at bounding box center [846, 519] width 493 height 43
click at [1023, 516] on div "觀看圖表範例" at bounding box center [976, 519] width 101 height 24
click at [1040, 516] on icon "lock" at bounding box center [1043, 520] width 9 height 9
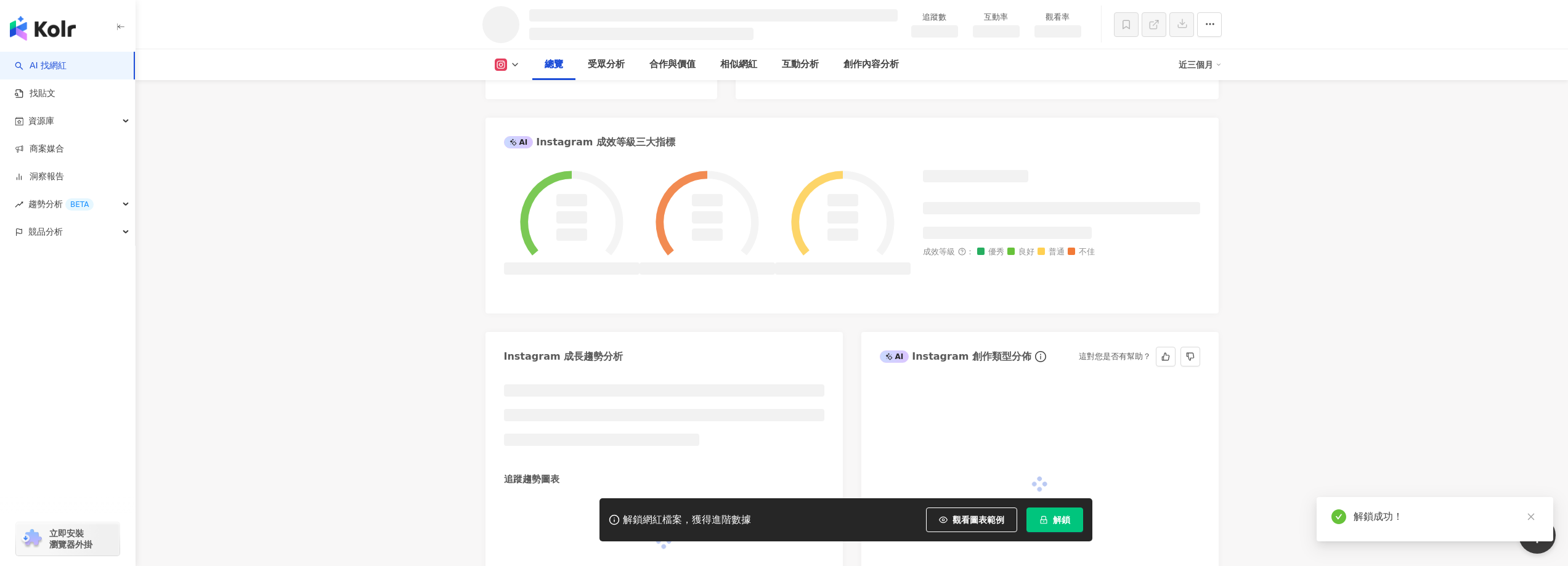
scroll to position [406, 0]
